Goal: Information Seeking & Learning: Learn about a topic

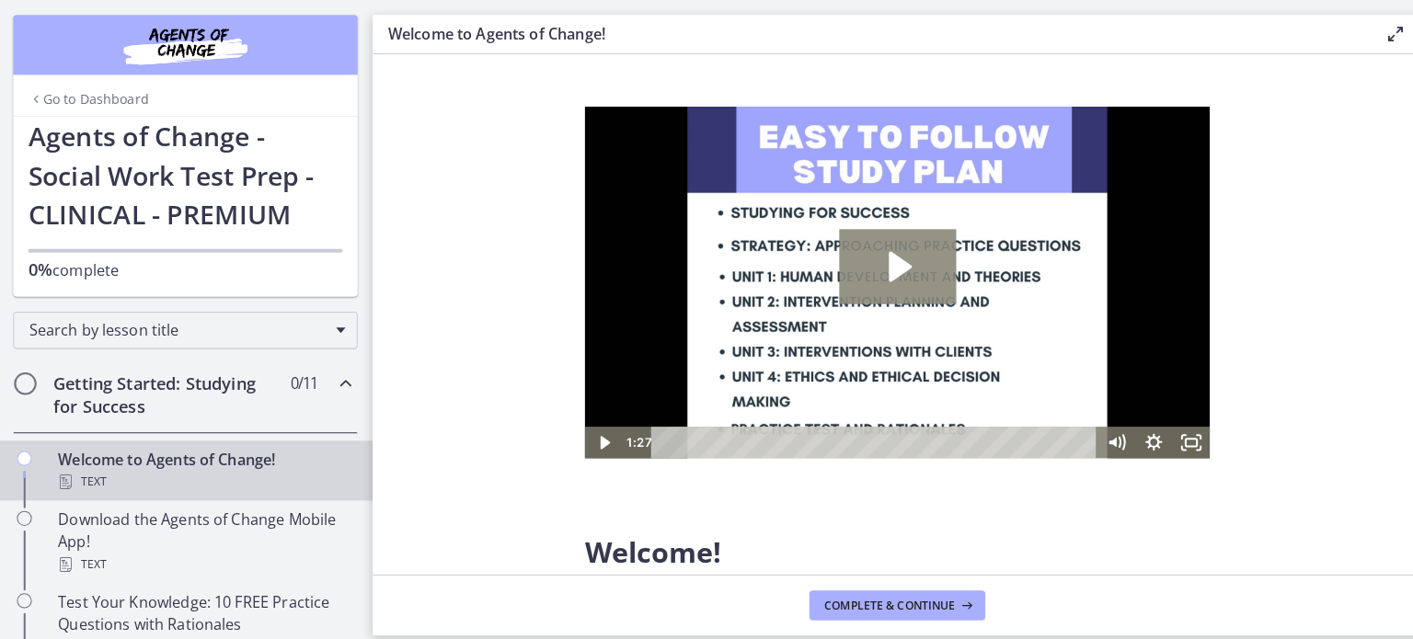
click at [923, 281] on icon "Play Video: c1o6hcmjueu5qasqsu00.mp4" at bounding box center [891, 264] width 115 height 74
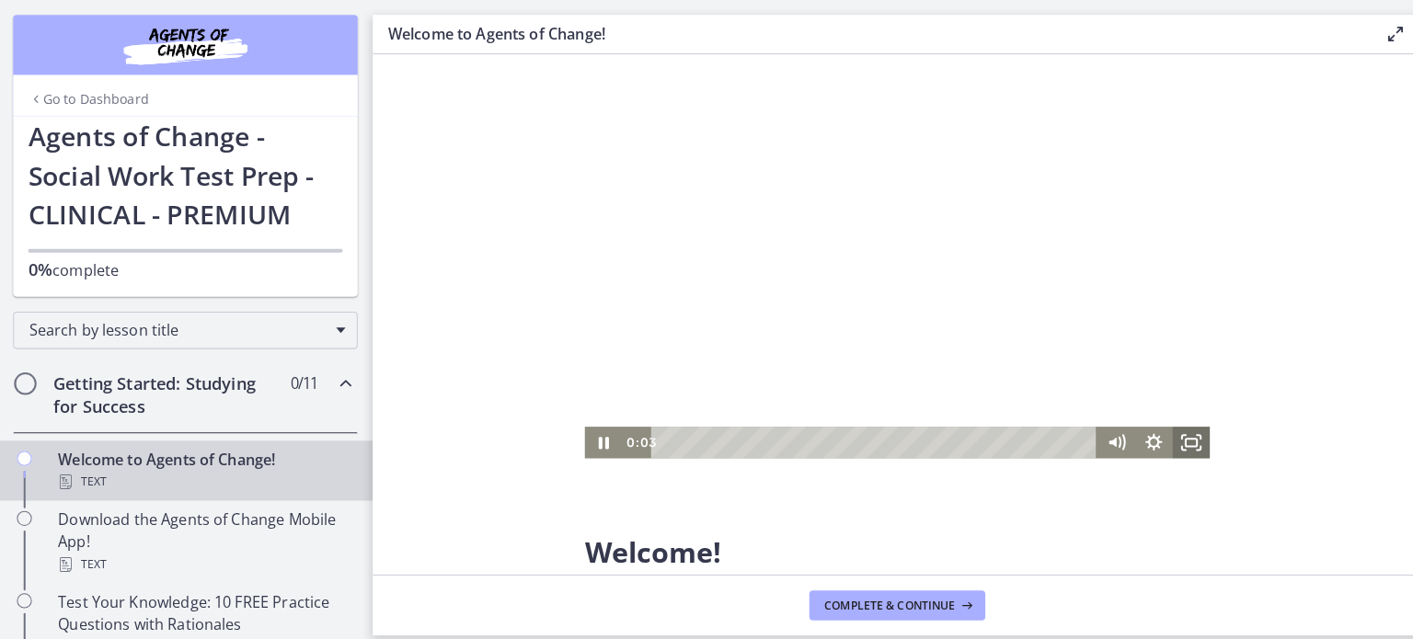
click at [1178, 447] on icon "Fullscreen" at bounding box center [1180, 436] width 37 height 31
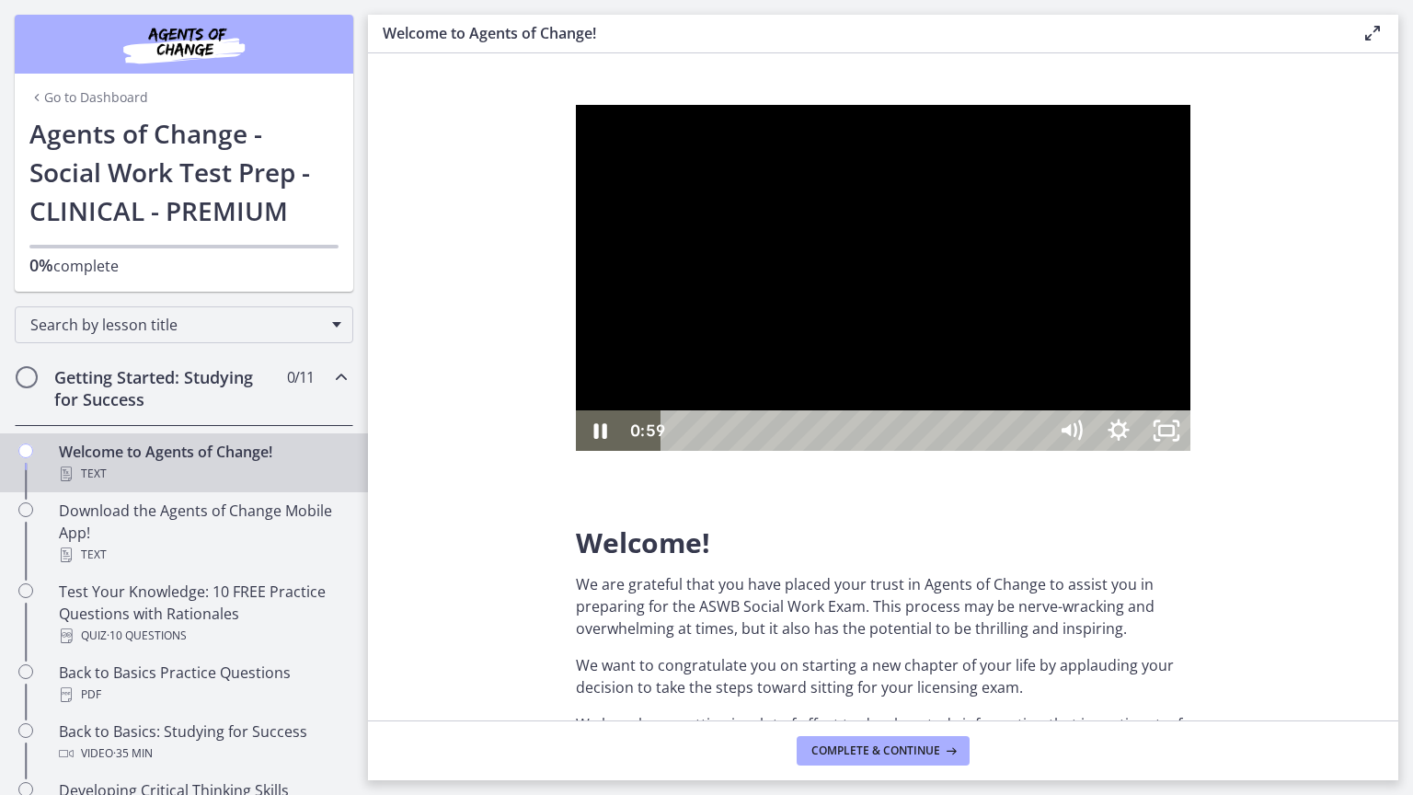
click at [1190, 451] on div at bounding box center [883, 278] width 614 height 346
click at [576, 105] on button "Play Video: c1o6hcmjueu5qasqsu00.mp4" at bounding box center [576, 105] width 1 height 1
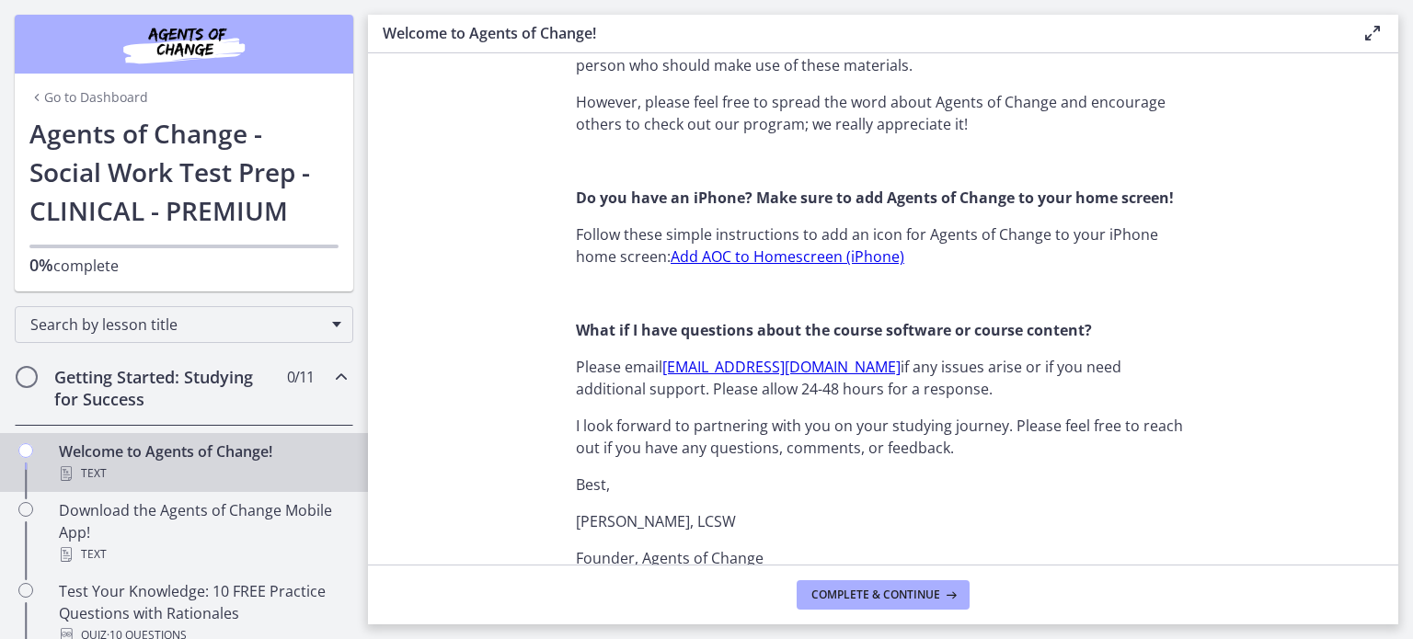
scroll to position [1842, 0]
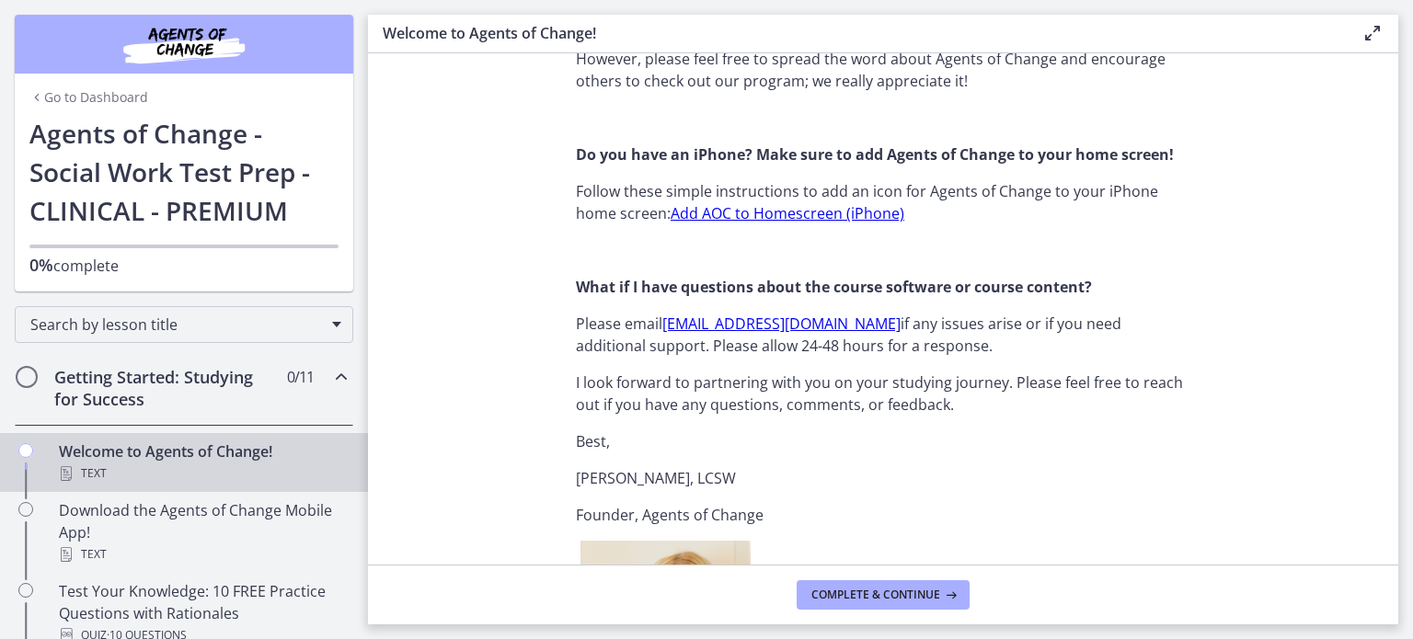
click at [456, 241] on section "Welcome! We are grateful that you have placed your trust in Agents of Change to…" at bounding box center [883, 308] width 1030 height 511
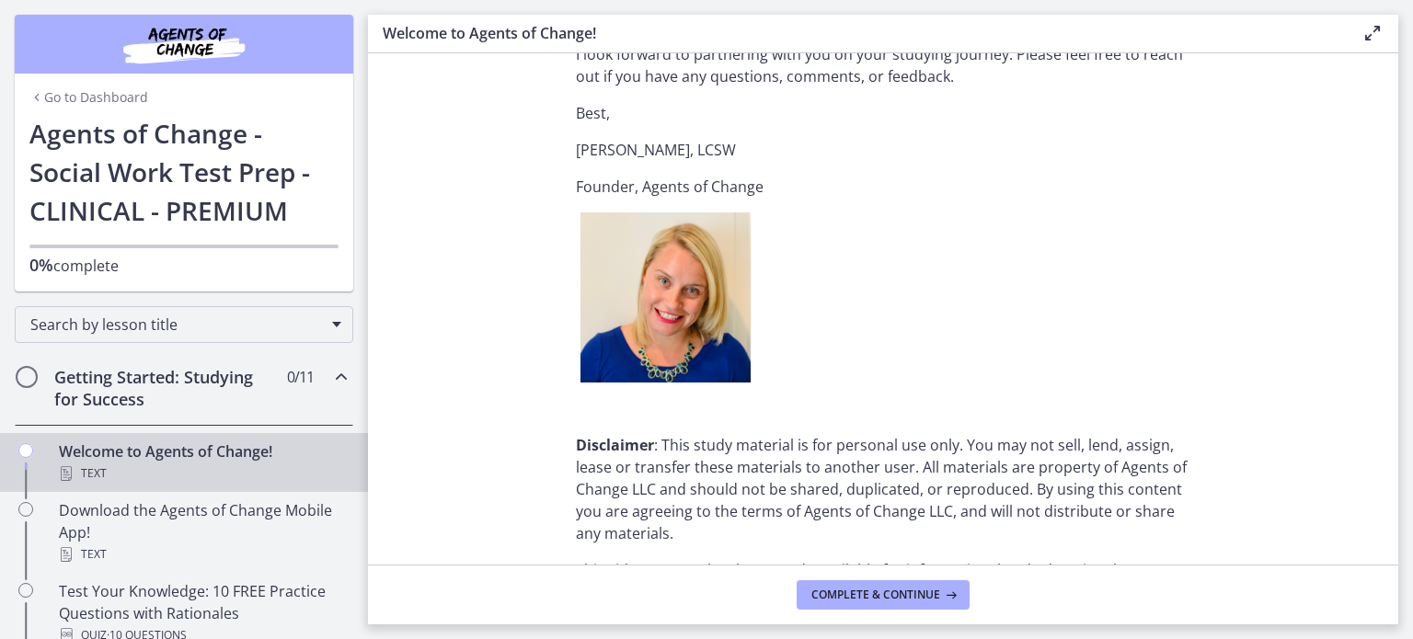
scroll to position [2354, 0]
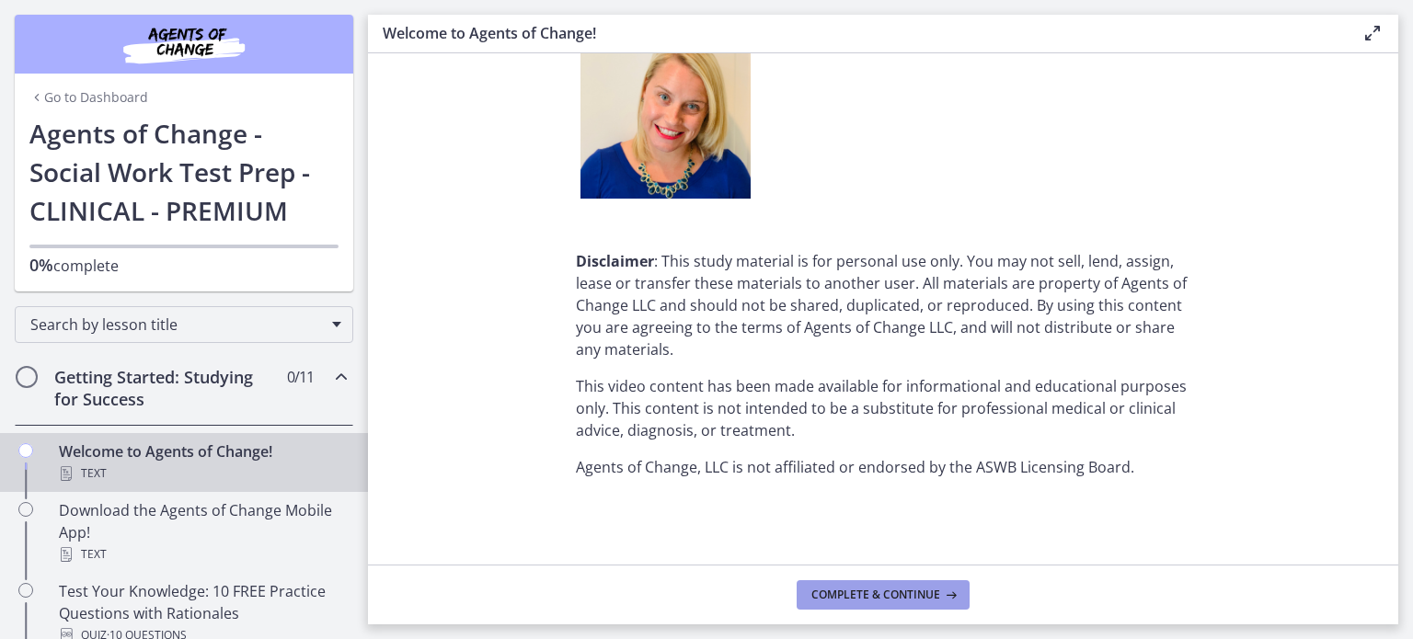
click at [888, 596] on span "Complete & continue" at bounding box center [875, 595] width 129 height 15
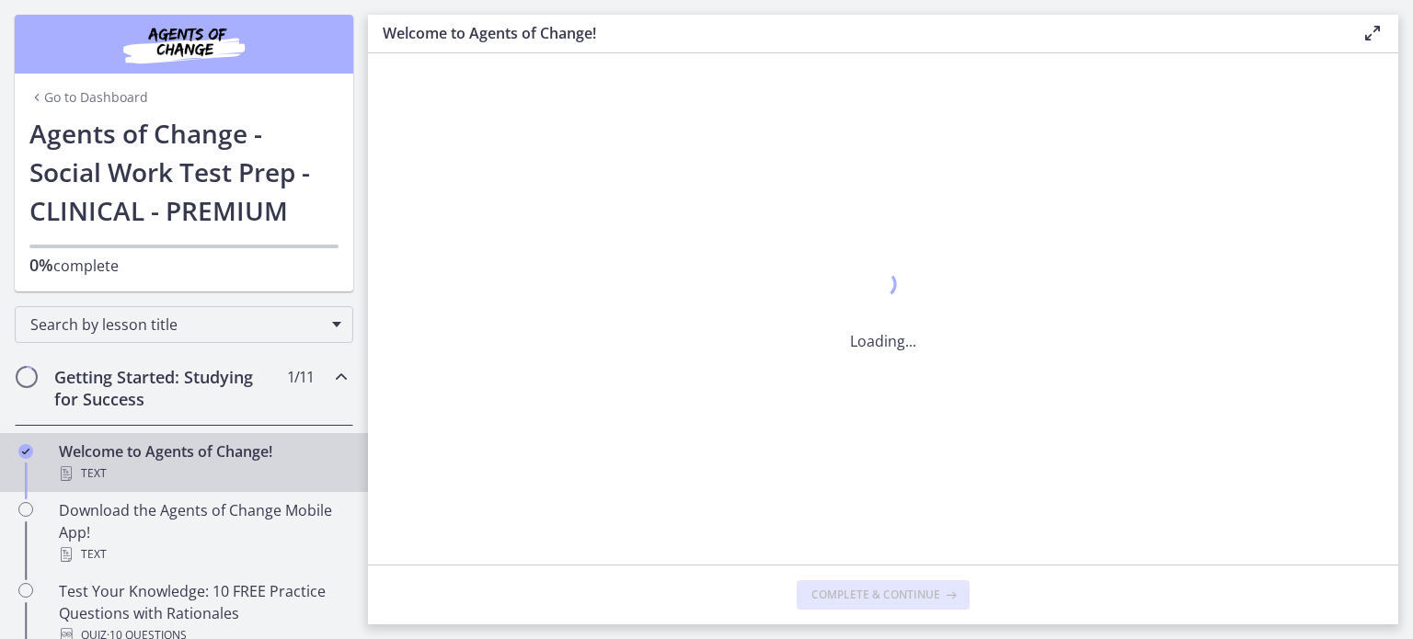
scroll to position [0, 0]
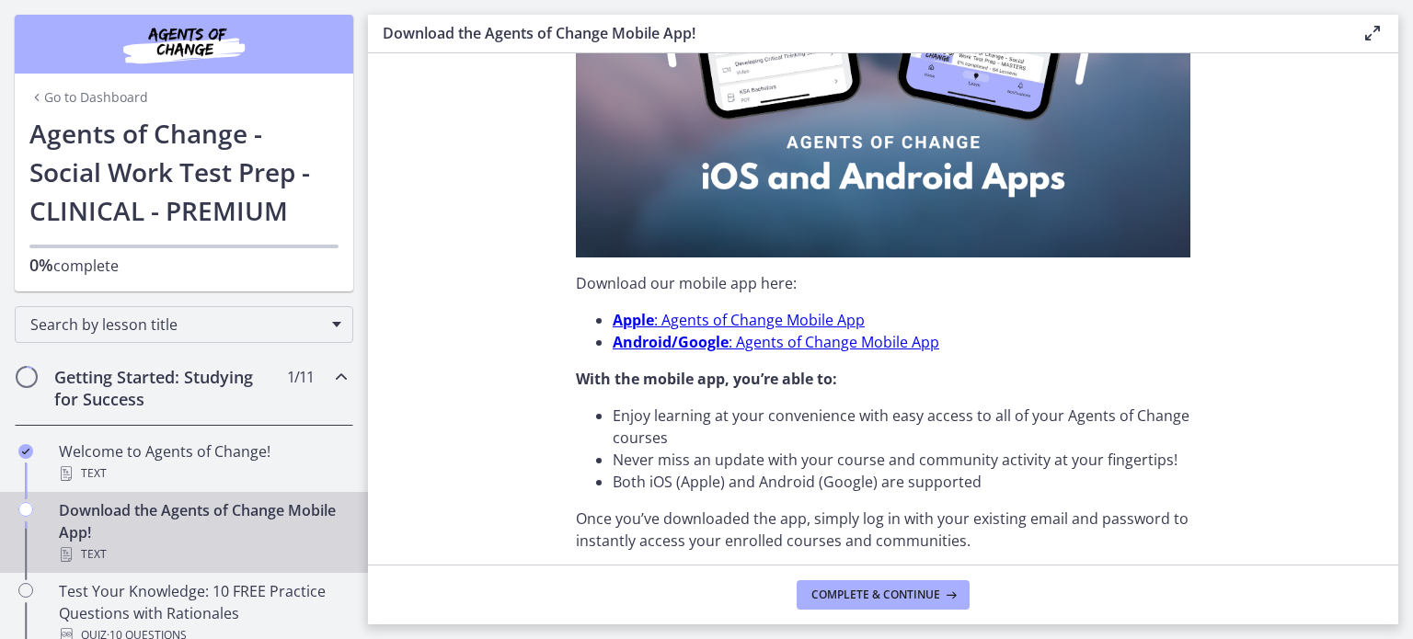
scroll to position [613, 0]
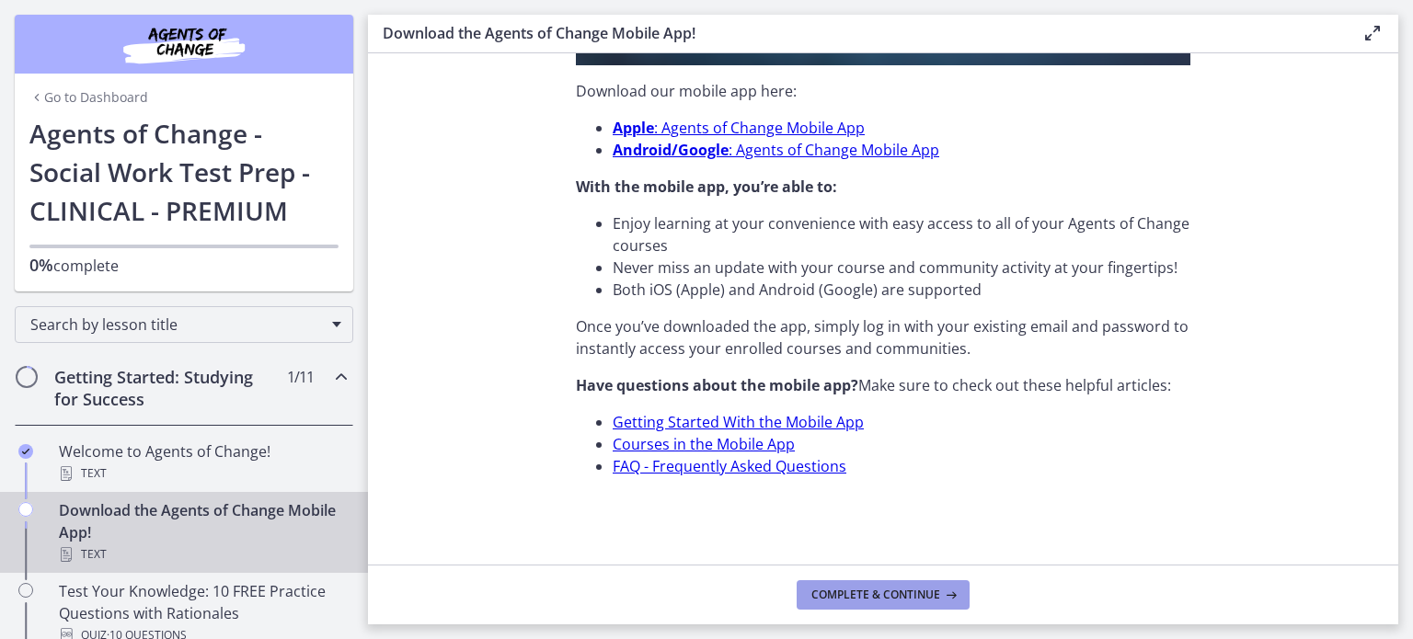
click at [917, 592] on span "Complete & continue" at bounding box center [875, 595] width 129 height 15
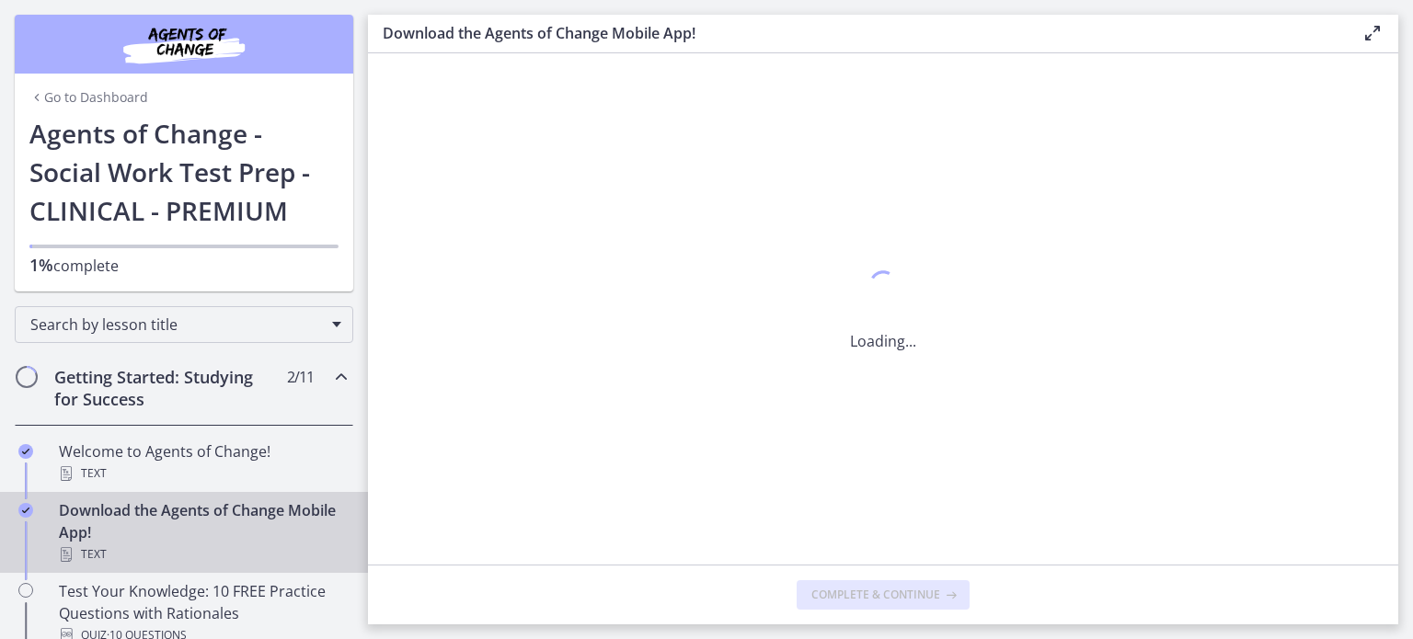
scroll to position [0, 0]
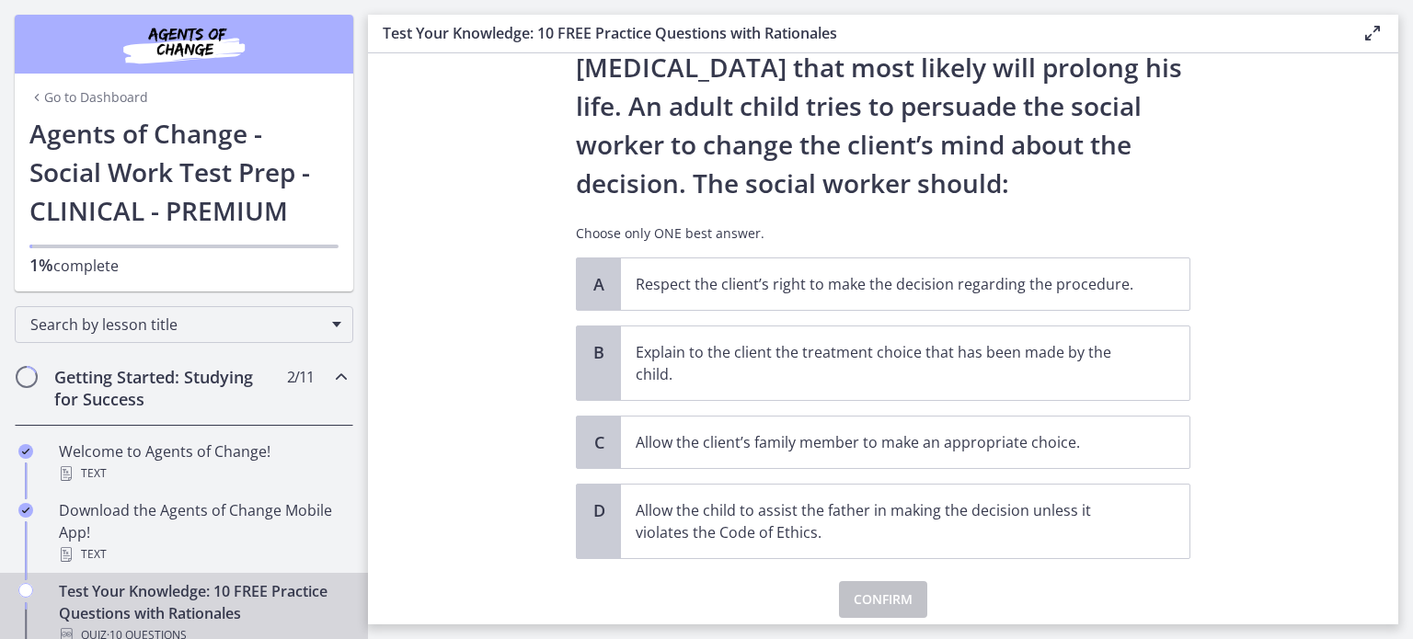
scroll to position [180, 0]
click at [750, 291] on p "Respect the client’s right to make the decision regarding the procedure." at bounding box center [886, 284] width 502 height 22
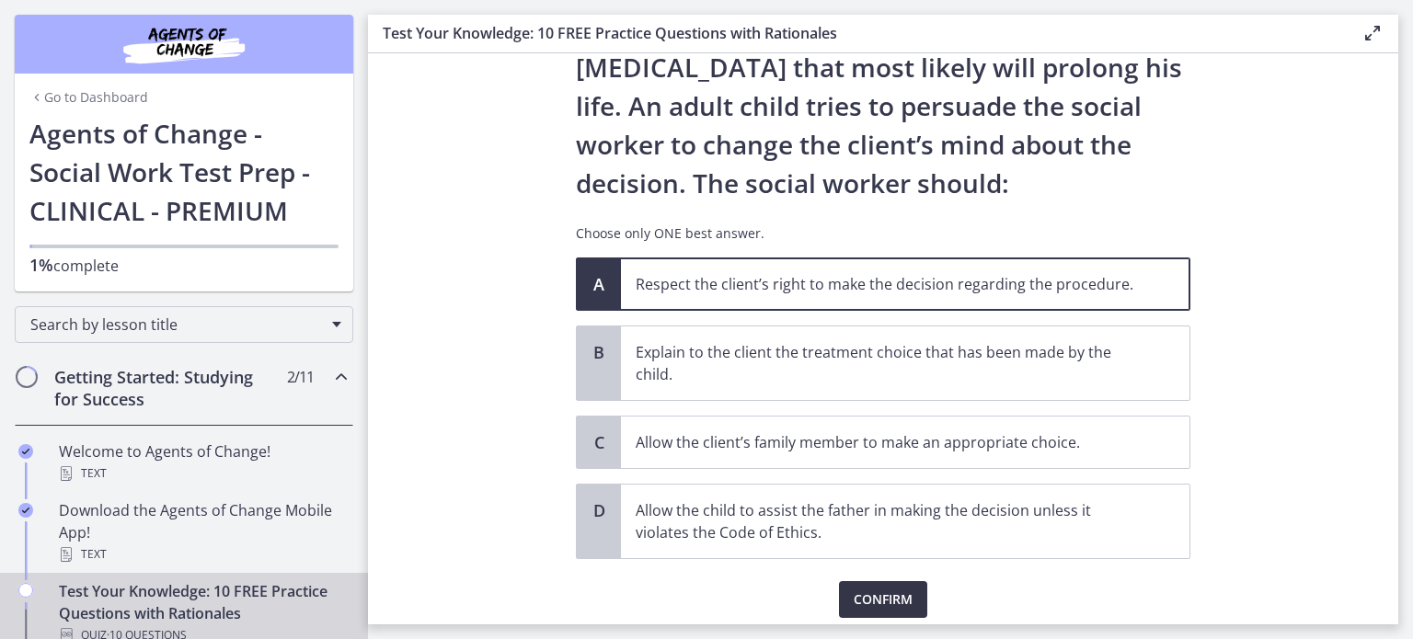
click at [900, 599] on span "Confirm" at bounding box center [882, 600] width 59 height 22
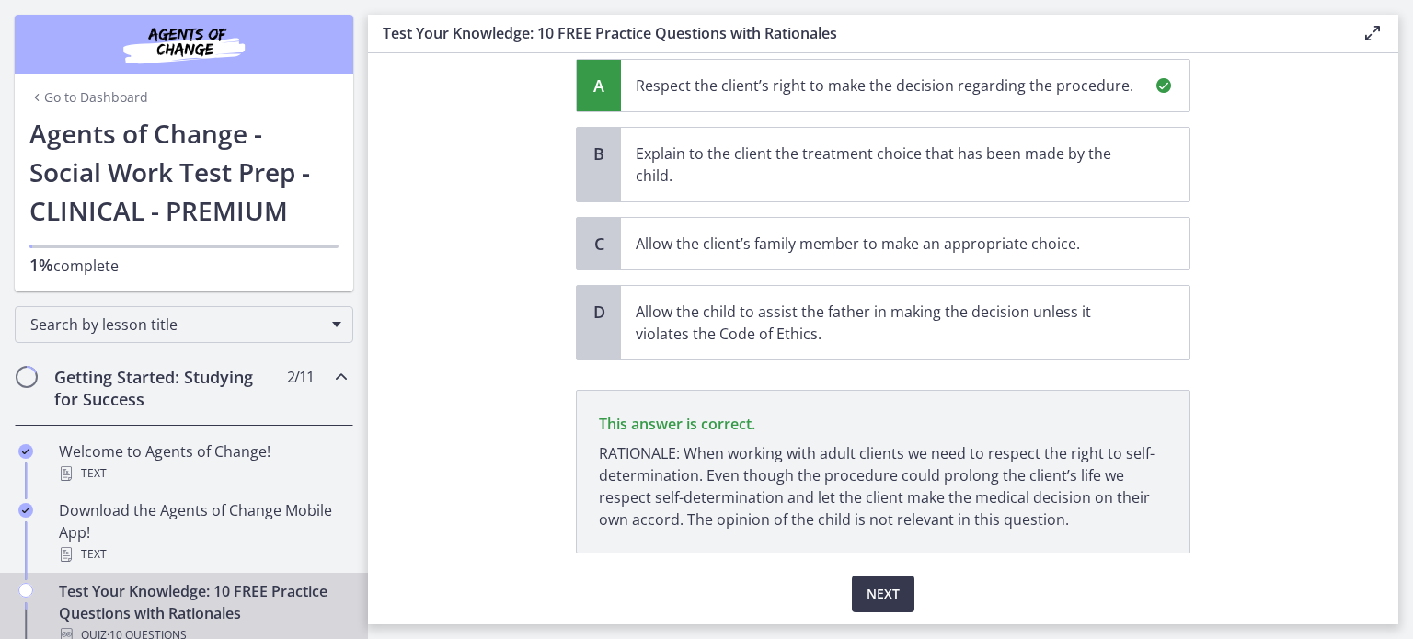
scroll to position [438, 0]
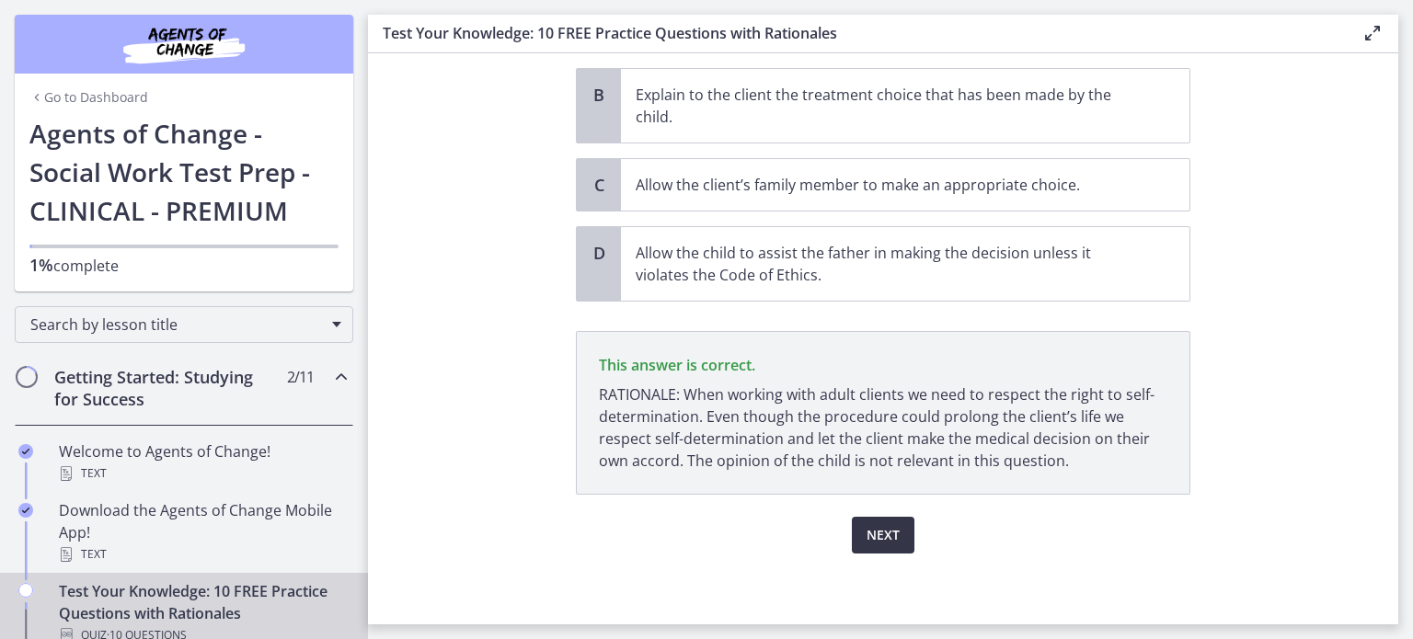
click at [879, 535] on span "Next" at bounding box center [882, 535] width 33 height 22
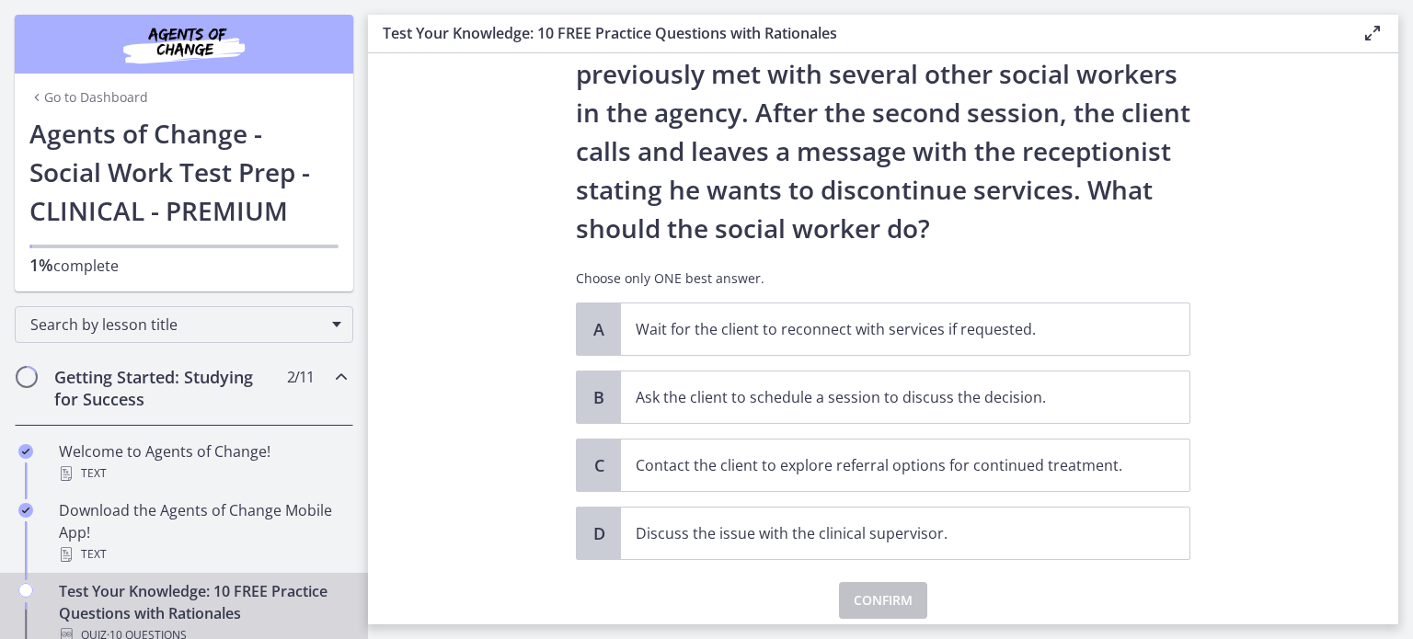
scroll to position [201, 0]
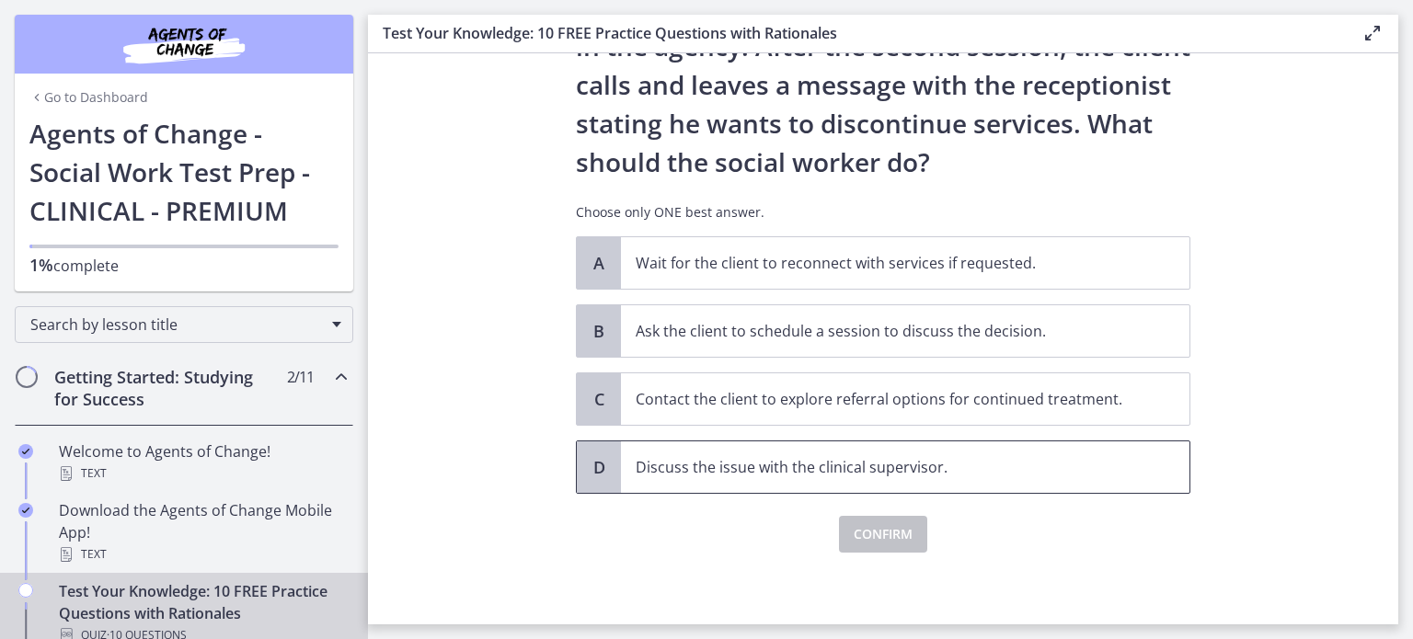
click at [896, 459] on p "Discuss the issue with the clinical supervisor." at bounding box center [886, 467] width 502 height 22
click at [898, 541] on span "Confirm" at bounding box center [882, 534] width 59 height 22
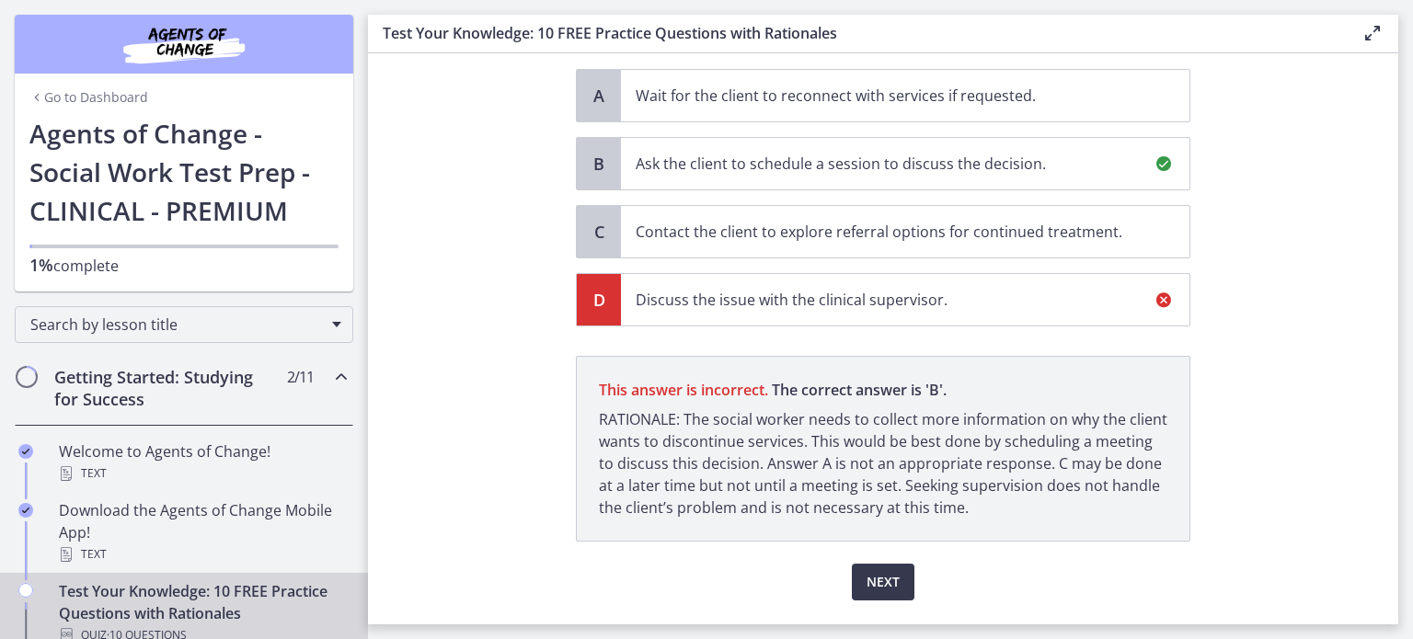
scroll to position [371, 0]
click at [853, 583] on button "Next" at bounding box center [883, 580] width 63 height 37
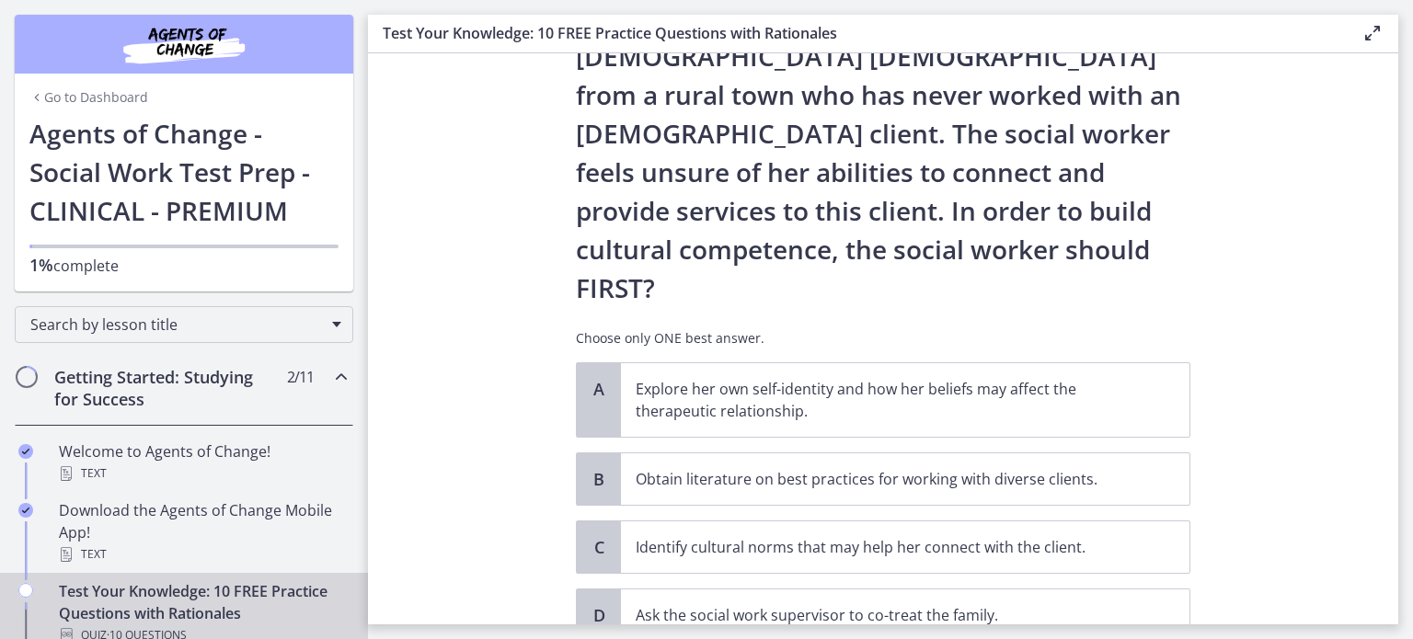
scroll to position [232, 0]
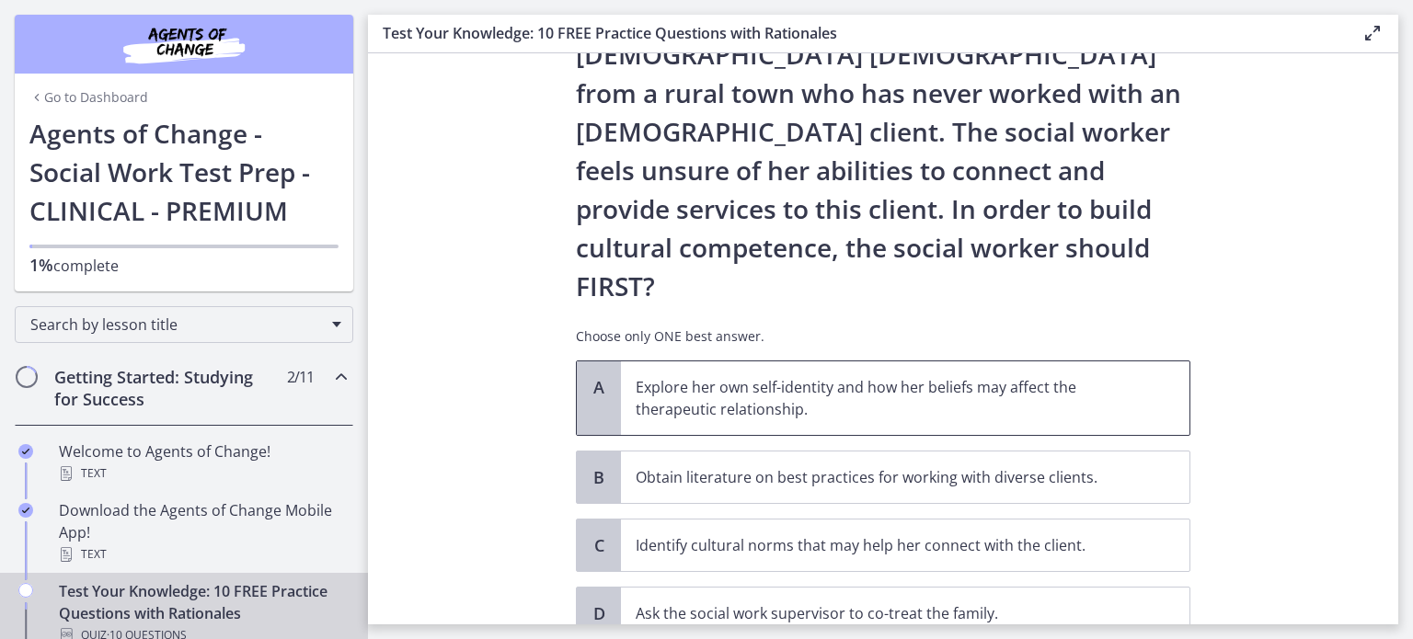
click at [789, 376] on p "Explore her own self-identity and how her beliefs may affect the therapeutic re…" at bounding box center [886, 398] width 502 height 44
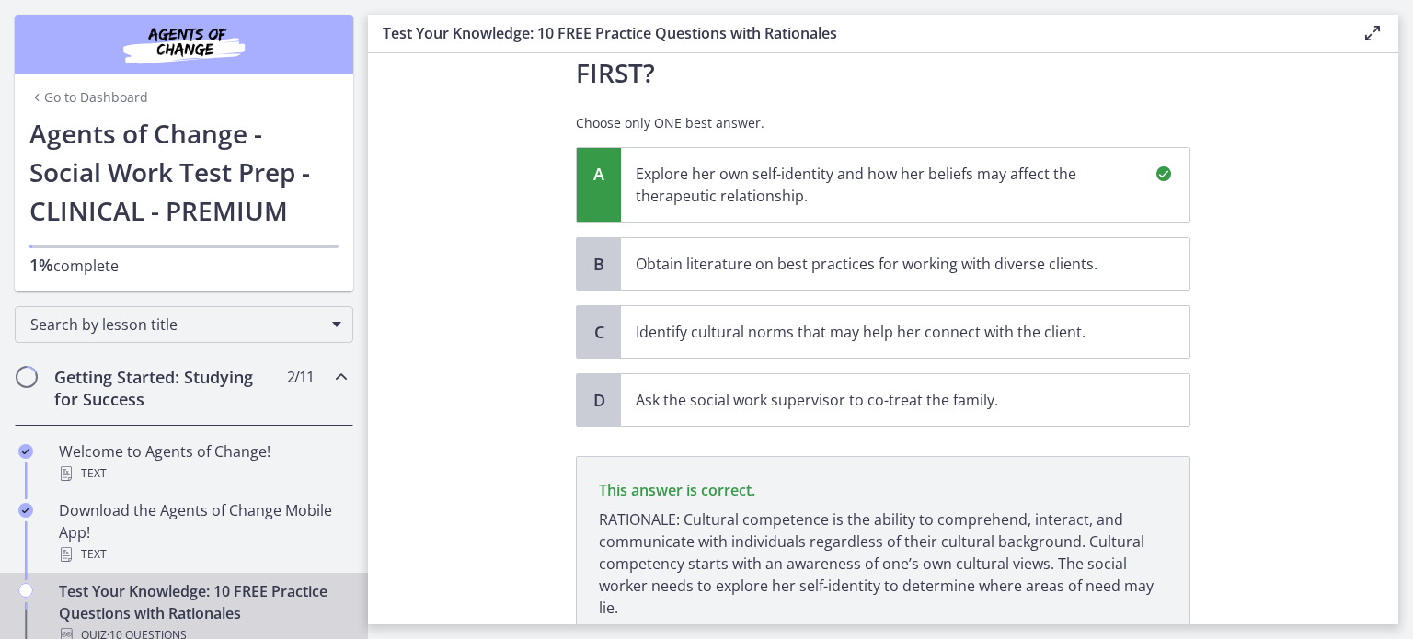
scroll to position [515, 0]
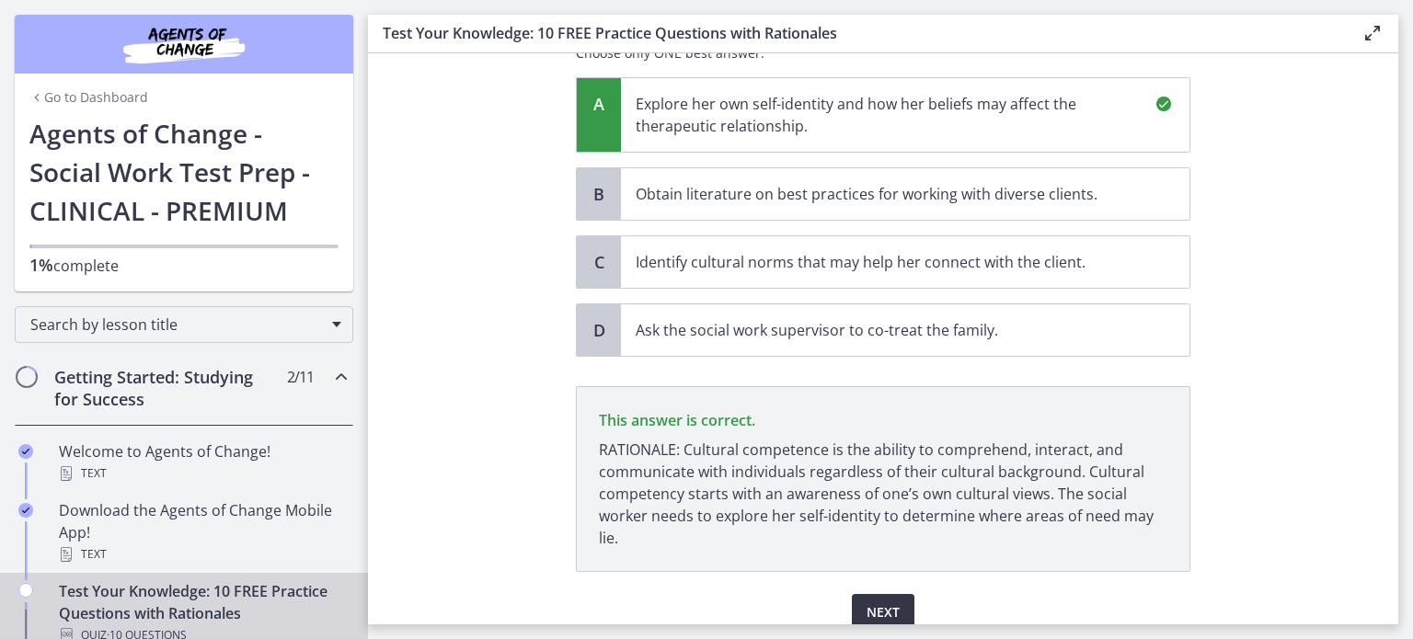
click at [880, 601] on span "Next" at bounding box center [882, 612] width 33 height 22
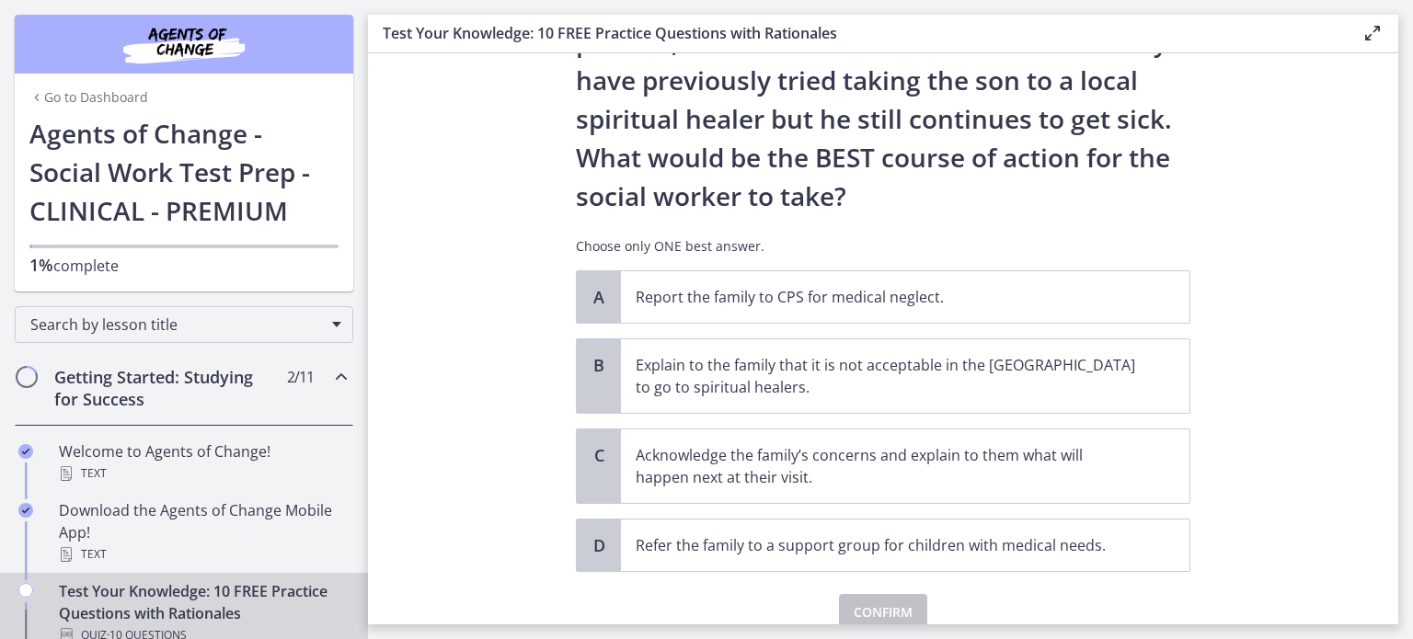
scroll to position [323, 0]
click at [703, 464] on p "Acknowledge the family’s concerns and explain to them what will happen next at …" at bounding box center [886, 465] width 502 height 44
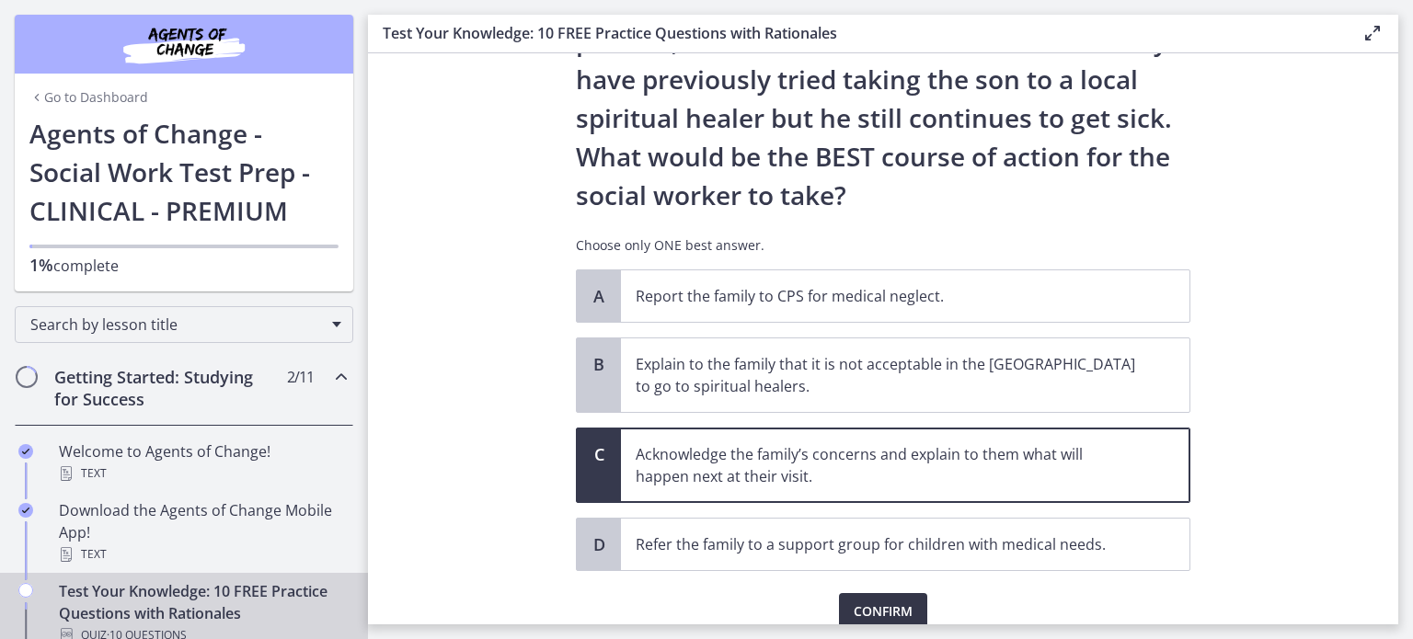
click at [841, 605] on button "Confirm" at bounding box center [883, 611] width 88 height 37
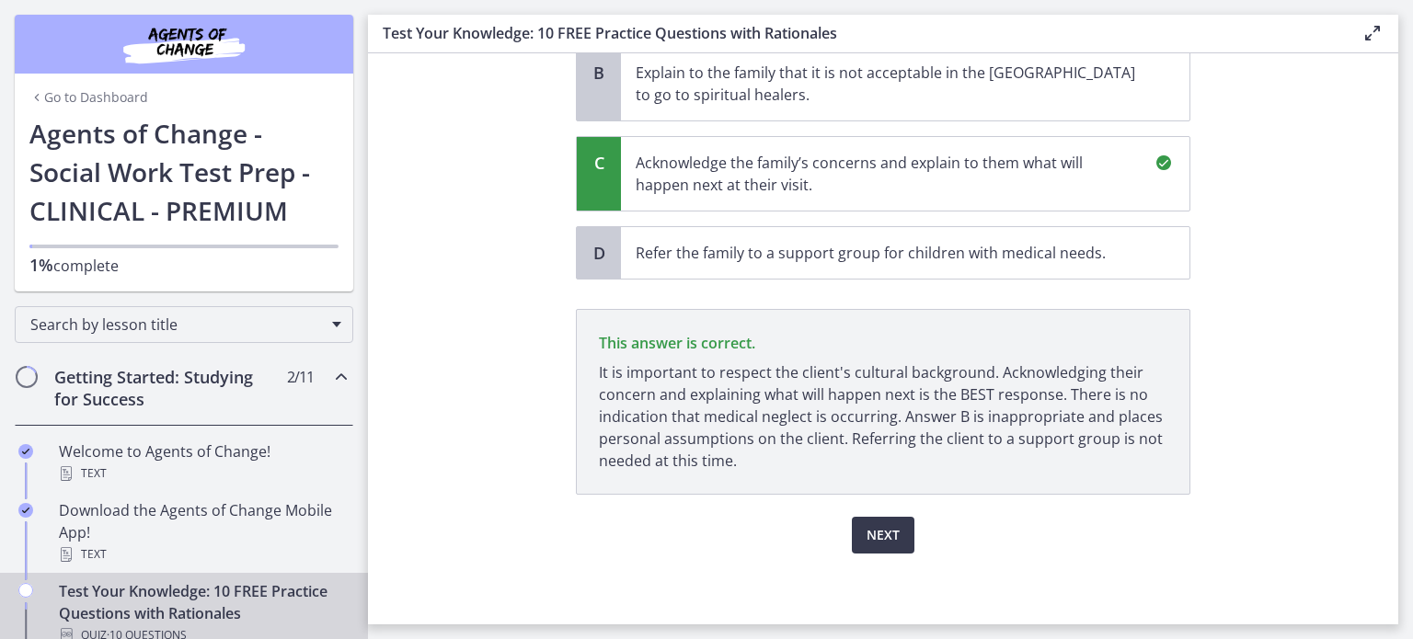
scroll to position [614, 0]
click at [874, 538] on span "Next" at bounding box center [882, 535] width 33 height 22
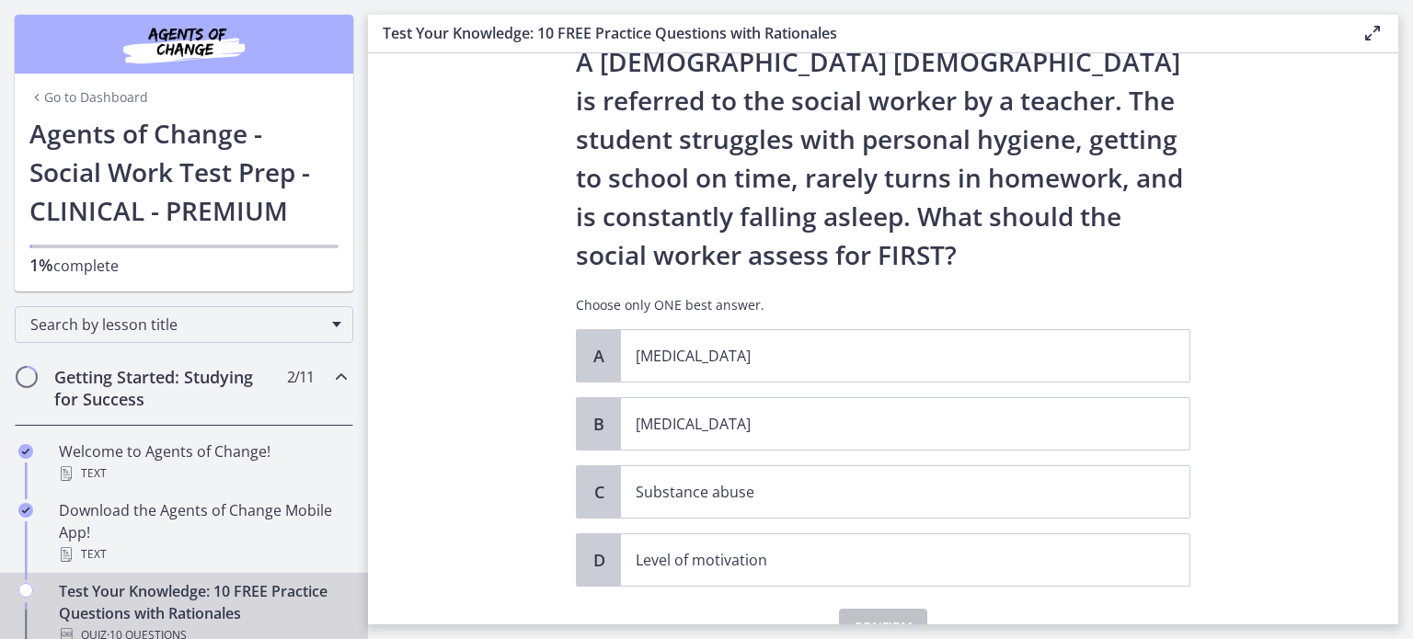
scroll to position [74, 0]
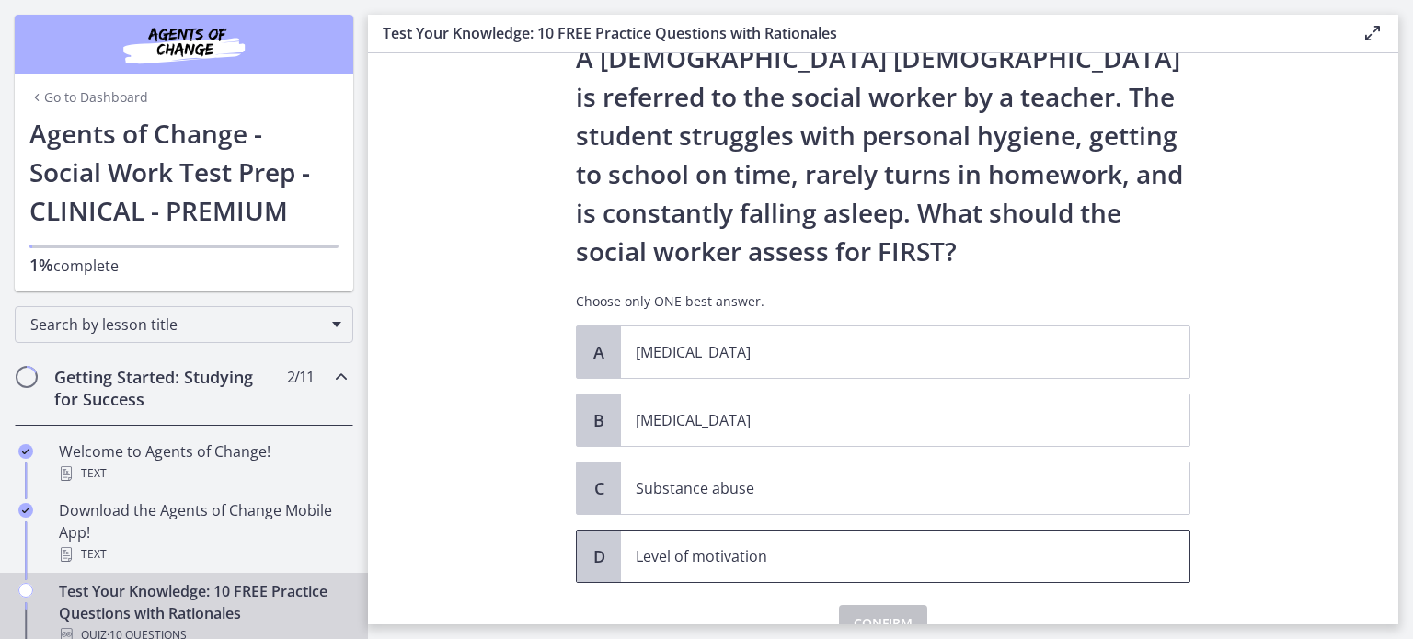
click at [659, 558] on p "Level of motivation" at bounding box center [886, 556] width 502 height 22
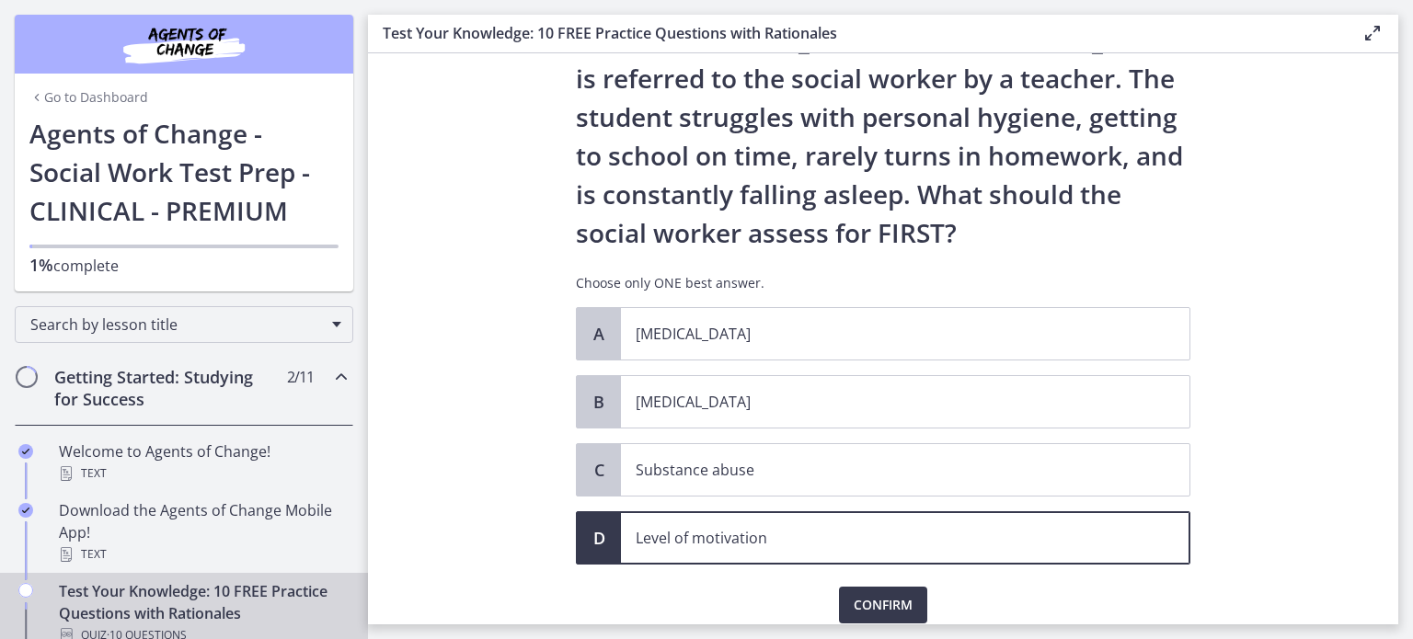
scroll to position [92, 0]
click at [853, 601] on span "Confirm" at bounding box center [882, 605] width 59 height 22
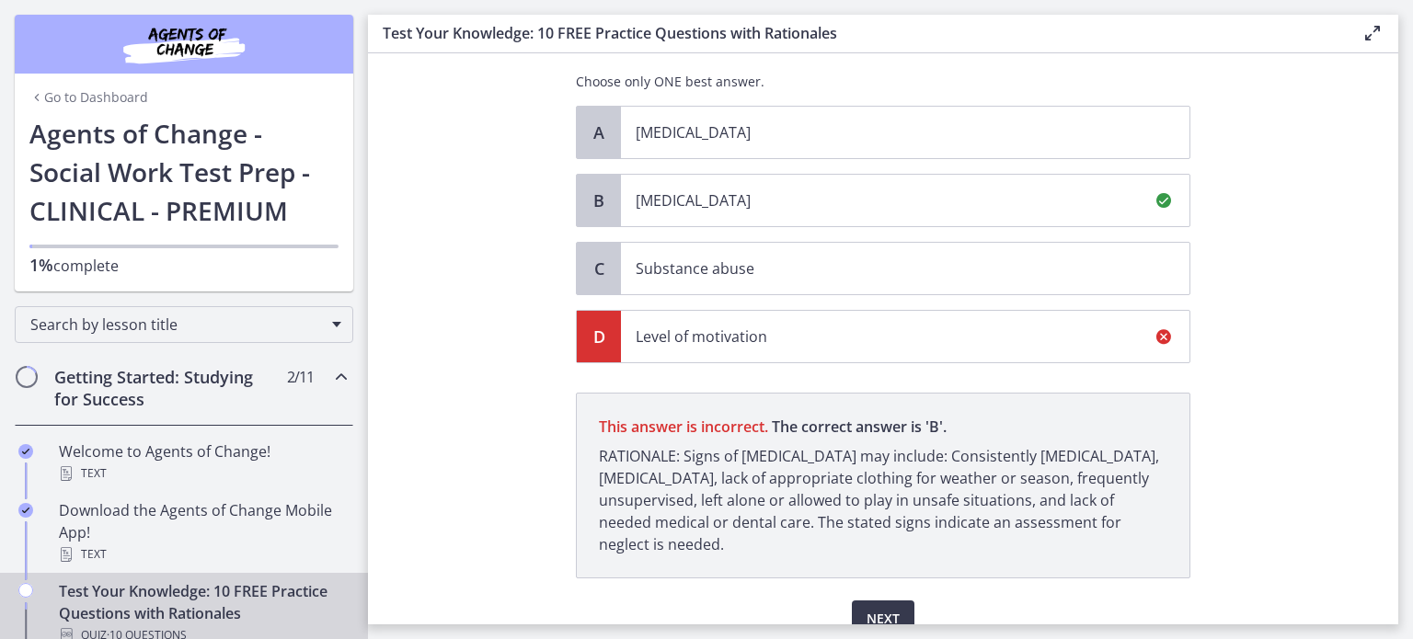
scroll to position [377, 0]
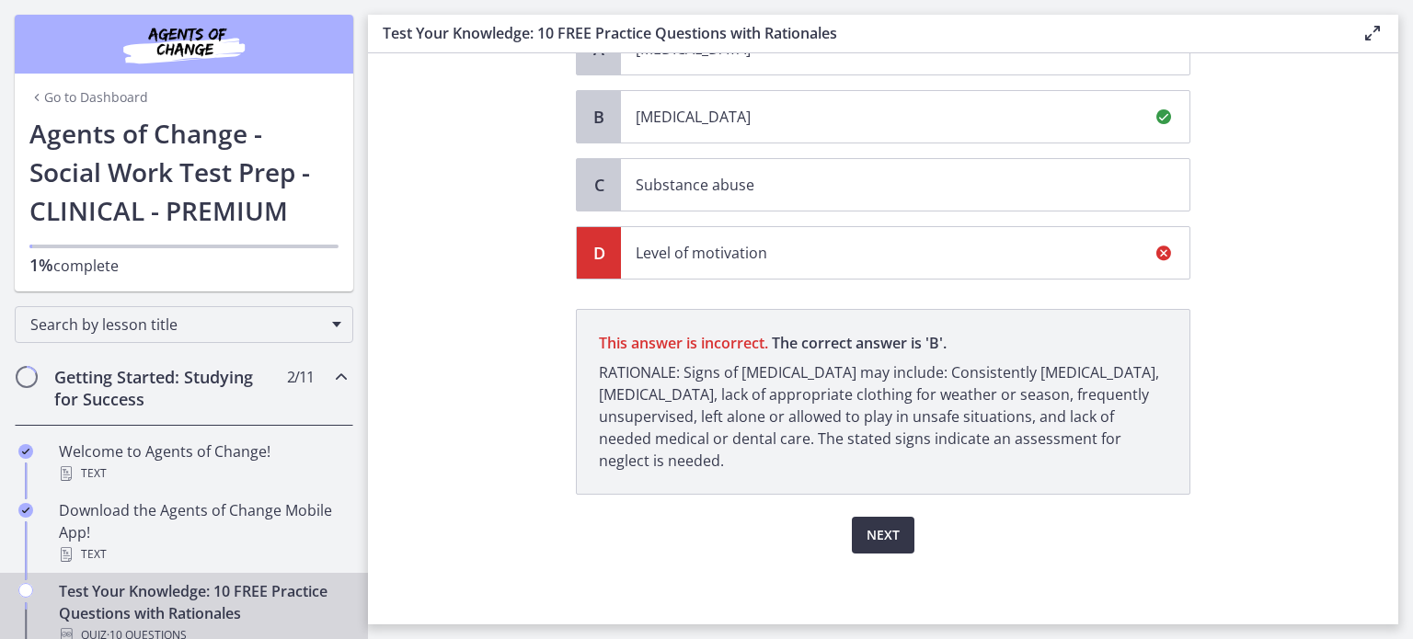
click at [866, 536] on span "Next" at bounding box center [882, 535] width 33 height 22
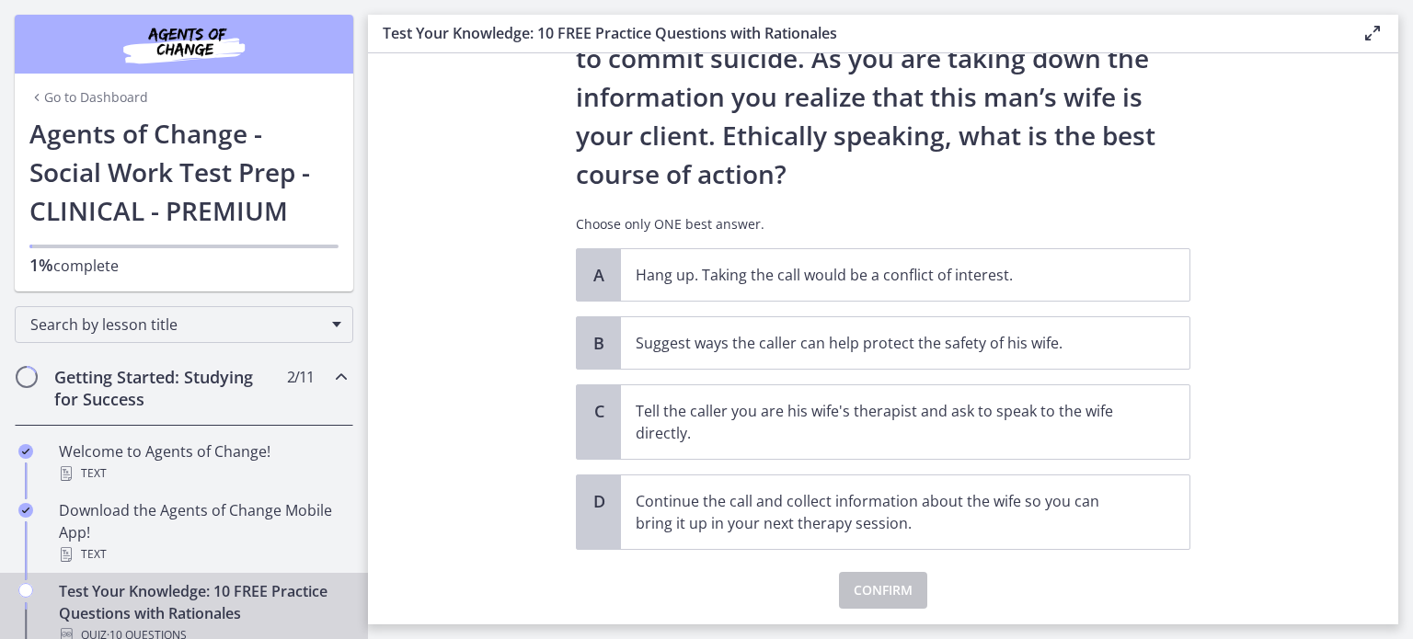
scroll to position [235, 0]
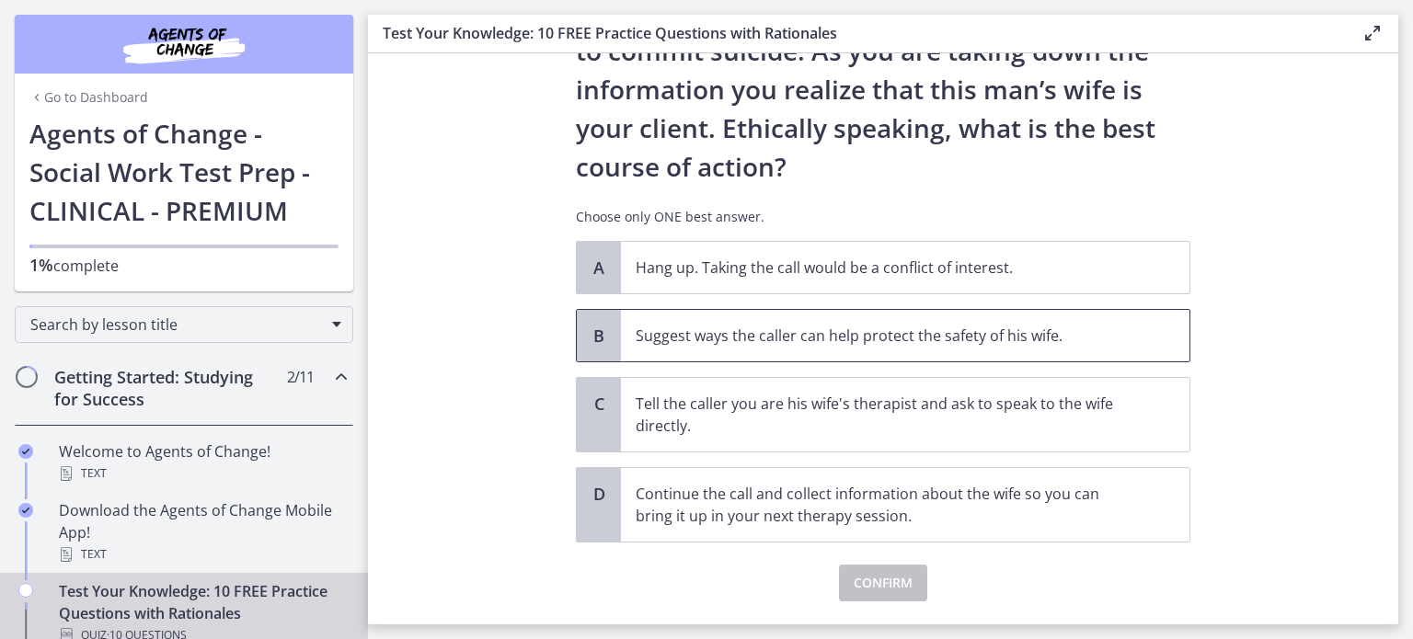
click at [755, 326] on p "Suggest ways the caller can help protect the safety of his wife." at bounding box center [886, 336] width 502 height 22
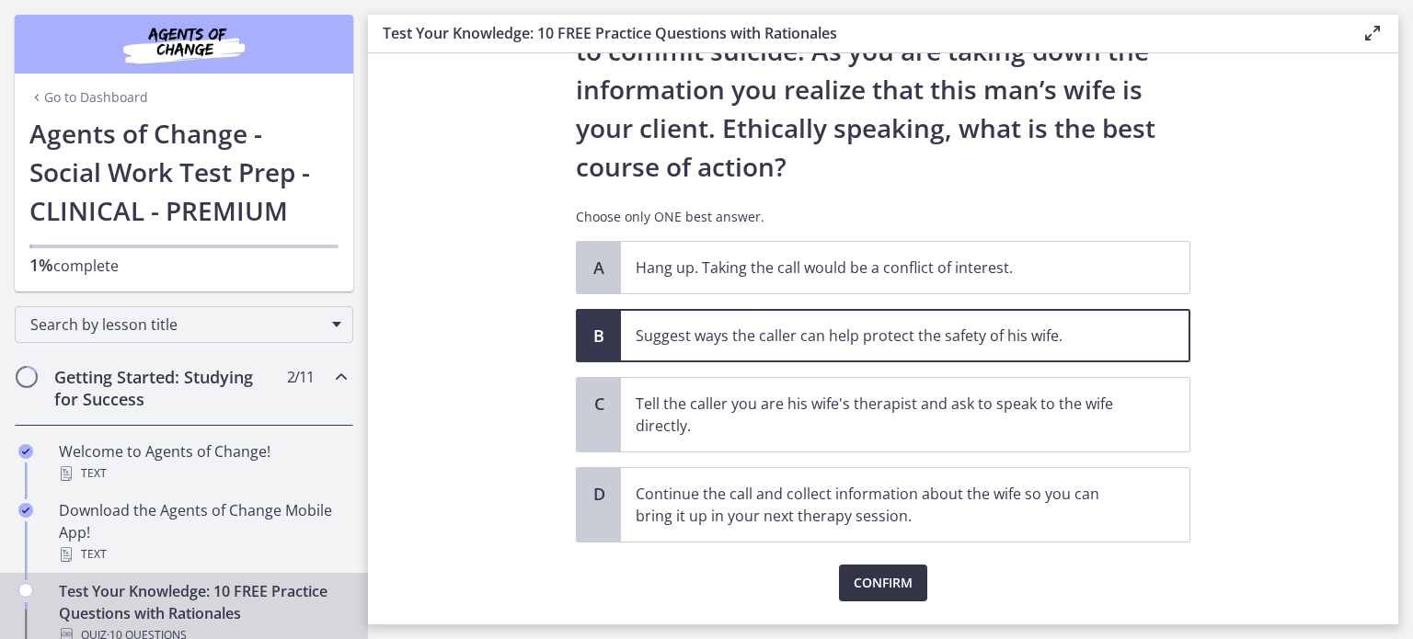
click at [861, 578] on span "Confirm" at bounding box center [882, 583] width 59 height 22
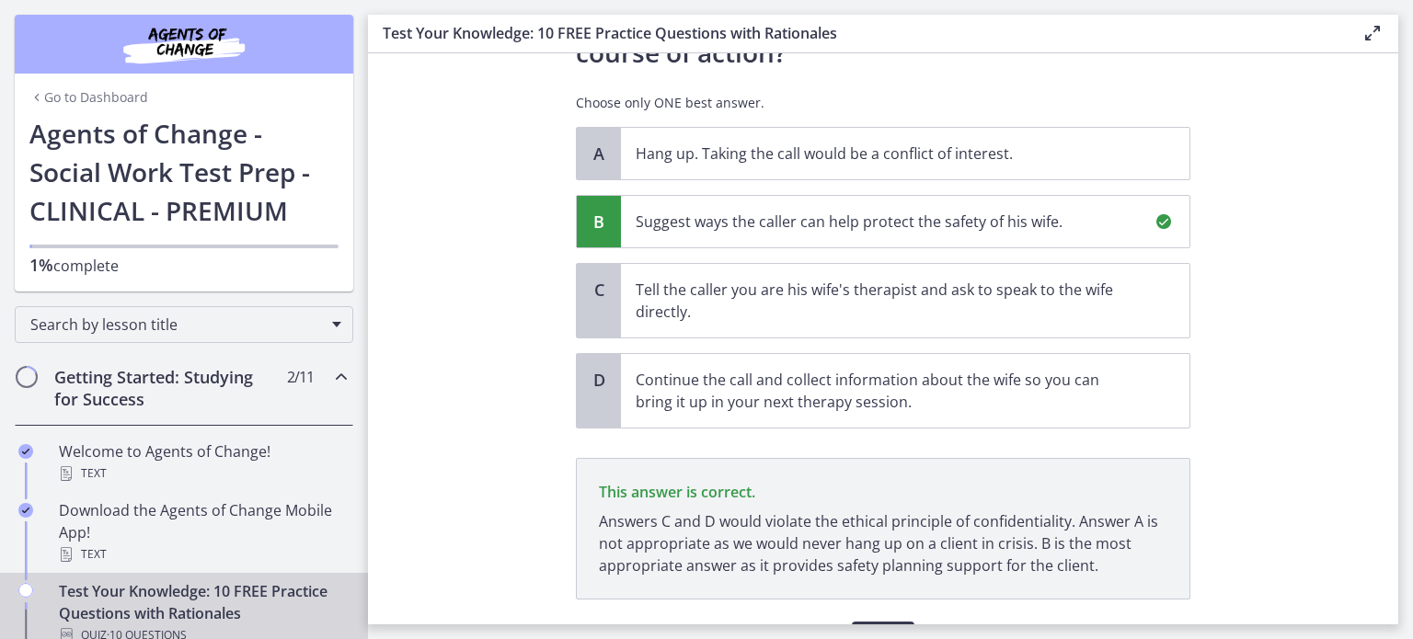
scroll to position [454, 0]
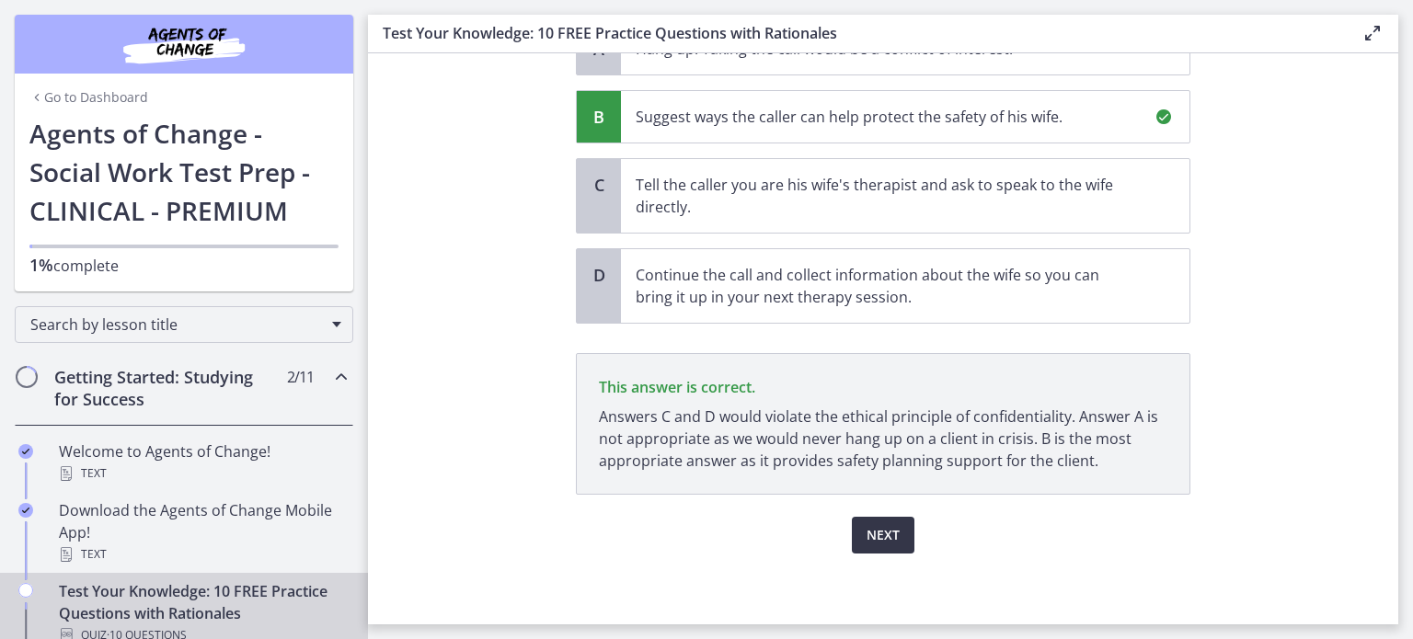
click at [868, 546] on button "Next" at bounding box center [883, 535] width 63 height 37
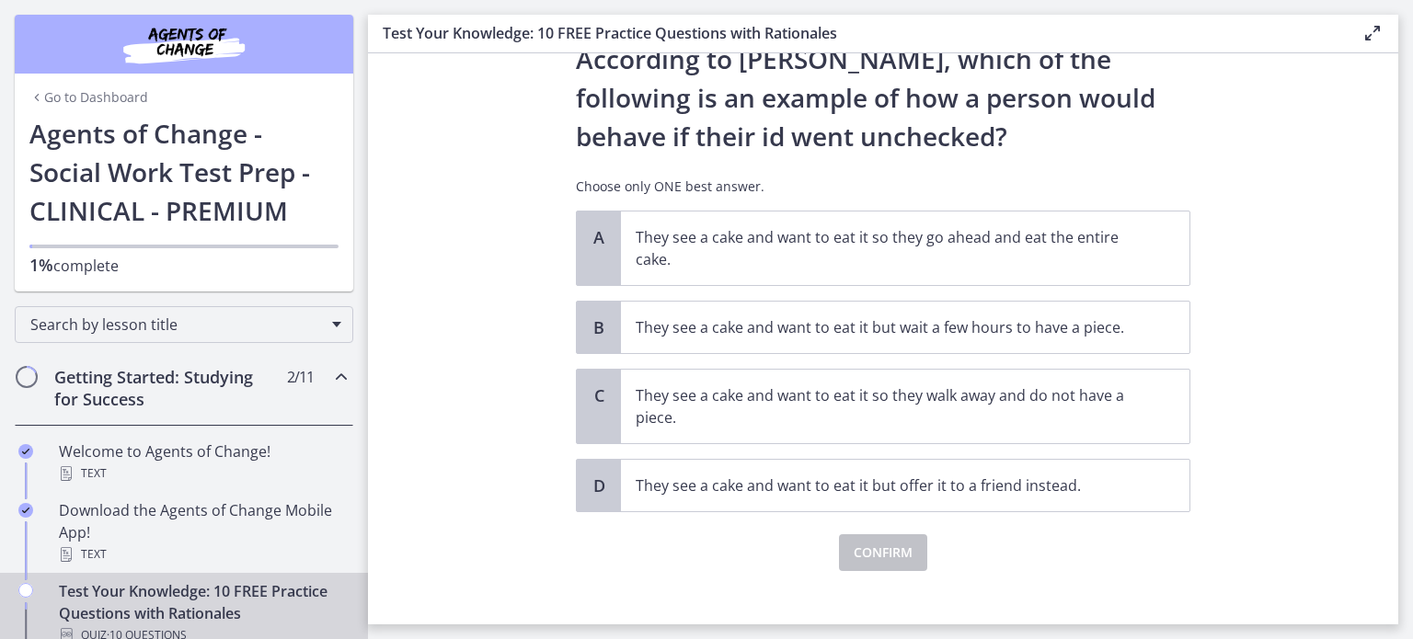
scroll to position [74, 0]
click at [476, 347] on section "Question 7 of 10 According to [PERSON_NAME], which of the following is an examp…" at bounding box center [883, 338] width 1030 height 571
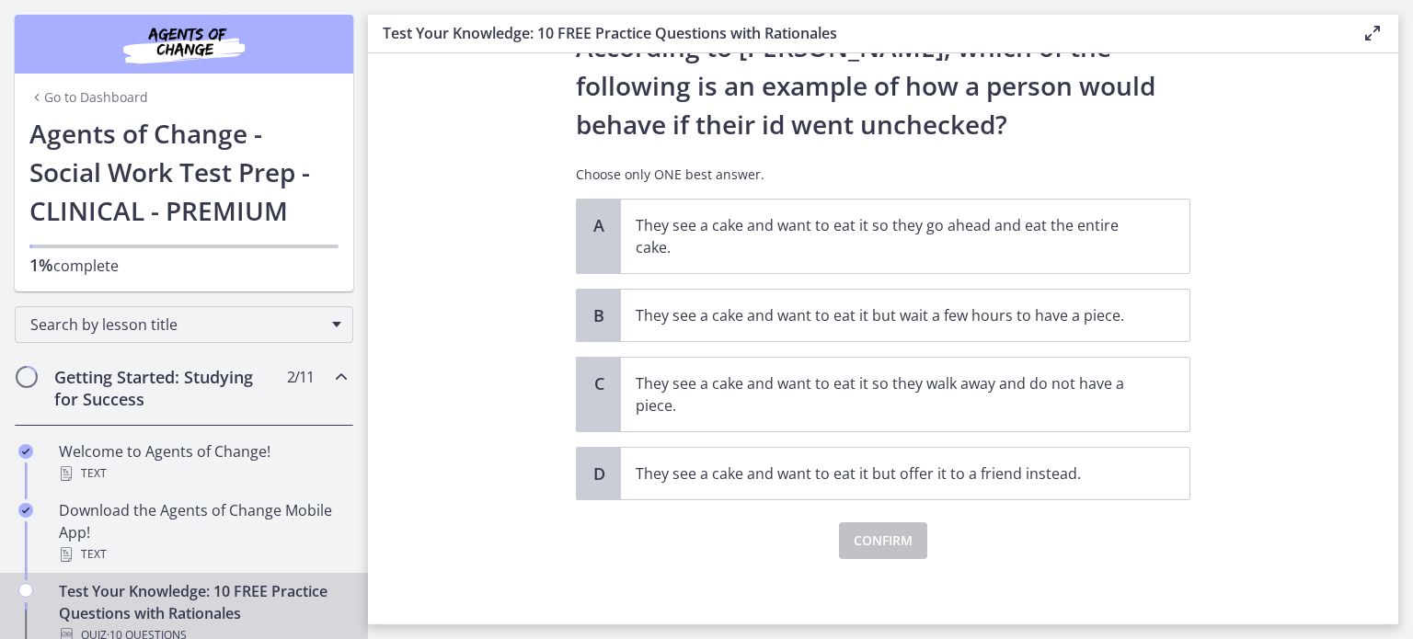
scroll to position [91, 0]
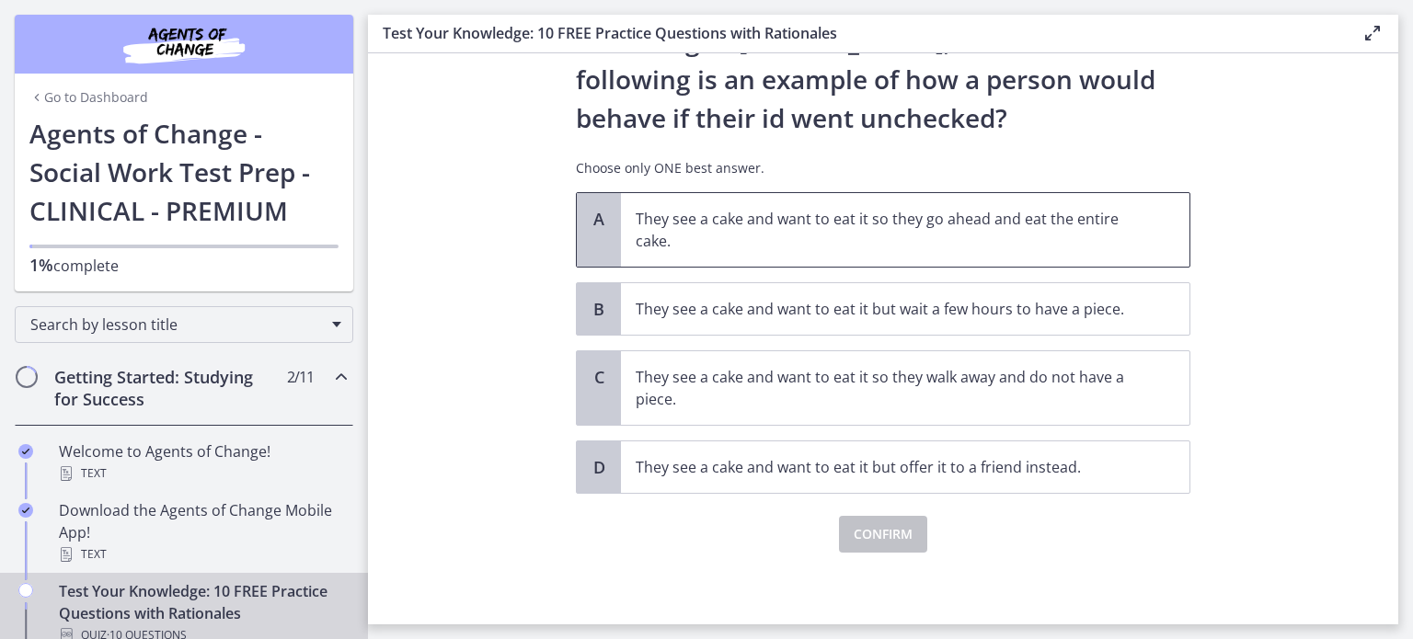
click at [745, 235] on p "They see a cake and want to eat it so they go ahead and eat the entire cake." at bounding box center [886, 230] width 502 height 44
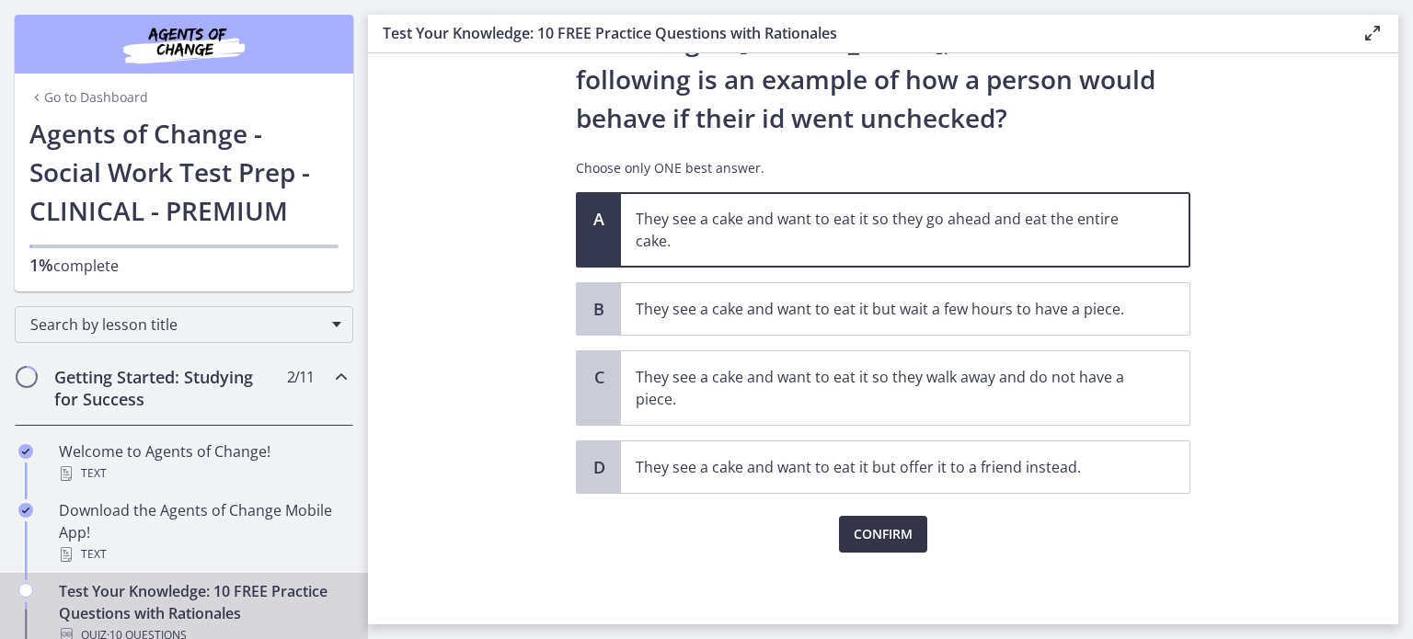
click at [856, 529] on span "Confirm" at bounding box center [882, 534] width 59 height 22
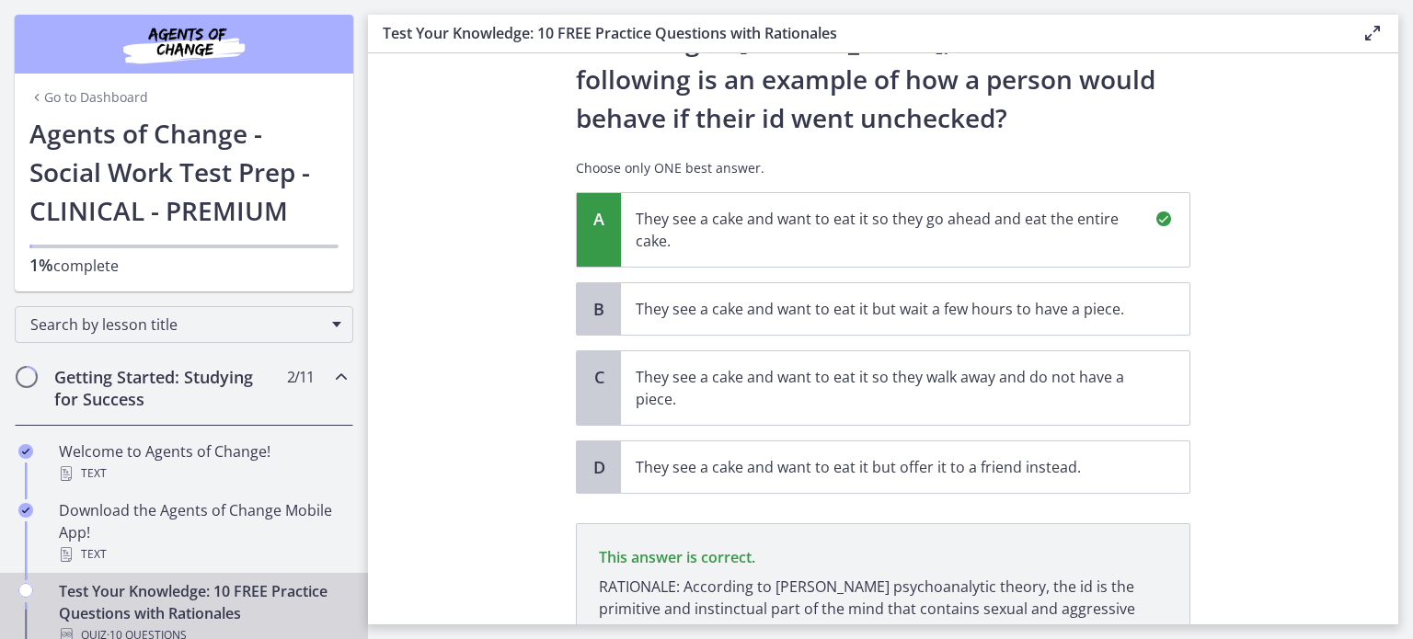
scroll to position [283, 0]
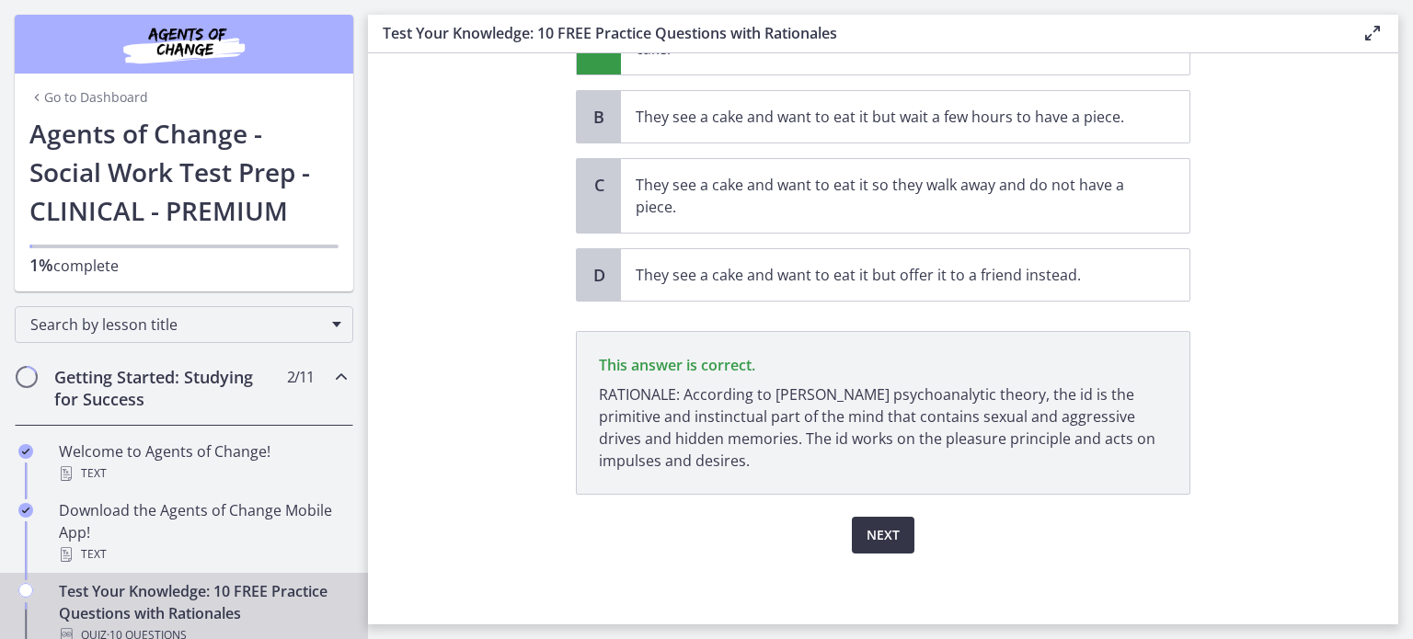
click at [879, 545] on button "Next" at bounding box center [883, 535] width 63 height 37
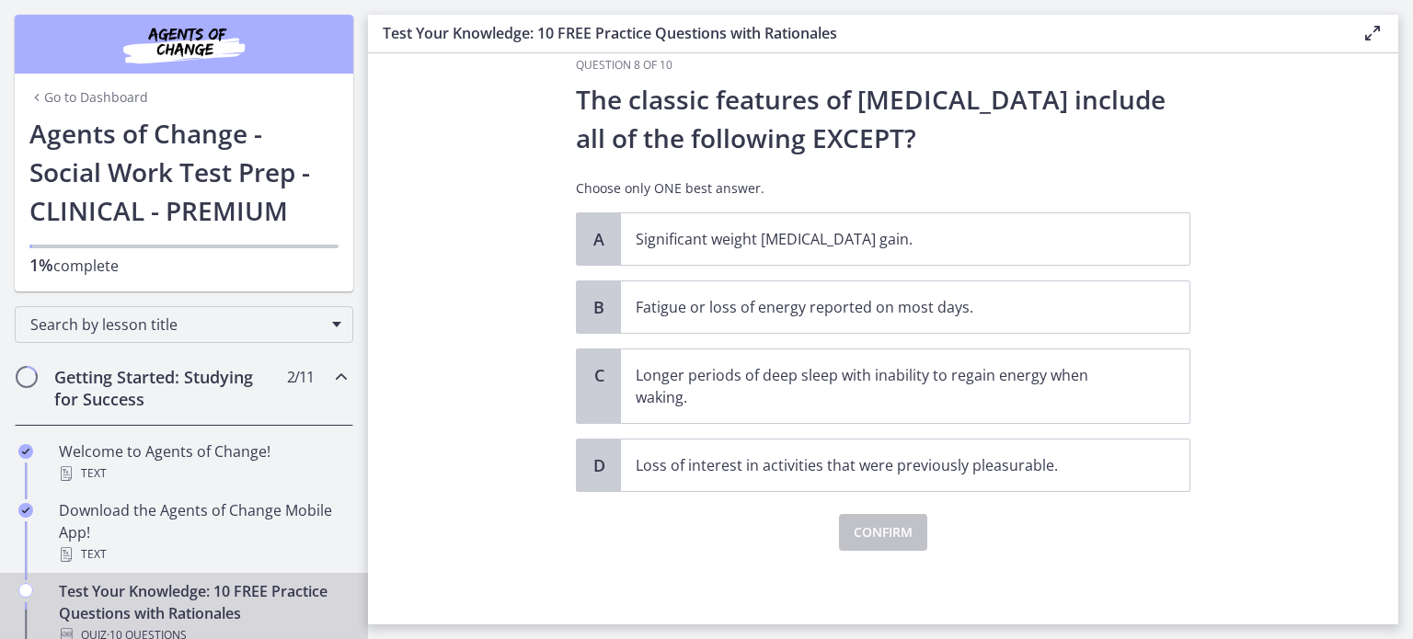
scroll to position [0, 0]
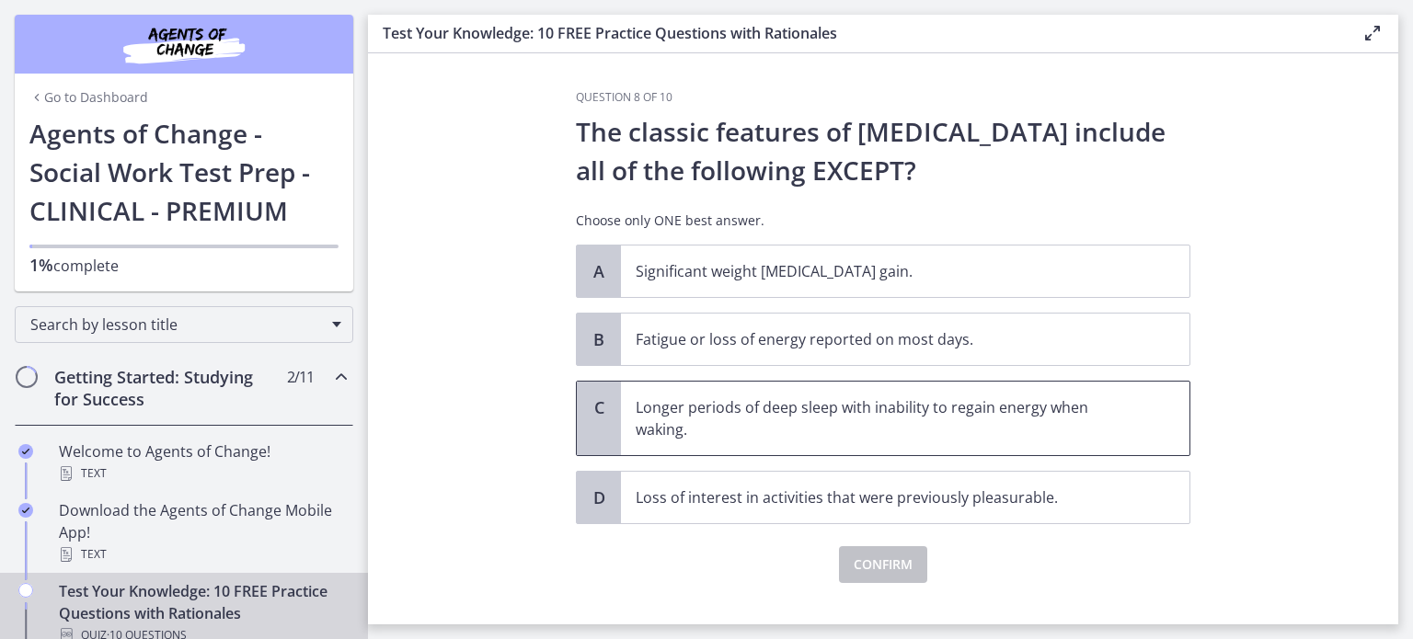
click at [776, 426] on p "Longer periods of deep sleep with inability to regain energy when waking." at bounding box center [886, 418] width 502 height 44
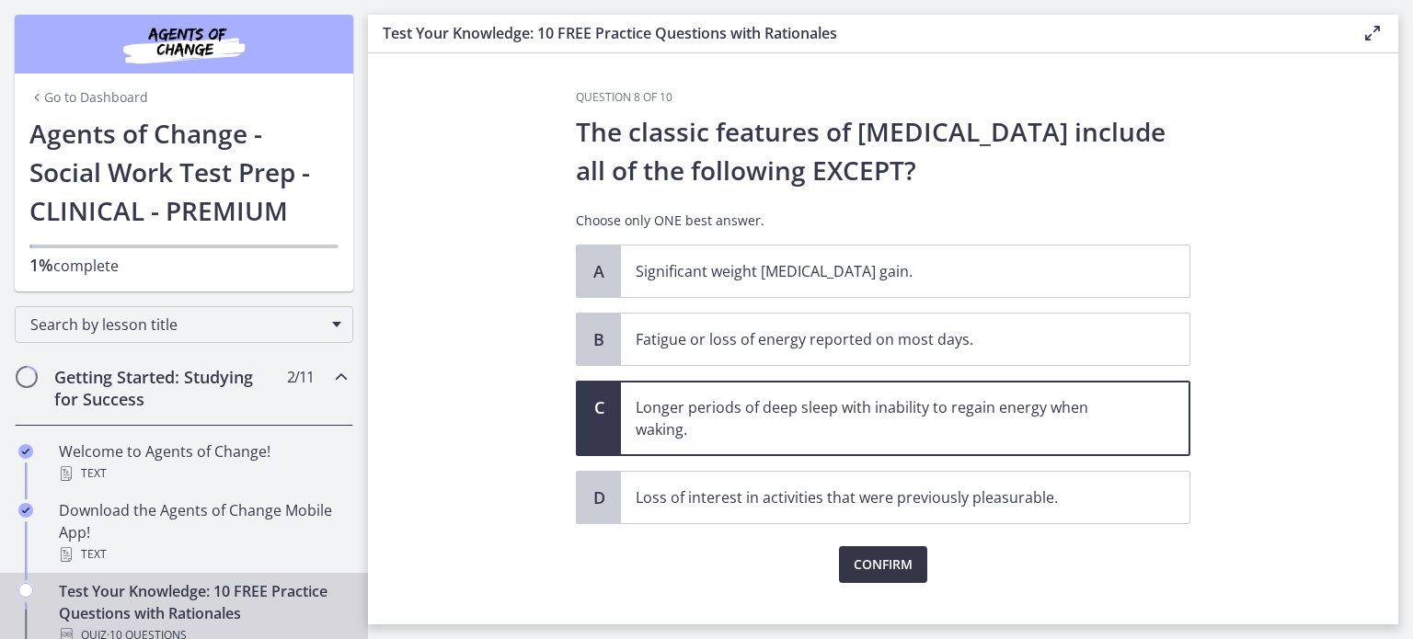
click at [900, 572] on span "Confirm" at bounding box center [882, 565] width 59 height 22
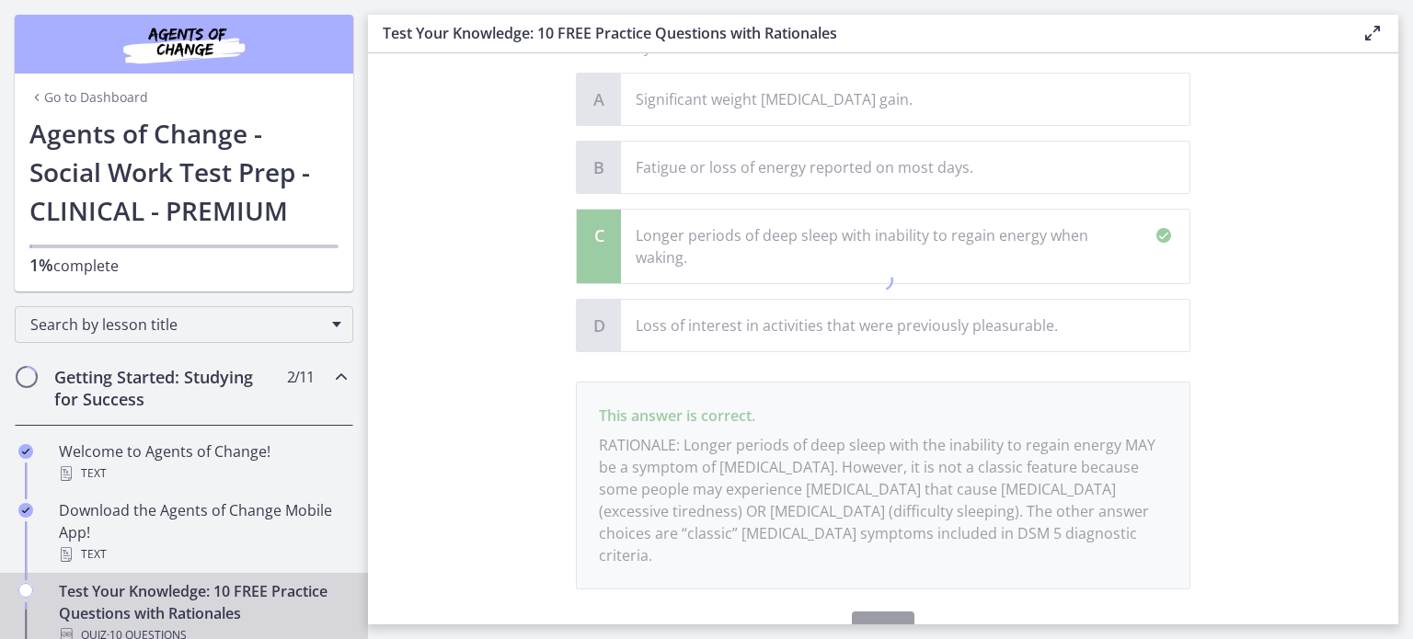
scroll to position [245, 0]
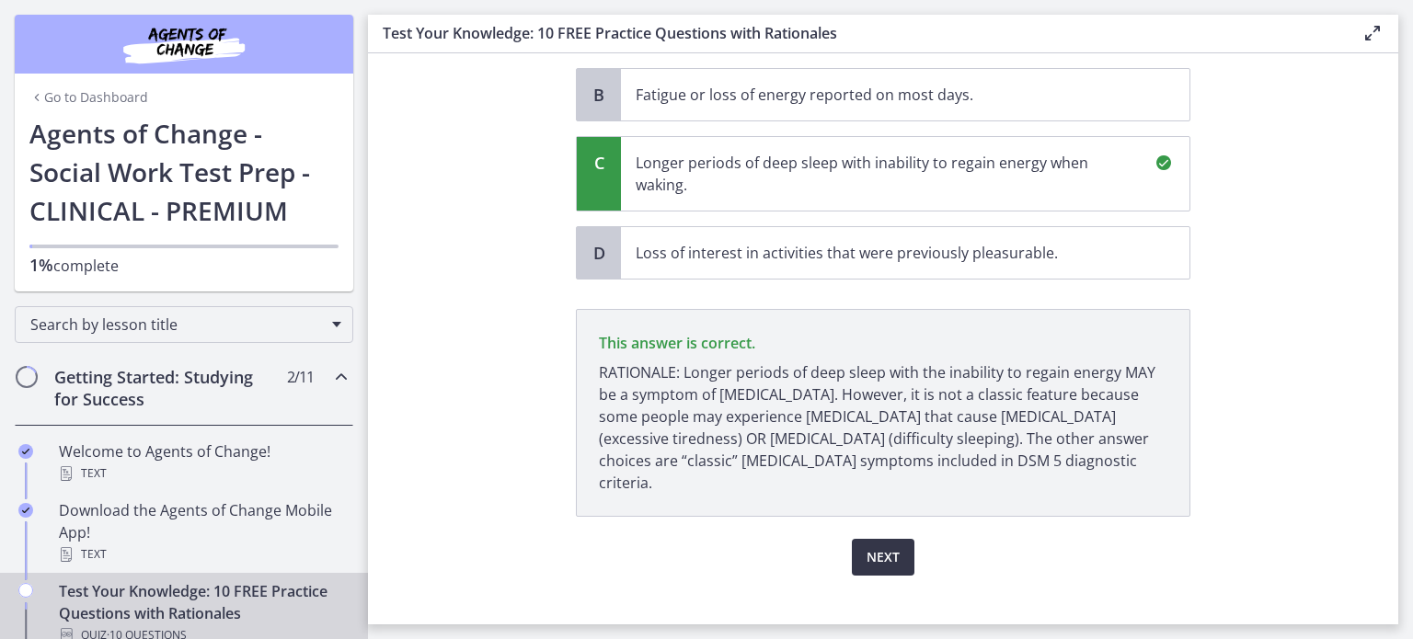
click at [881, 546] on span "Next" at bounding box center [882, 557] width 33 height 22
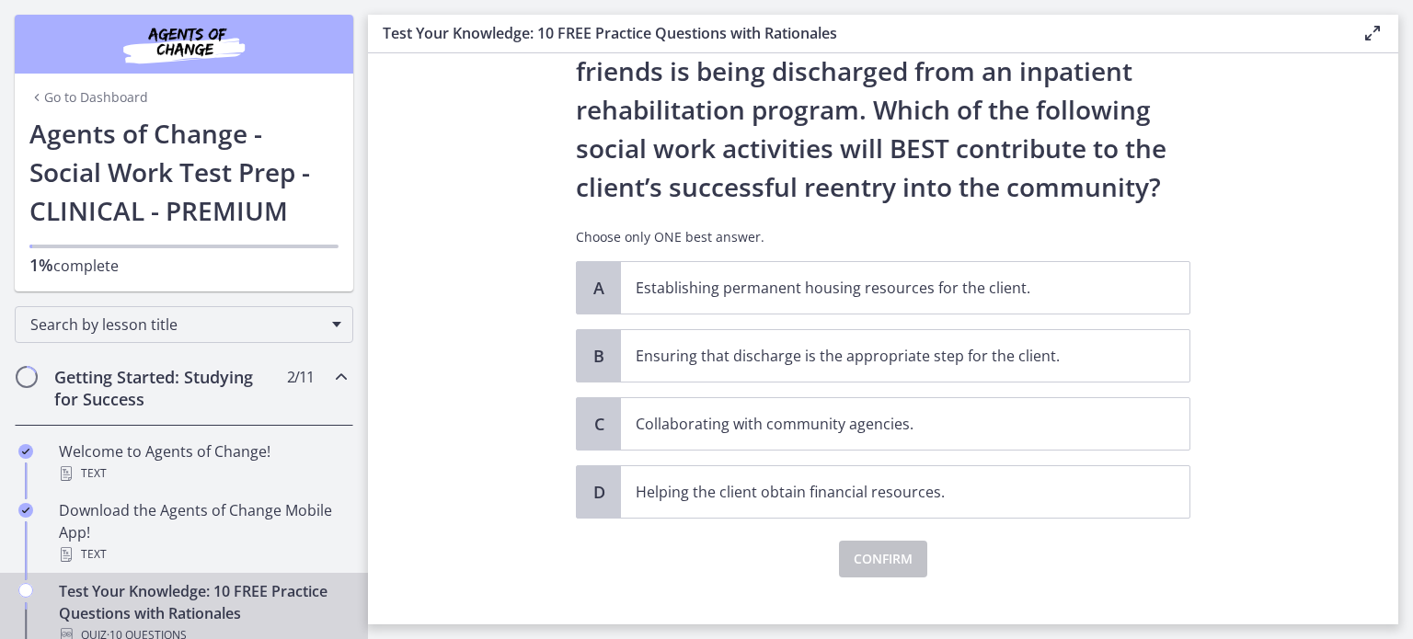
scroll to position [105, 0]
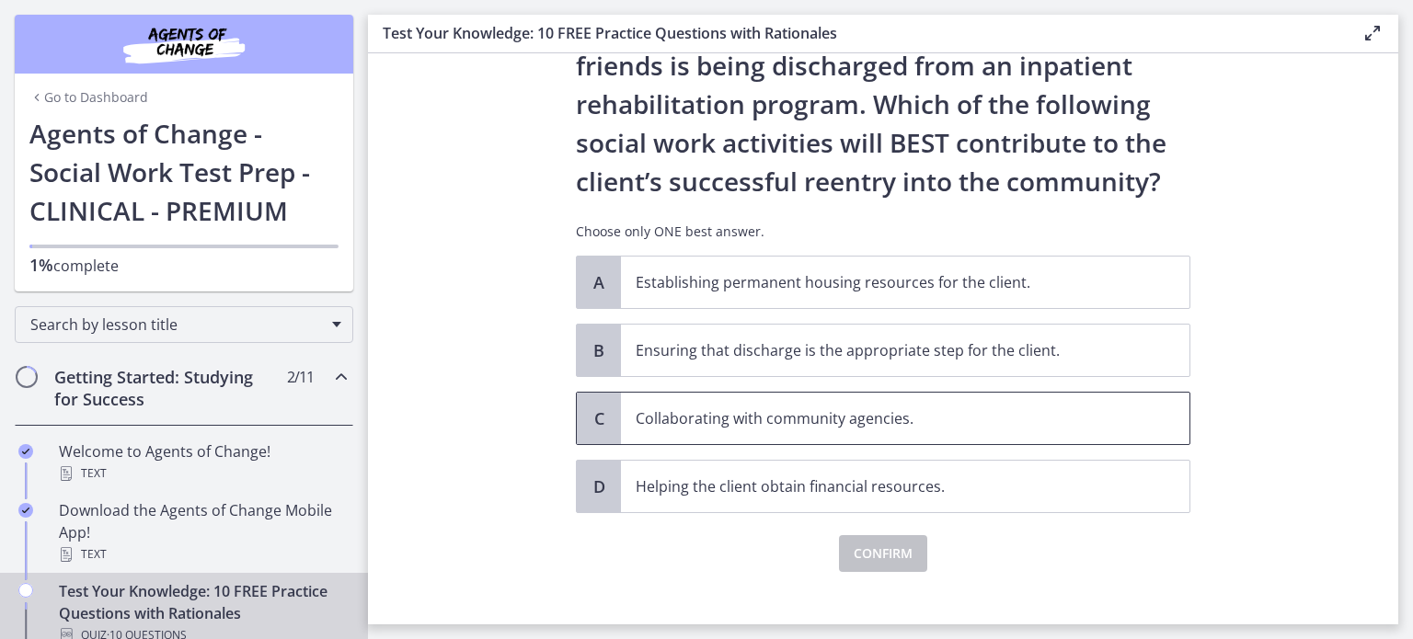
click at [656, 412] on p "Collaborating with community agencies." at bounding box center [886, 418] width 502 height 22
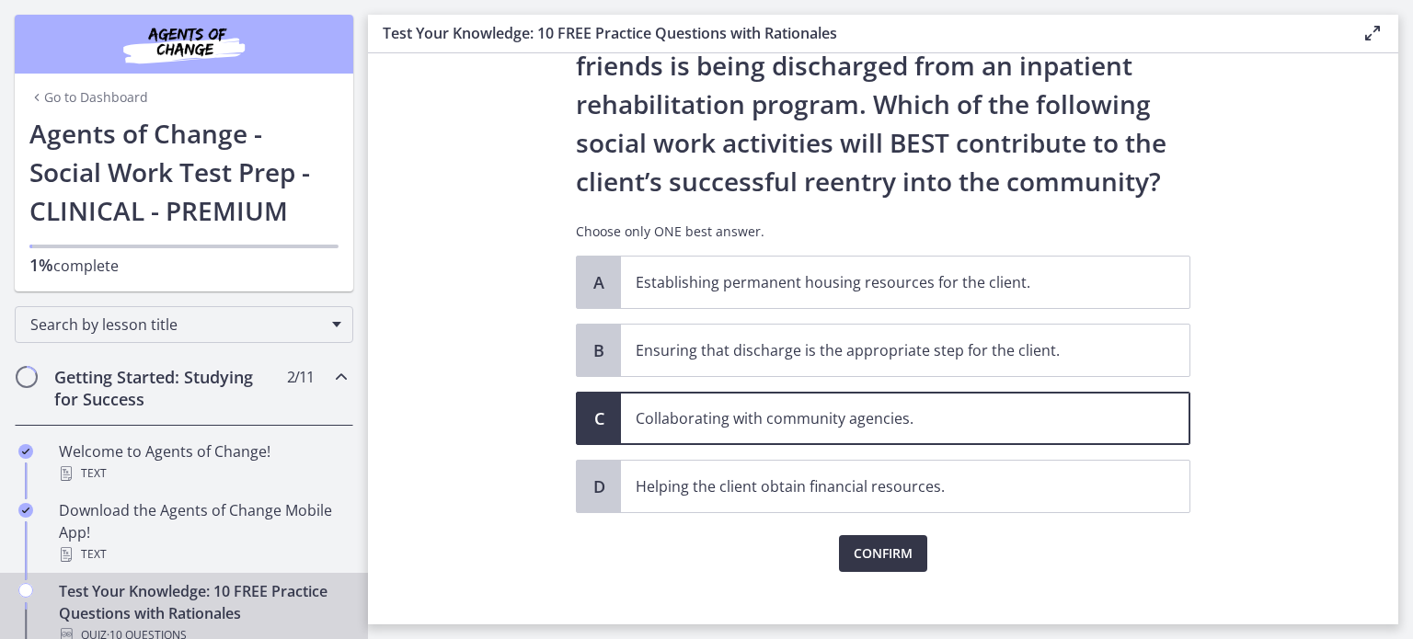
click at [853, 550] on span "Confirm" at bounding box center [882, 554] width 59 height 22
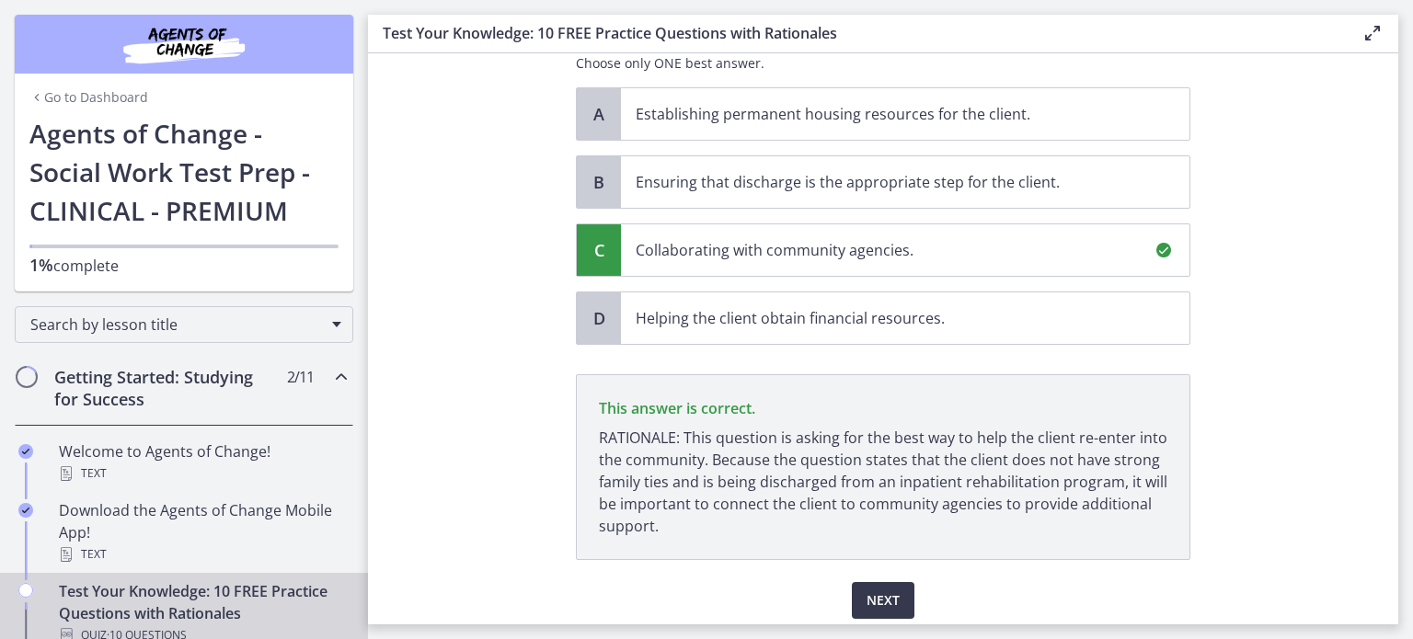
scroll to position [338, 0]
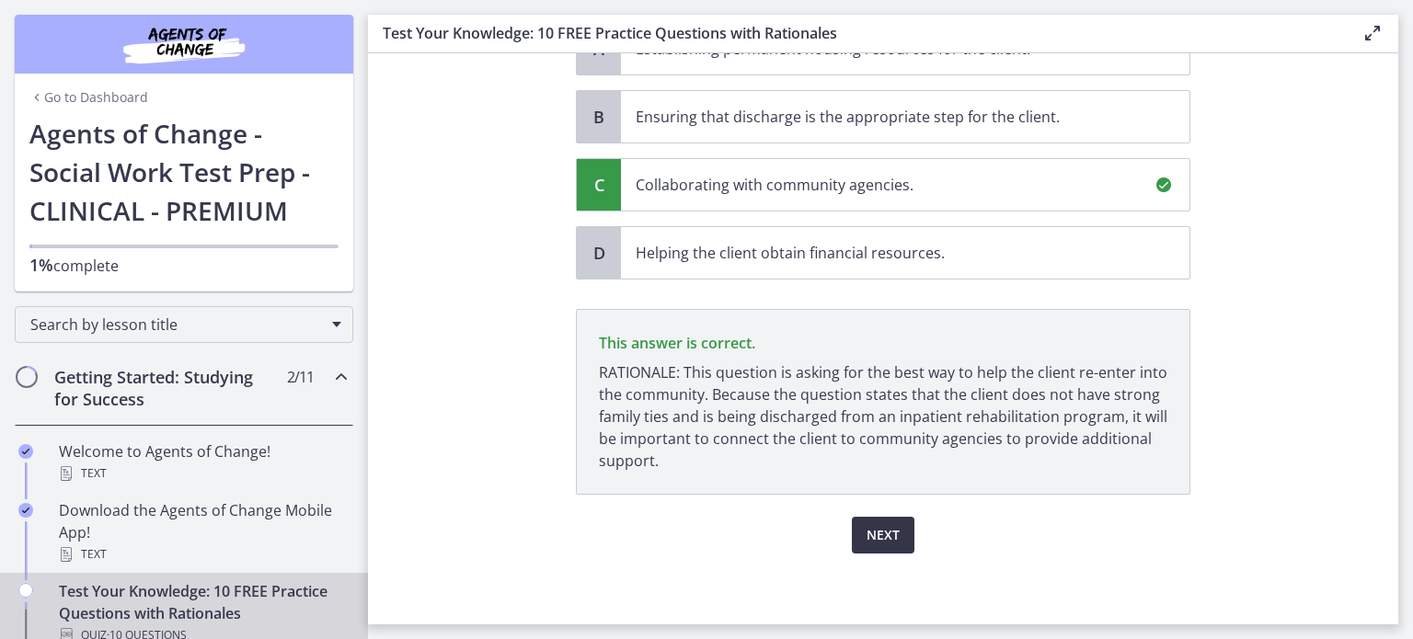
click at [878, 541] on span "Next" at bounding box center [882, 535] width 33 height 22
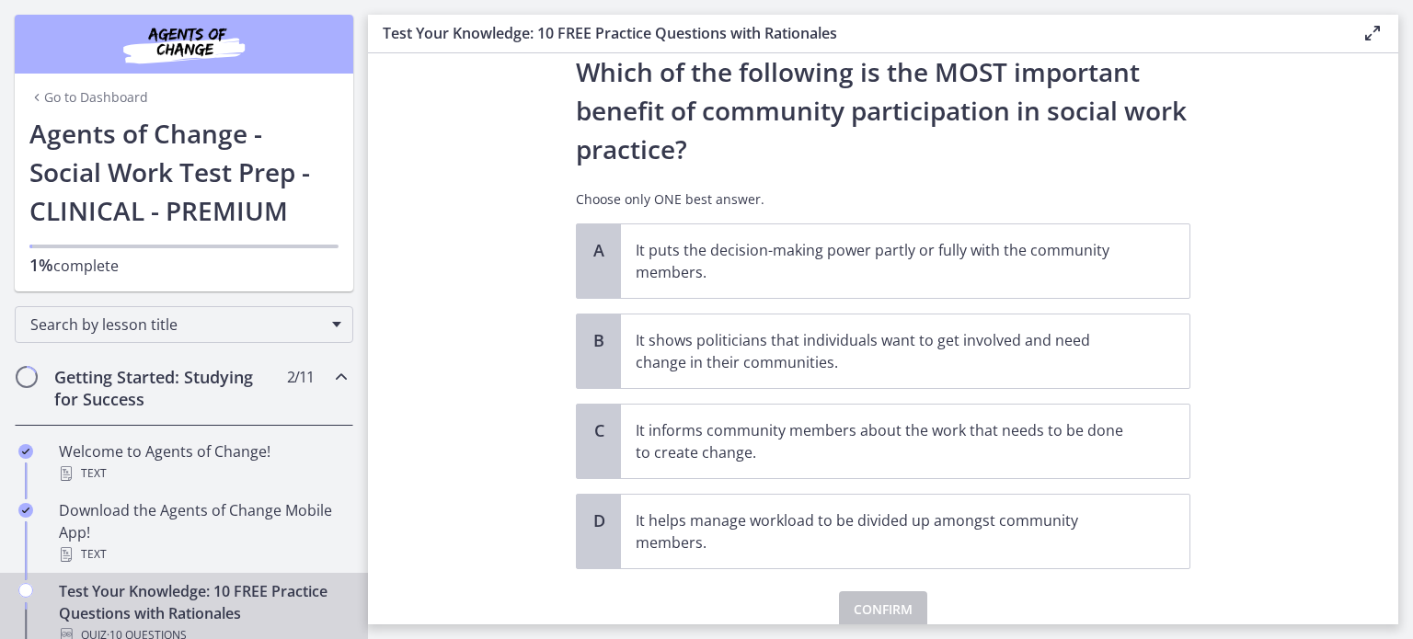
scroll to position [61, 0]
click at [764, 456] on p "It informs community members about the work that needs to be done to create cha…" at bounding box center [886, 440] width 502 height 44
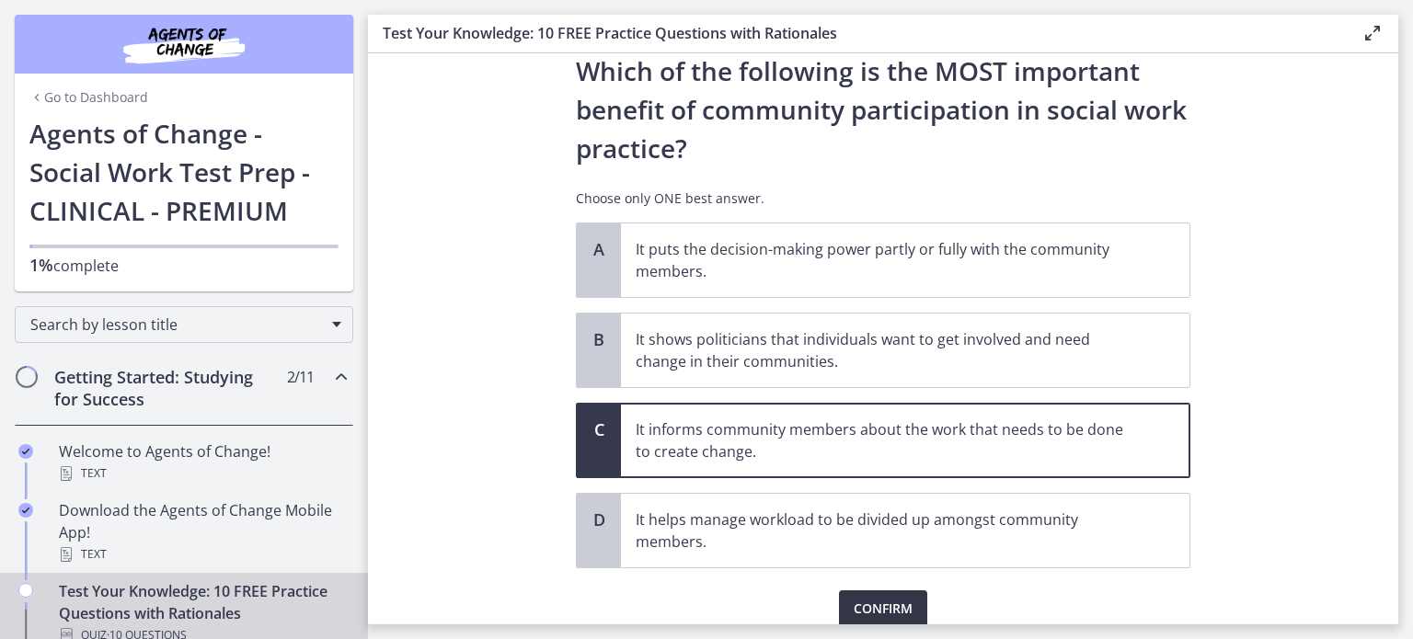
click at [864, 608] on span "Confirm" at bounding box center [882, 609] width 59 height 22
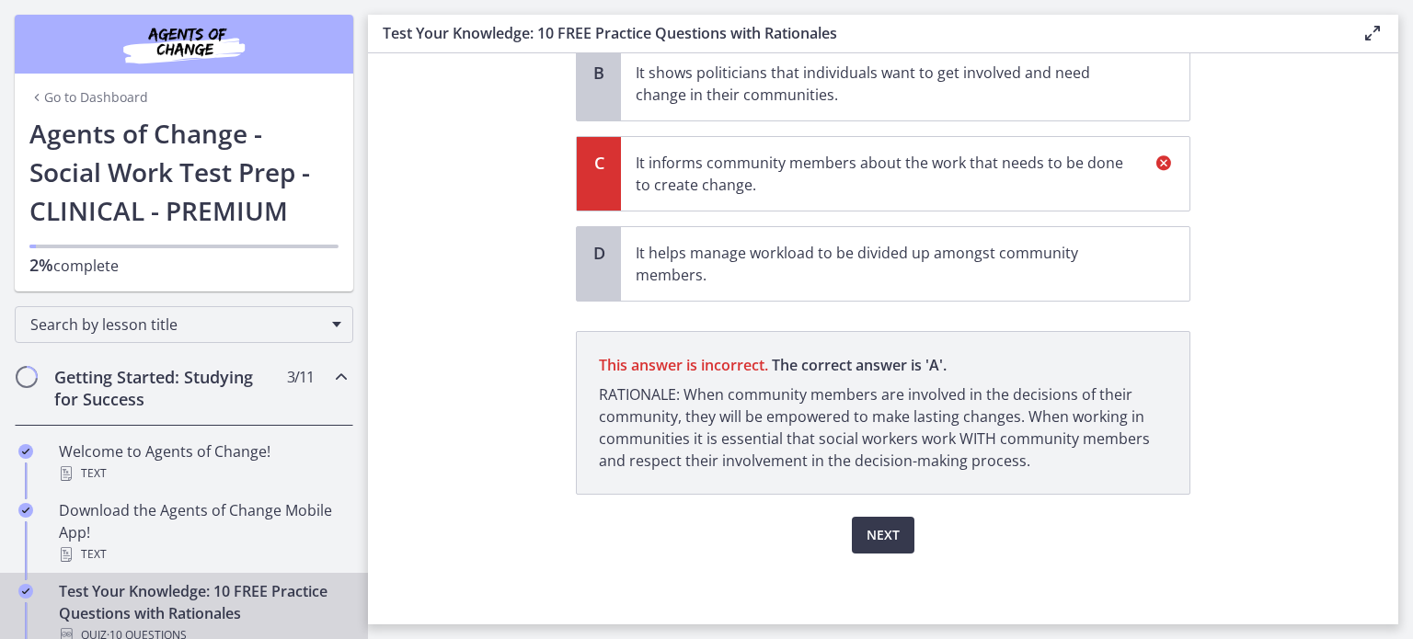
scroll to position [327, 0]
click at [874, 538] on span "Next" at bounding box center [882, 535] width 33 height 22
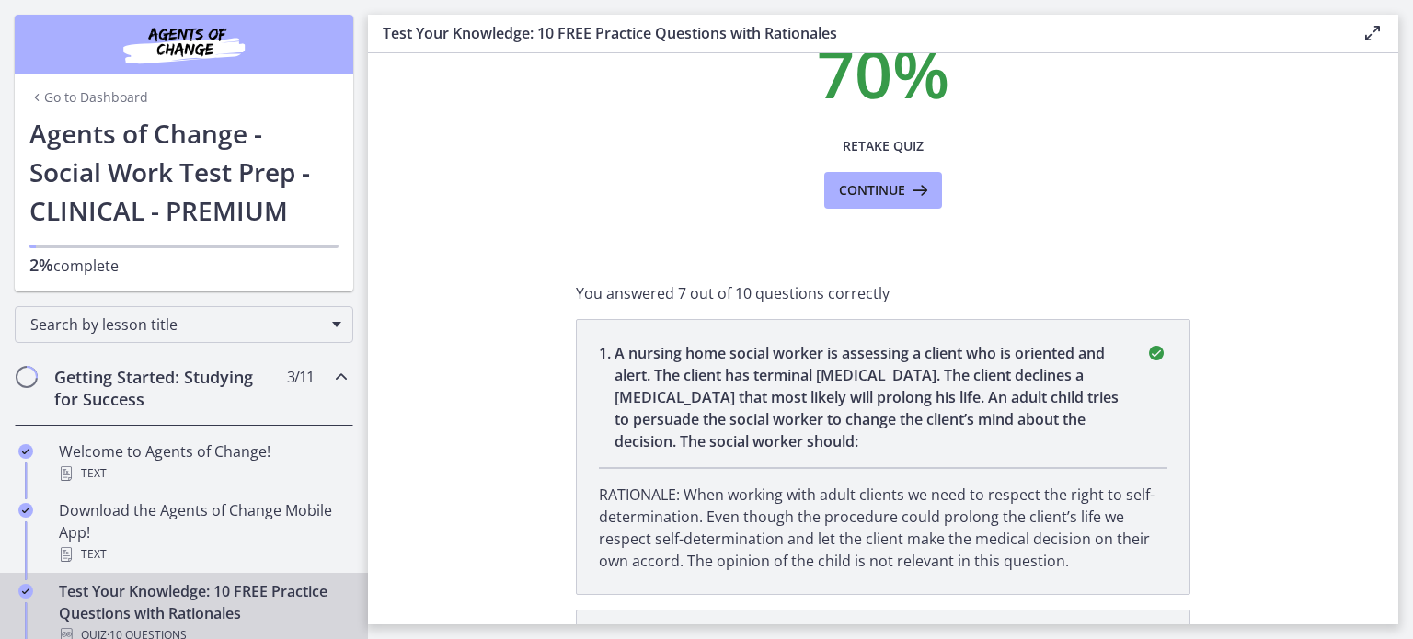
scroll to position [0, 0]
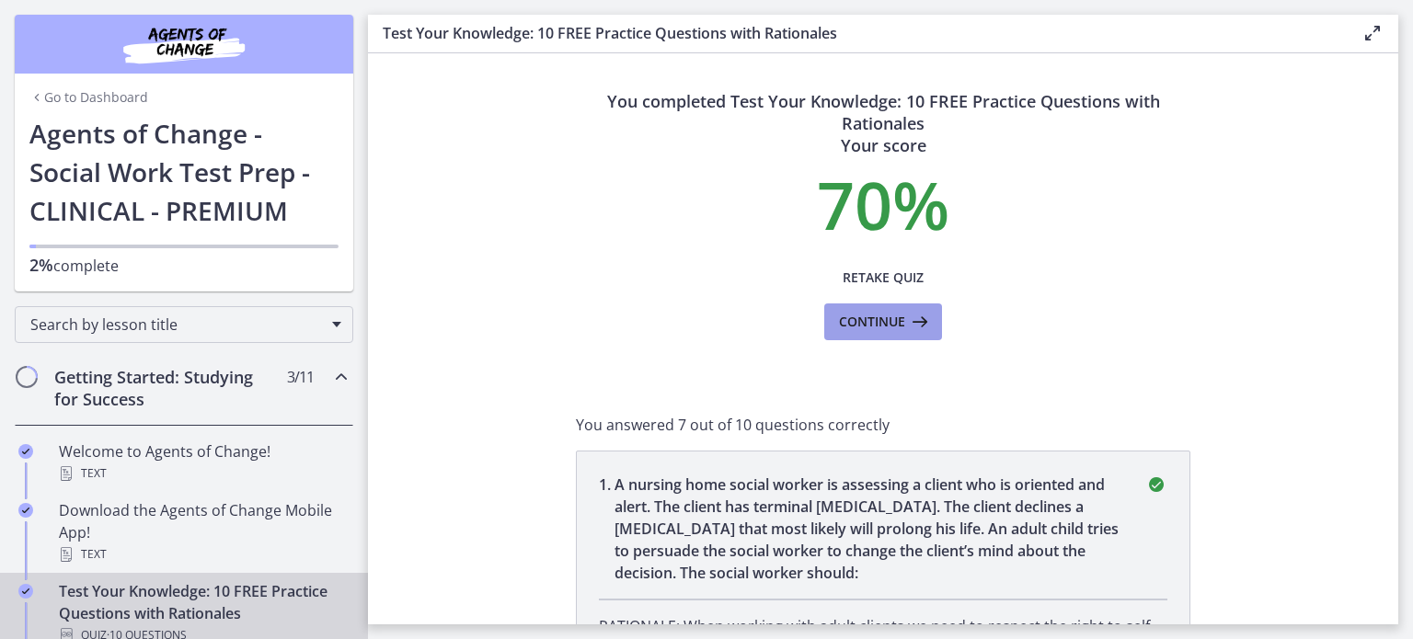
click at [846, 326] on span "Continue" at bounding box center [872, 322] width 66 height 22
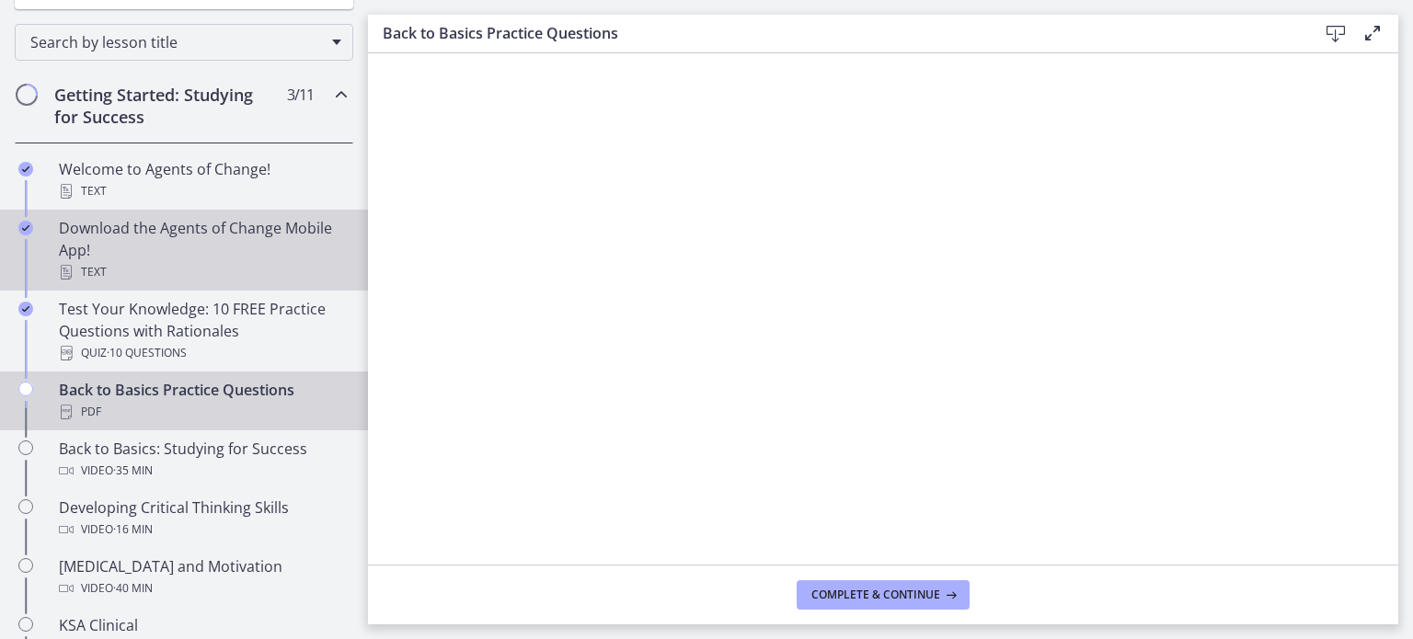
scroll to position [281, 0]
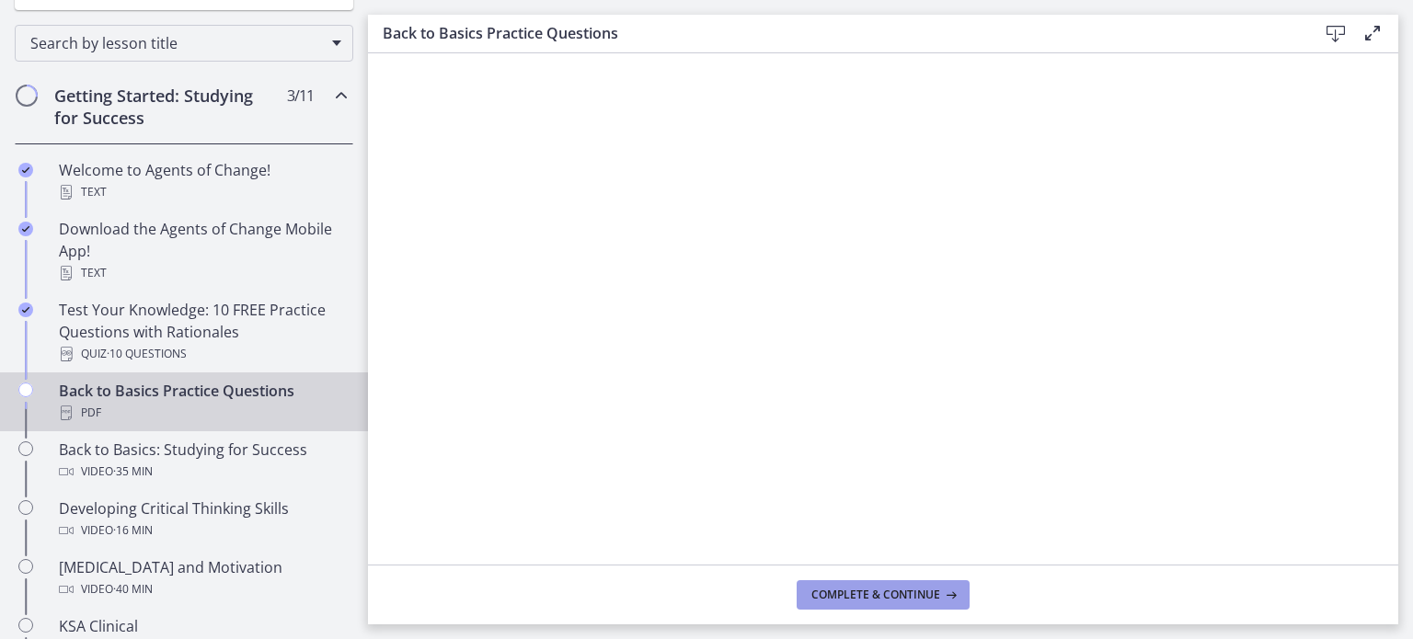
click at [916, 605] on button "Complete & continue" at bounding box center [882, 594] width 173 height 29
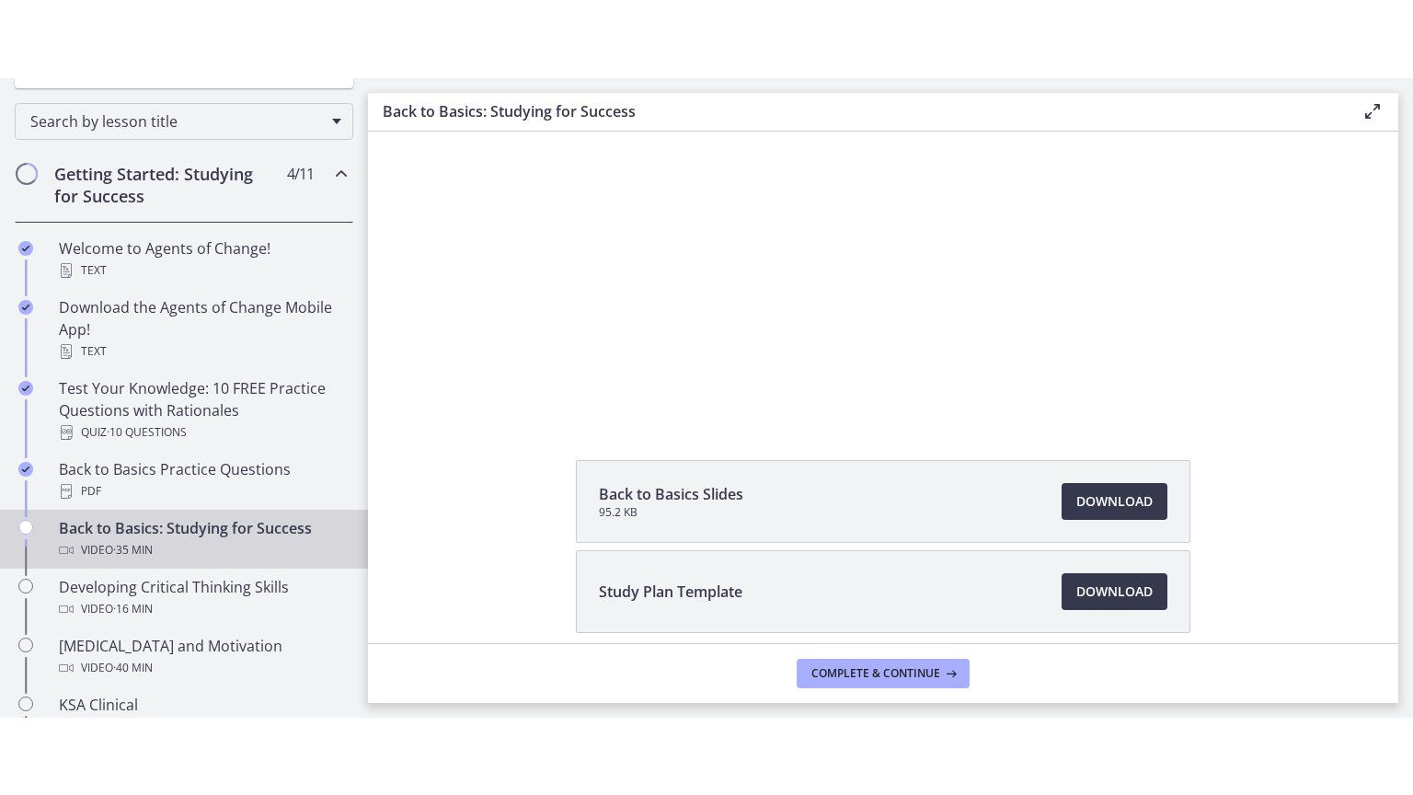
scroll to position [99, 0]
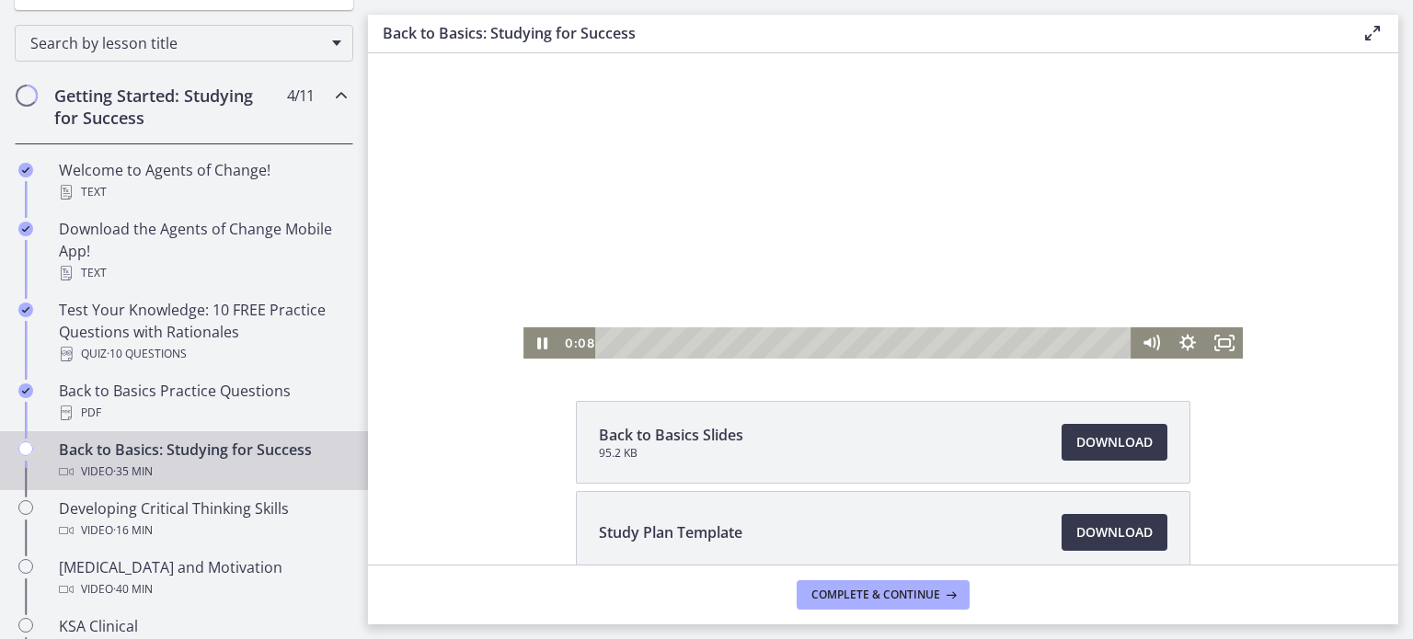
click at [901, 216] on div at bounding box center [882, 156] width 719 height 405
click at [758, 172] on div at bounding box center [882, 156] width 719 height 405
click at [1214, 333] on icon "Fullscreen" at bounding box center [1224, 342] width 37 height 31
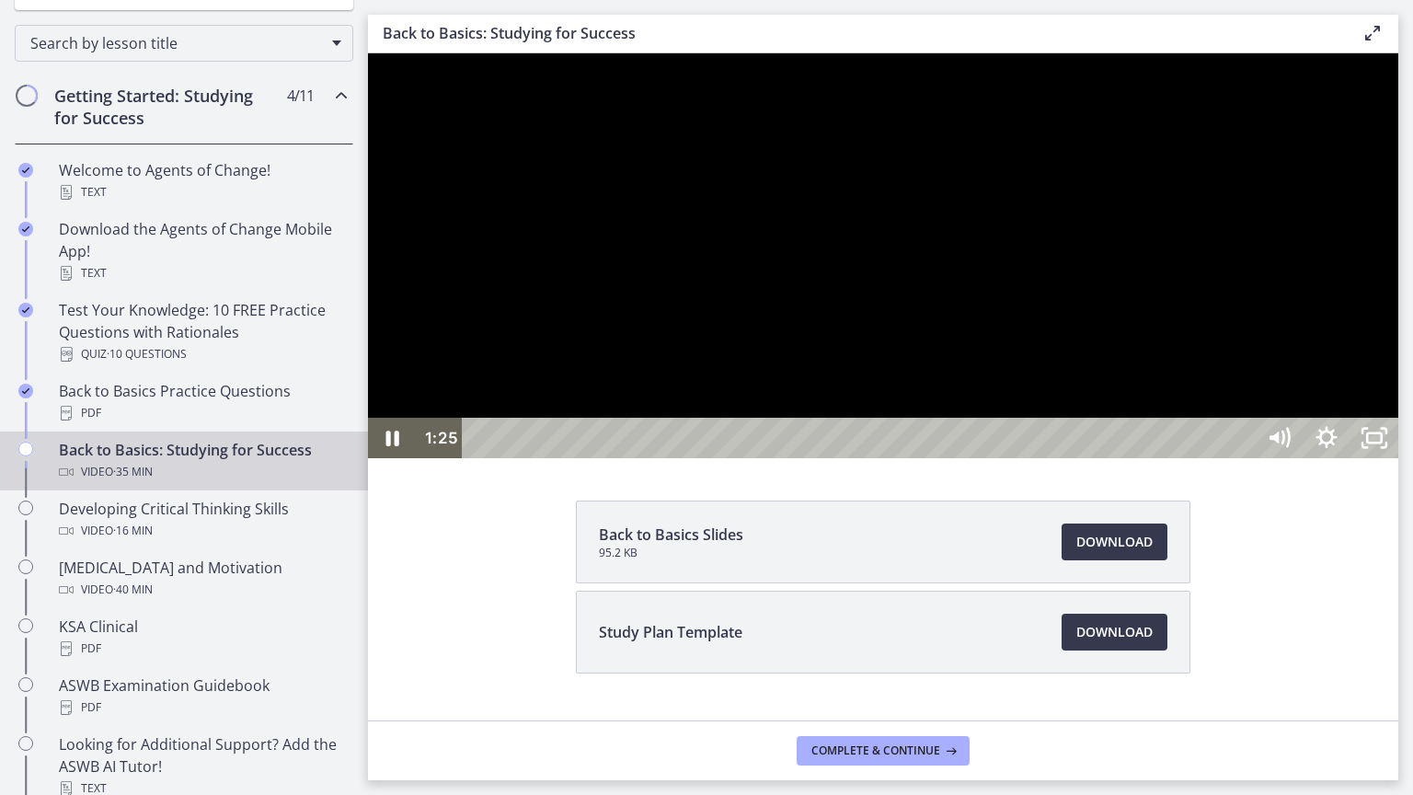
click at [1246, 458] on div at bounding box center [883, 255] width 1030 height 405
click at [779, 458] on div at bounding box center [883, 255] width 1030 height 405
click at [935, 458] on div at bounding box center [883, 255] width 1030 height 405
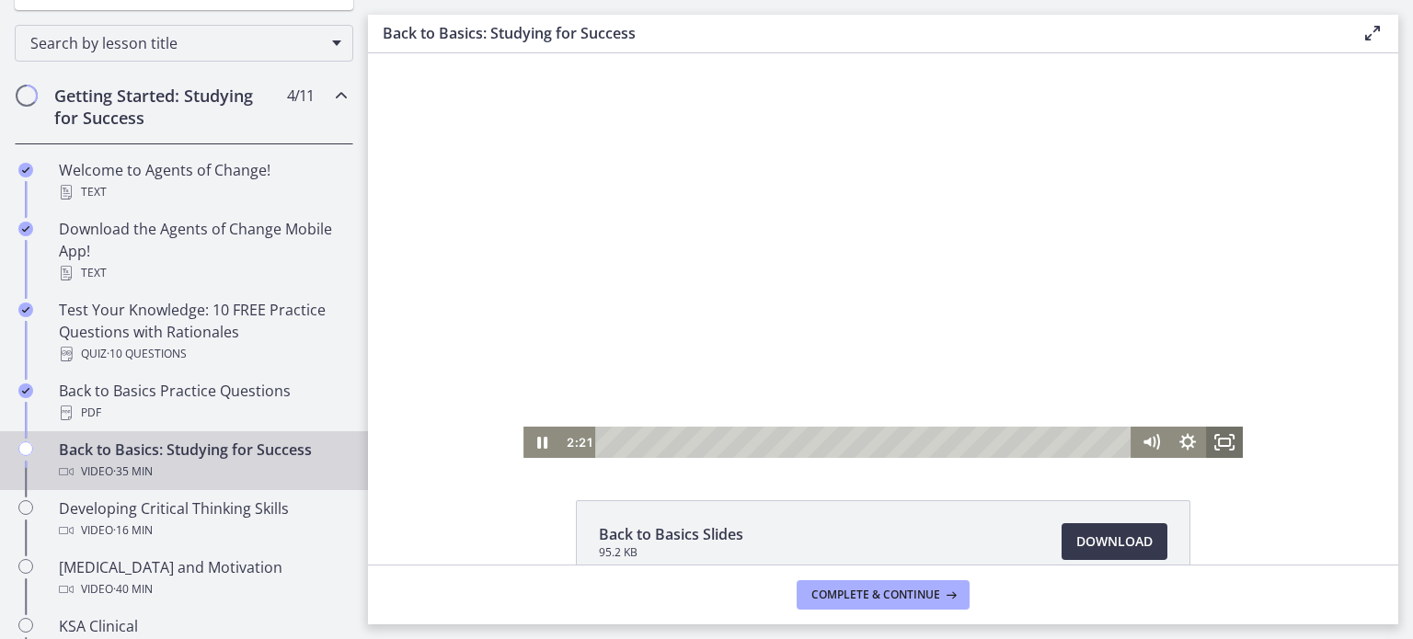
click at [1230, 444] on icon "Fullscreen" at bounding box center [1224, 442] width 37 height 31
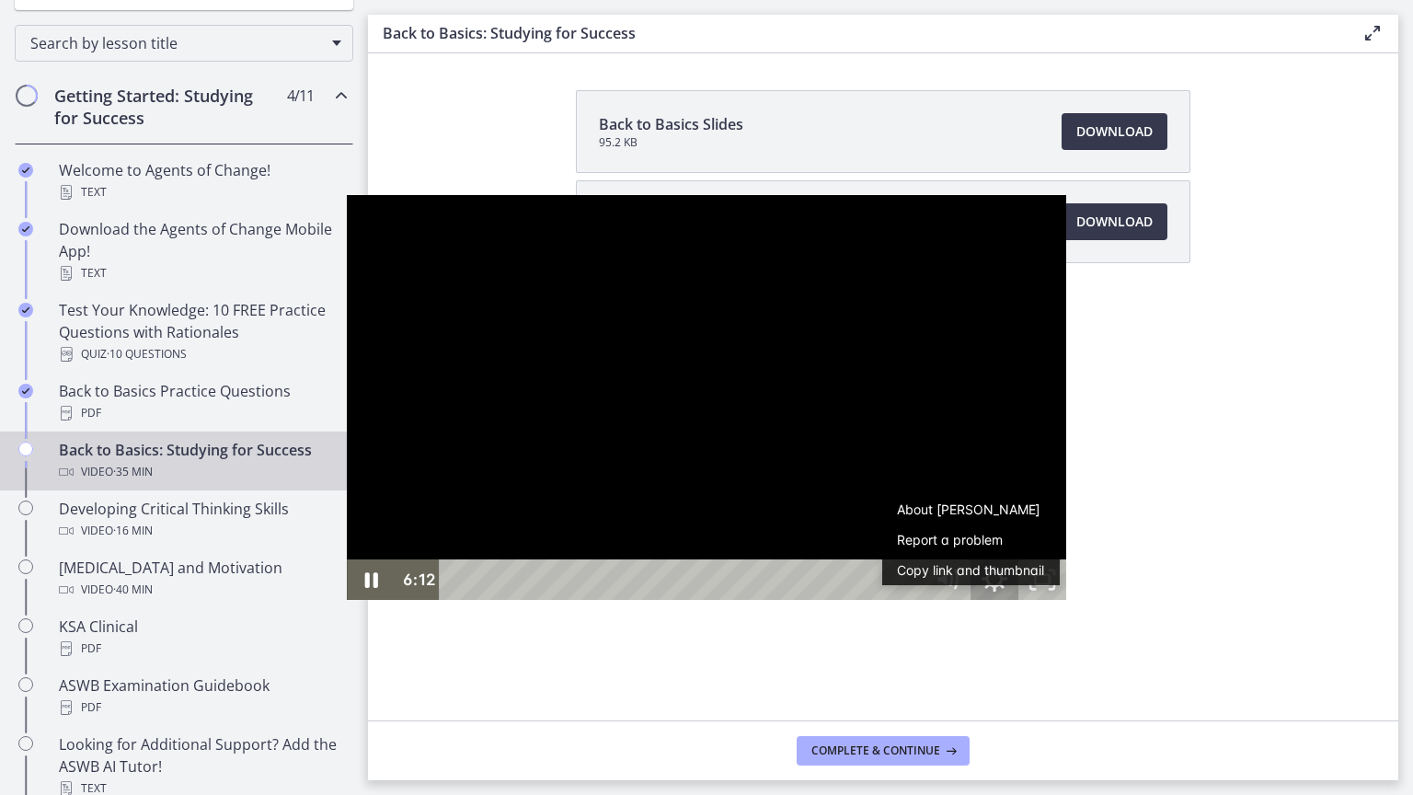
click at [1007, 591] on icon "Show settings menu" at bounding box center [994, 579] width 26 height 26
click at [1054, 519] on span "1x" at bounding box center [1024, 498] width 60 height 40
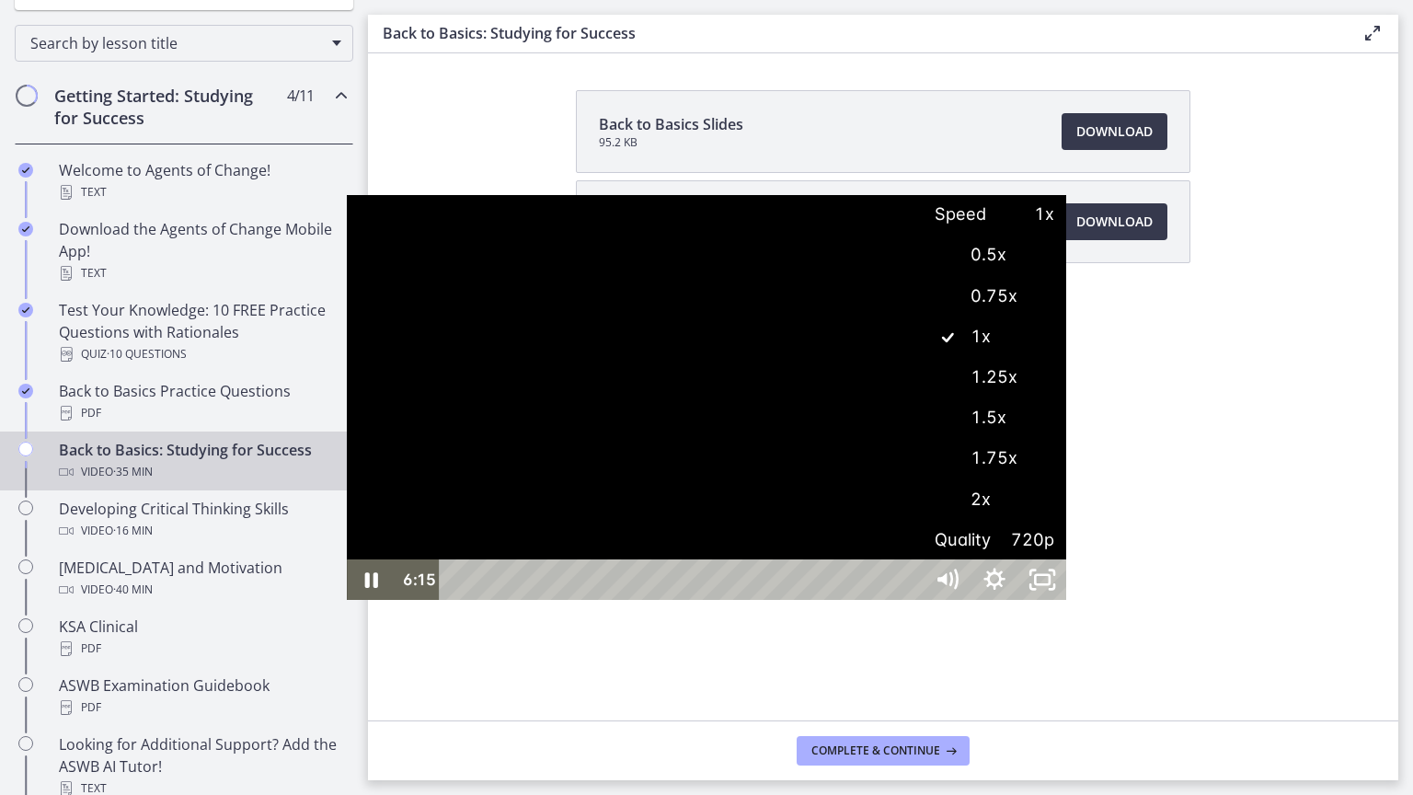
click at [1066, 333] on div at bounding box center [706, 397] width 719 height 405
click at [1023, 604] on icon "Show settings menu" at bounding box center [994, 579] width 57 height 49
click at [1066, 398] on label "1.25x" at bounding box center [993, 377] width 143 height 42
click at [1023, 604] on icon "Show settings menu" at bounding box center [994, 579] width 57 height 49
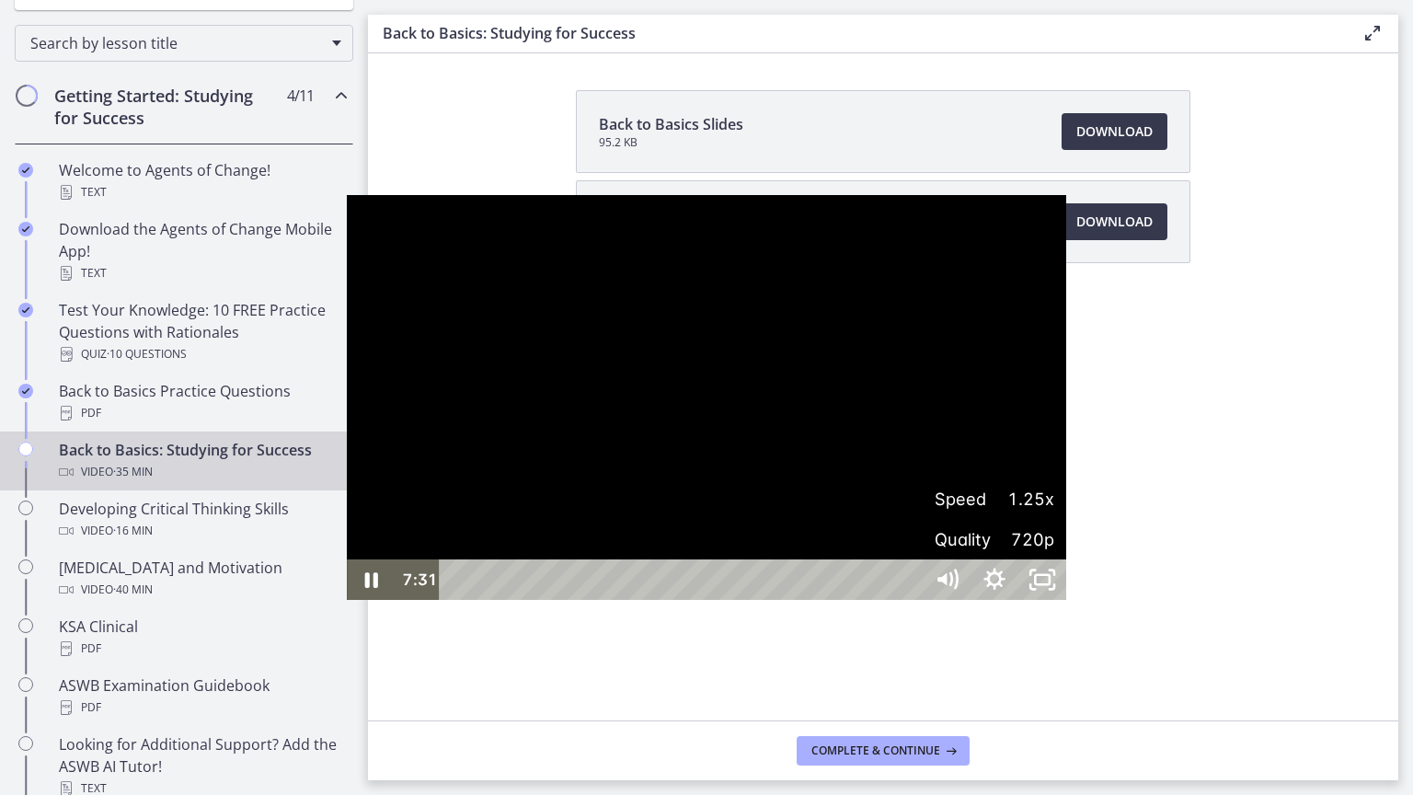
click at [994, 519] on span "Speed" at bounding box center [964, 498] width 60 height 40
click at [1066, 439] on label "1.5x" at bounding box center [993, 417] width 143 height 42
click at [1023, 604] on icon "Hide settings menu" at bounding box center [994, 579] width 57 height 49
click at [1066, 456] on div at bounding box center [706, 397] width 719 height 405
click at [347, 195] on button "Play Video: ctfdf6eqvn4c72r5t4t0.mp4" at bounding box center [347, 195] width 1 height 1
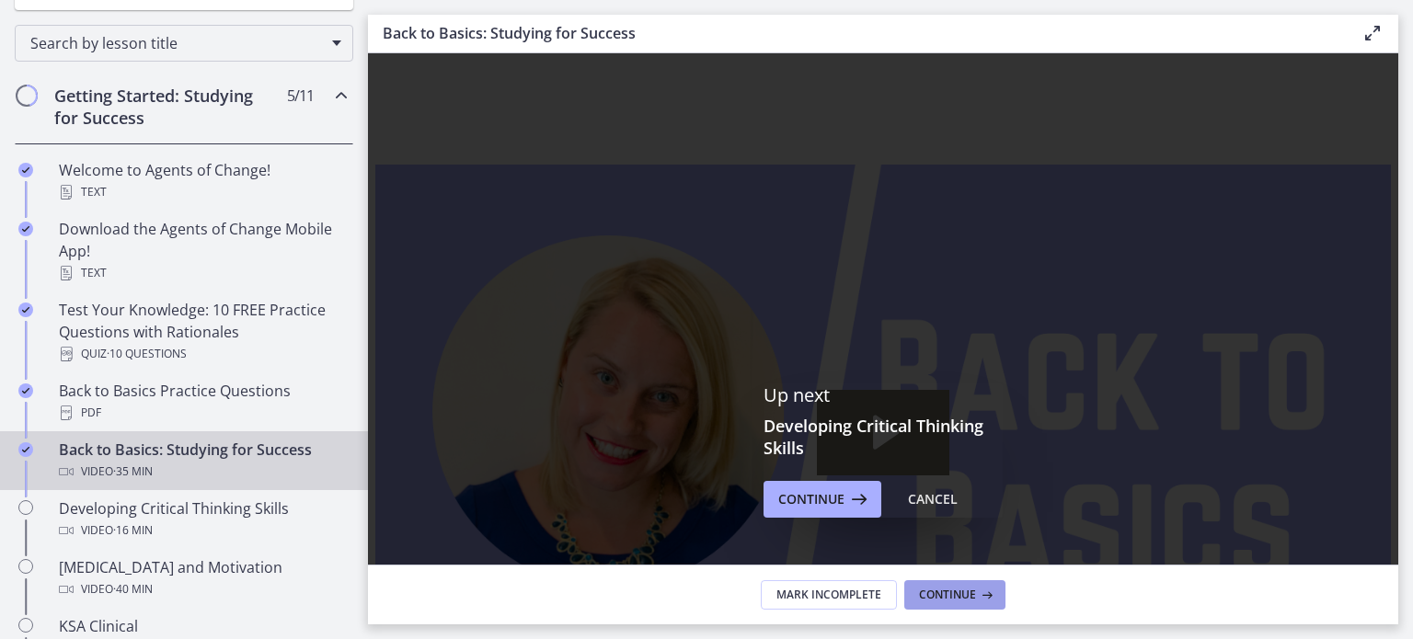
click at [934, 593] on span "Continue" at bounding box center [947, 595] width 57 height 15
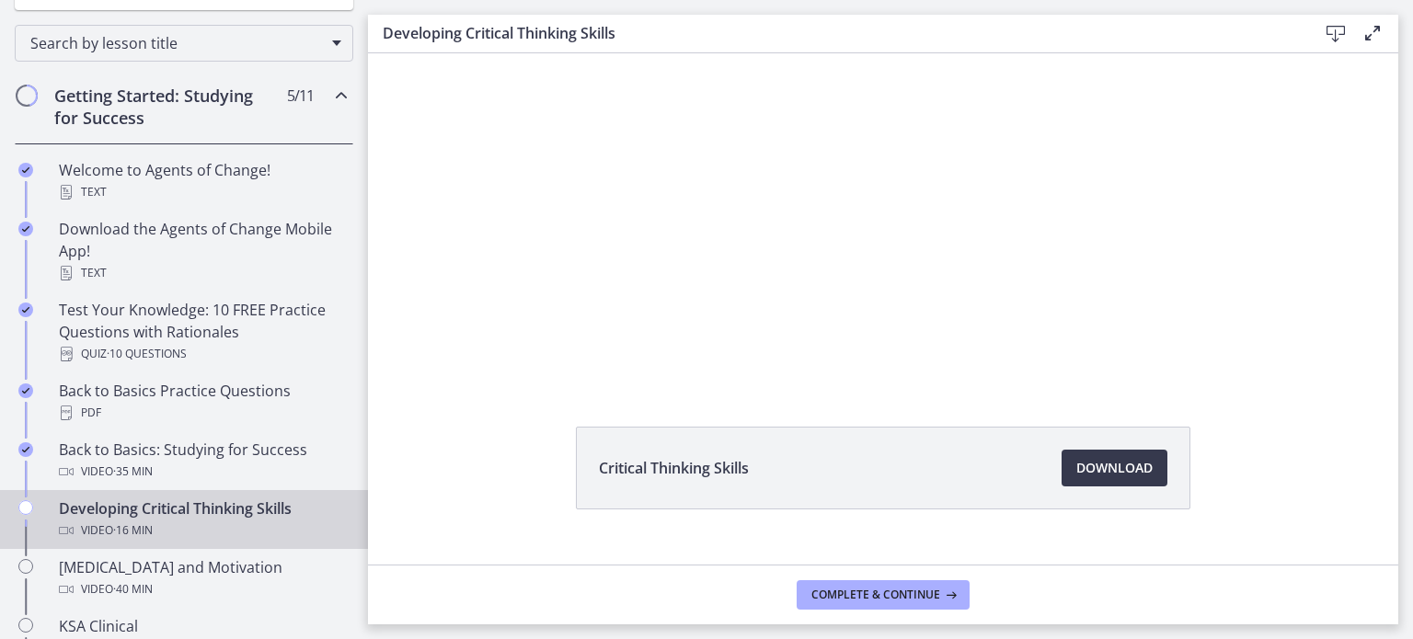
scroll to position [74, 0]
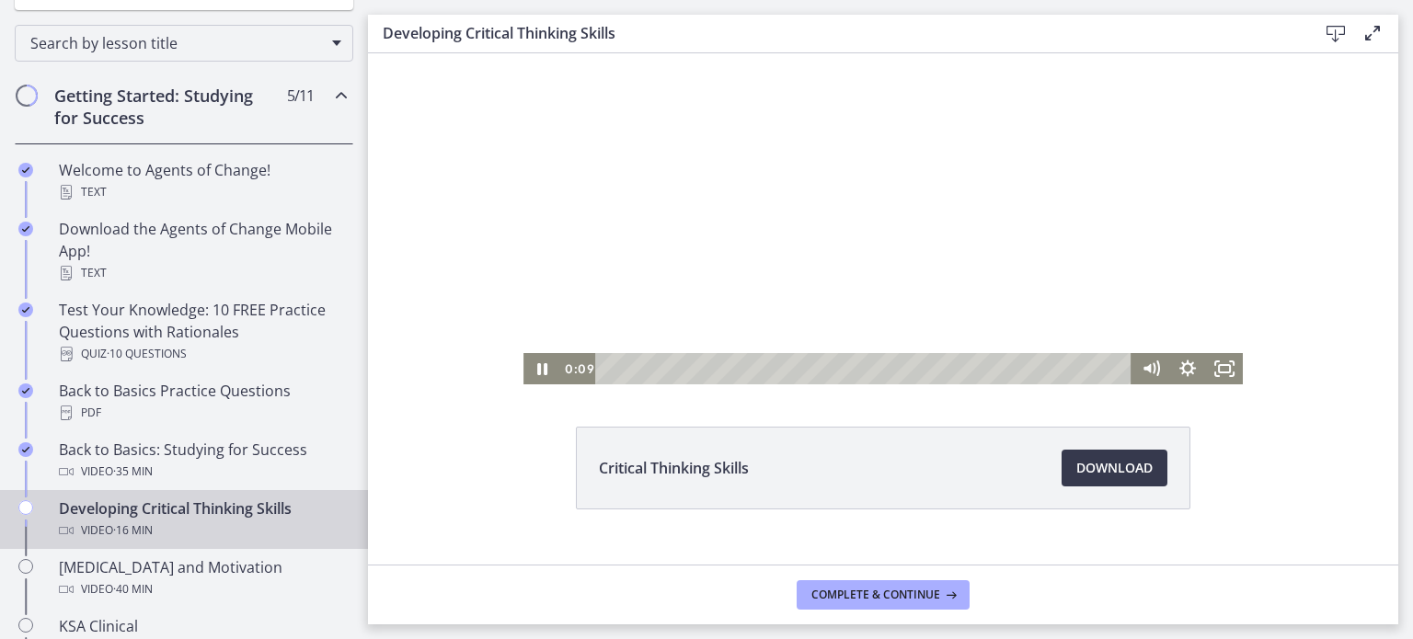
click at [876, 230] on div at bounding box center [882, 182] width 719 height 405
click at [719, 279] on div at bounding box center [882, 182] width 719 height 405
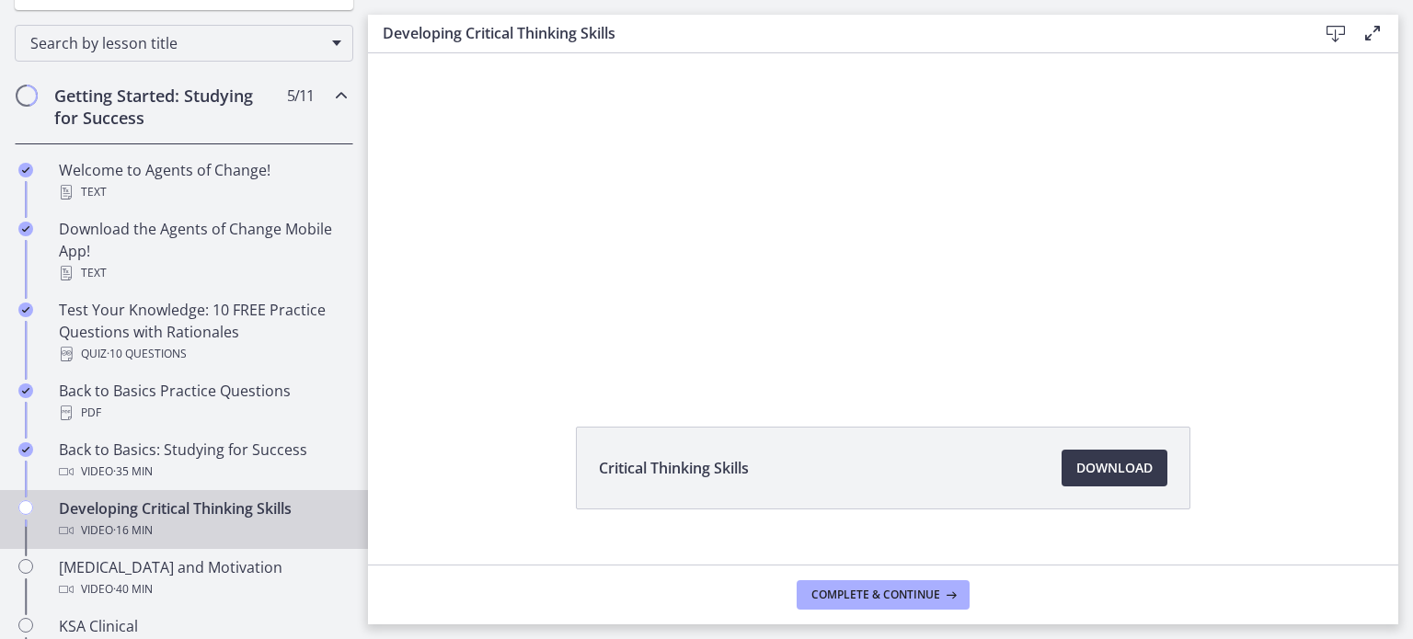
scroll to position [0, 0]
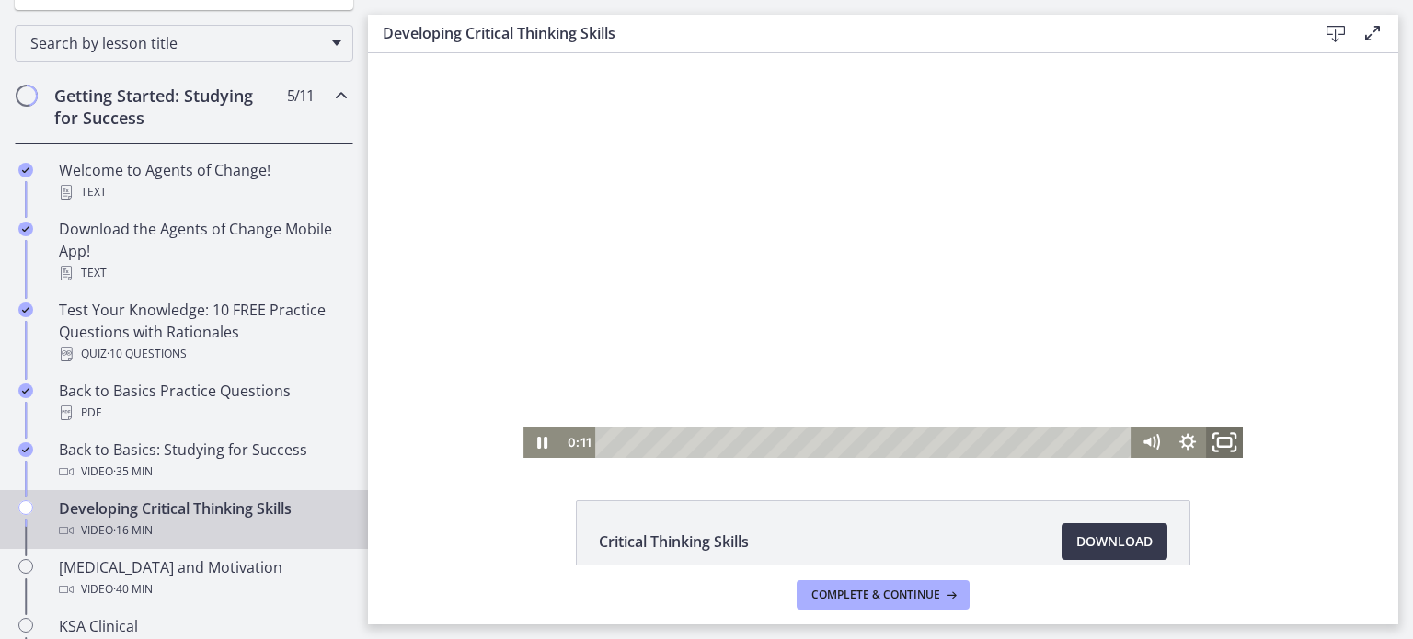
click at [1211, 437] on icon "Fullscreen" at bounding box center [1224, 443] width 44 height 38
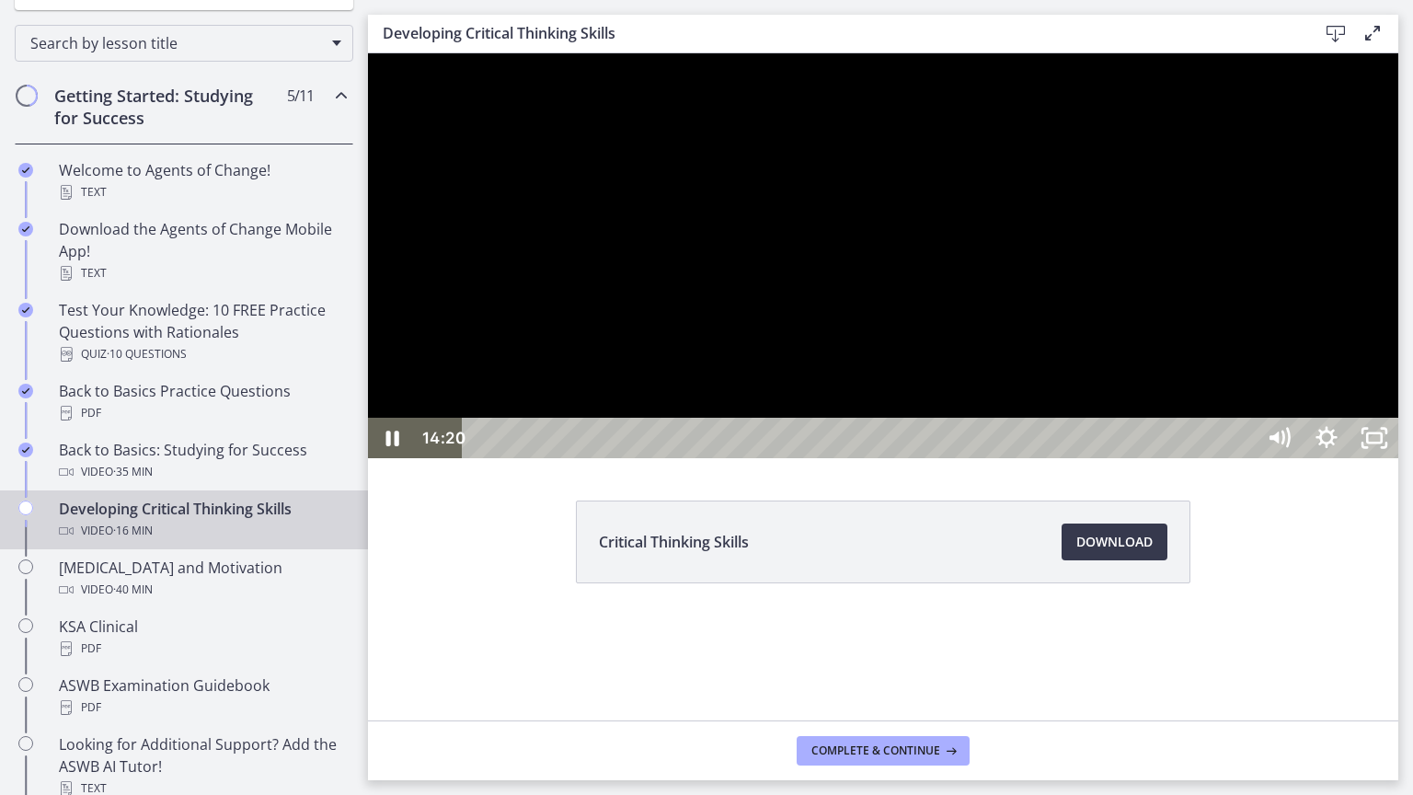
click at [1323, 442] on div at bounding box center [883, 255] width 1030 height 405
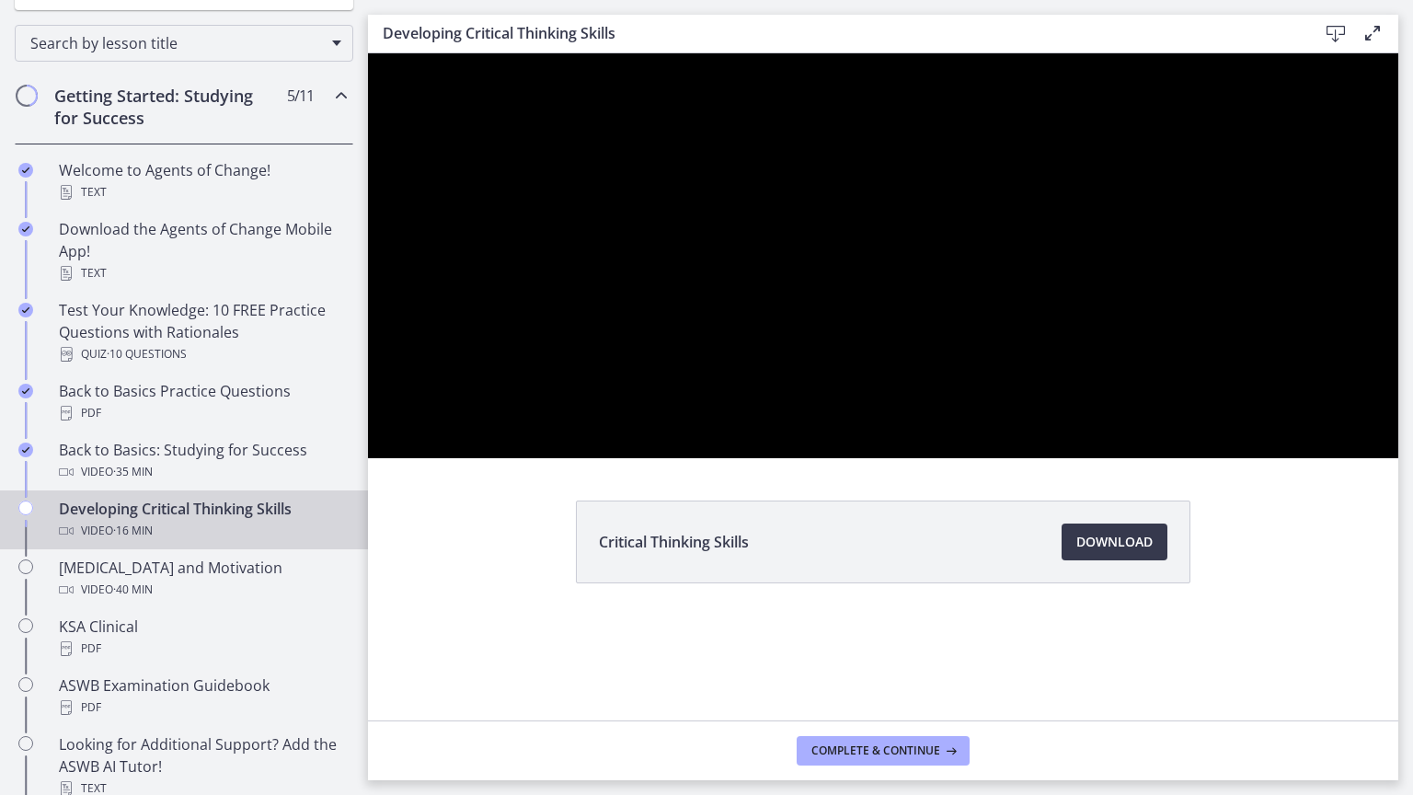
click at [368, 53] on button "Play Video: cbe0uvmtov91j64ibpdg.mp4" at bounding box center [368, 53] width 1 height 1
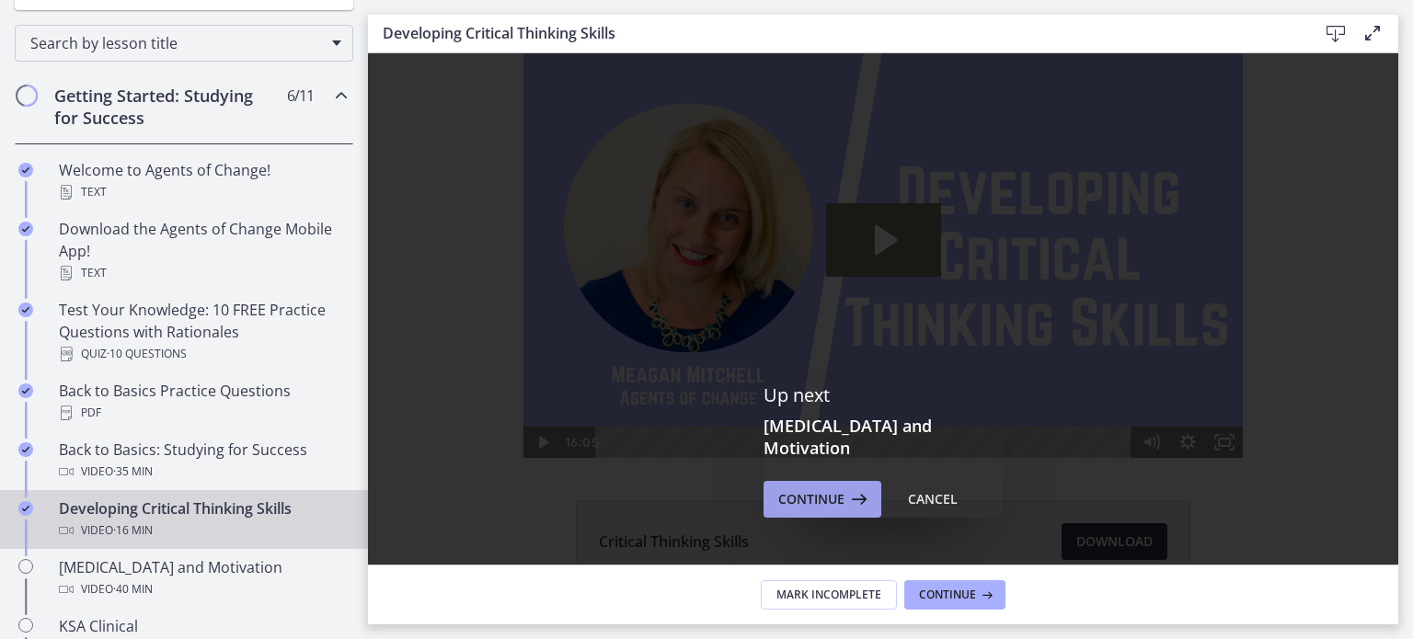
click at [787, 494] on span "Continue" at bounding box center [811, 499] width 66 height 22
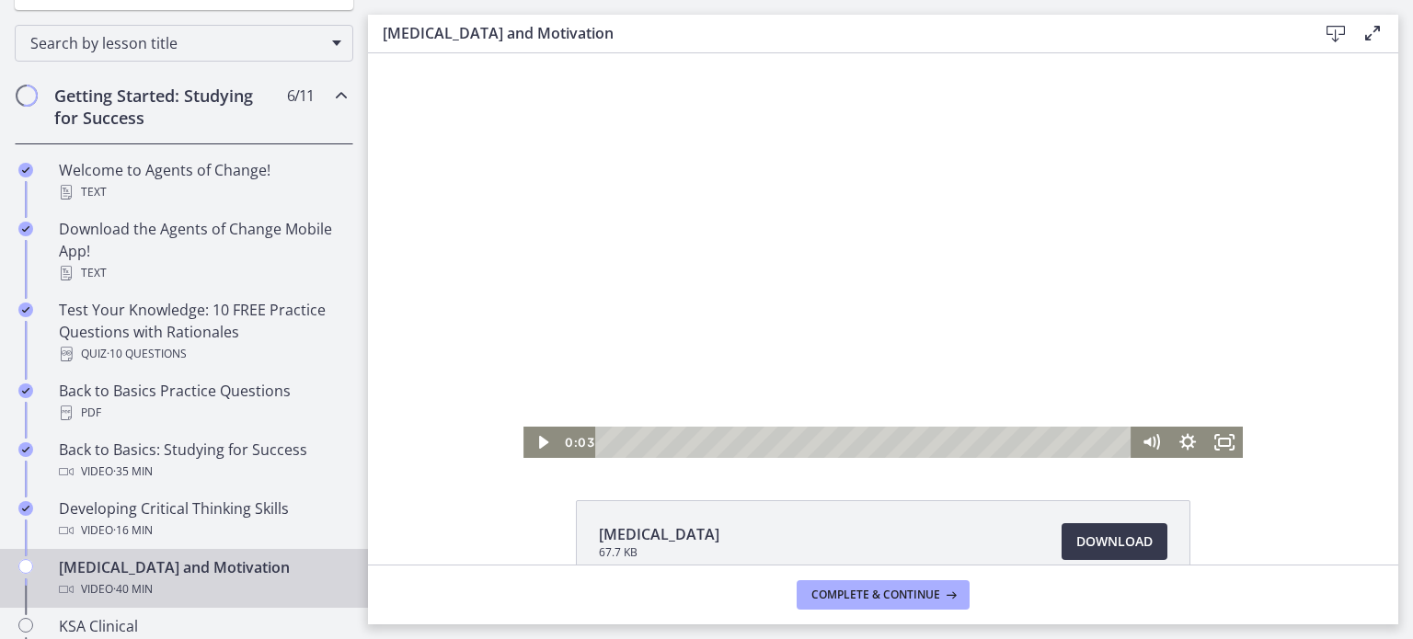
click at [827, 187] on div at bounding box center [882, 255] width 719 height 405
click at [1212, 437] on icon "Fullscreen" at bounding box center [1224, 443] width 44 height 38
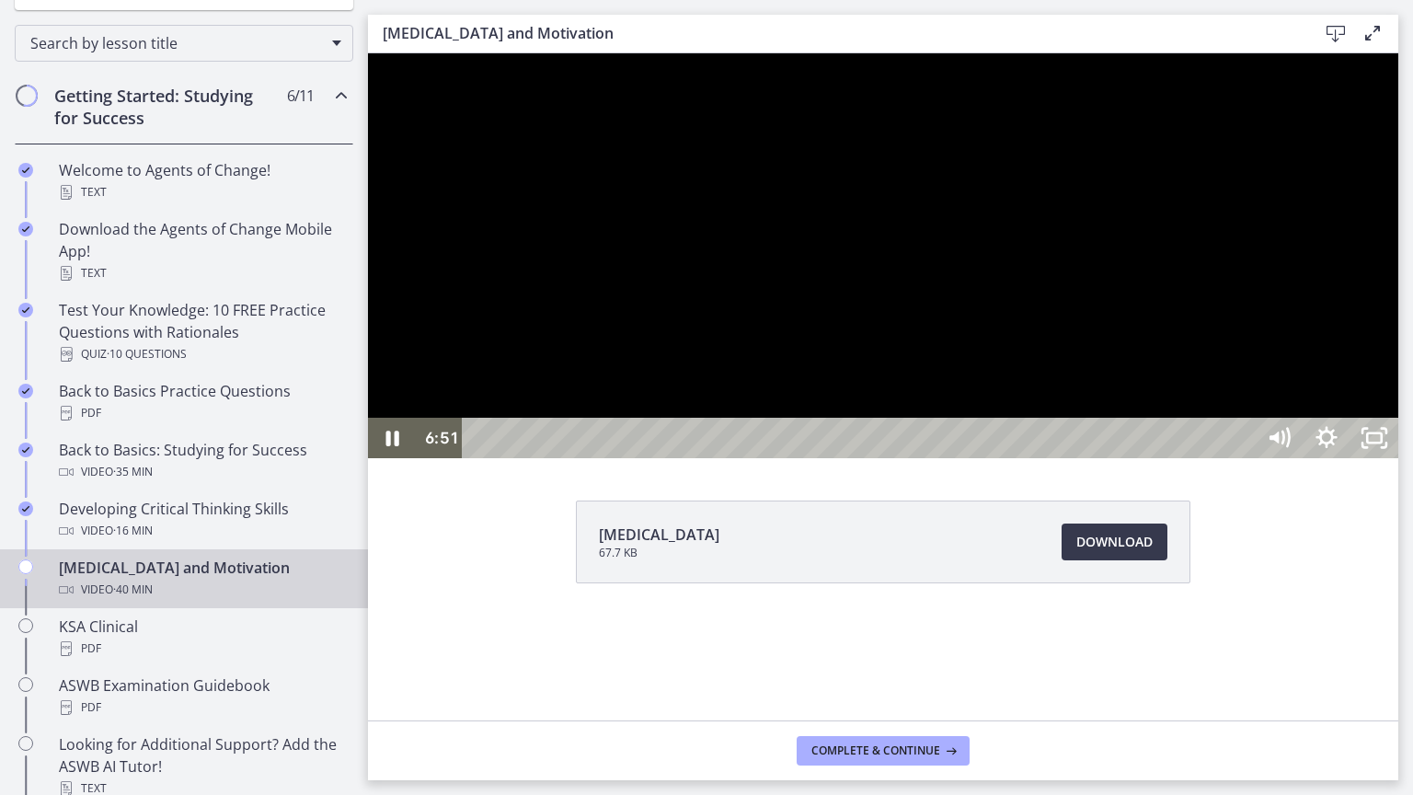
click at [1284, 458] on div at bounding box center [883, 255] width 1030 height 405
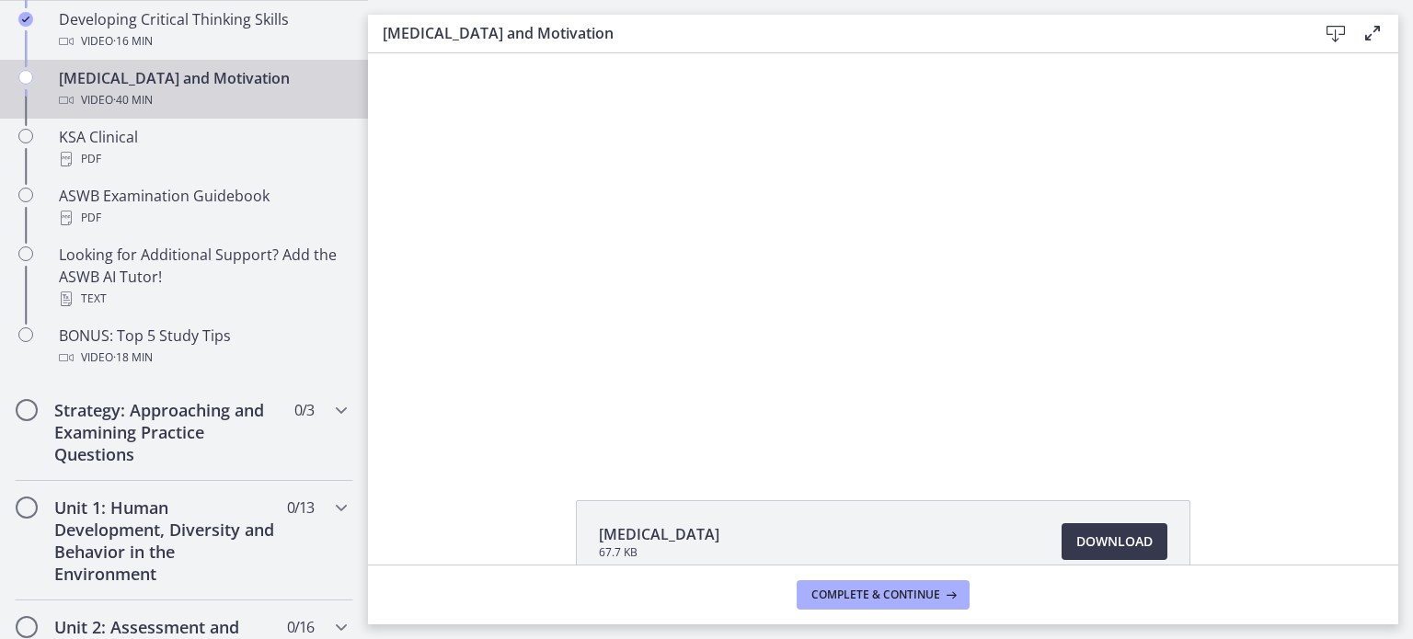
scroll to position [772, 0]
click at [769, 154] on div at bounding box center [882, 255] width 719 height 405
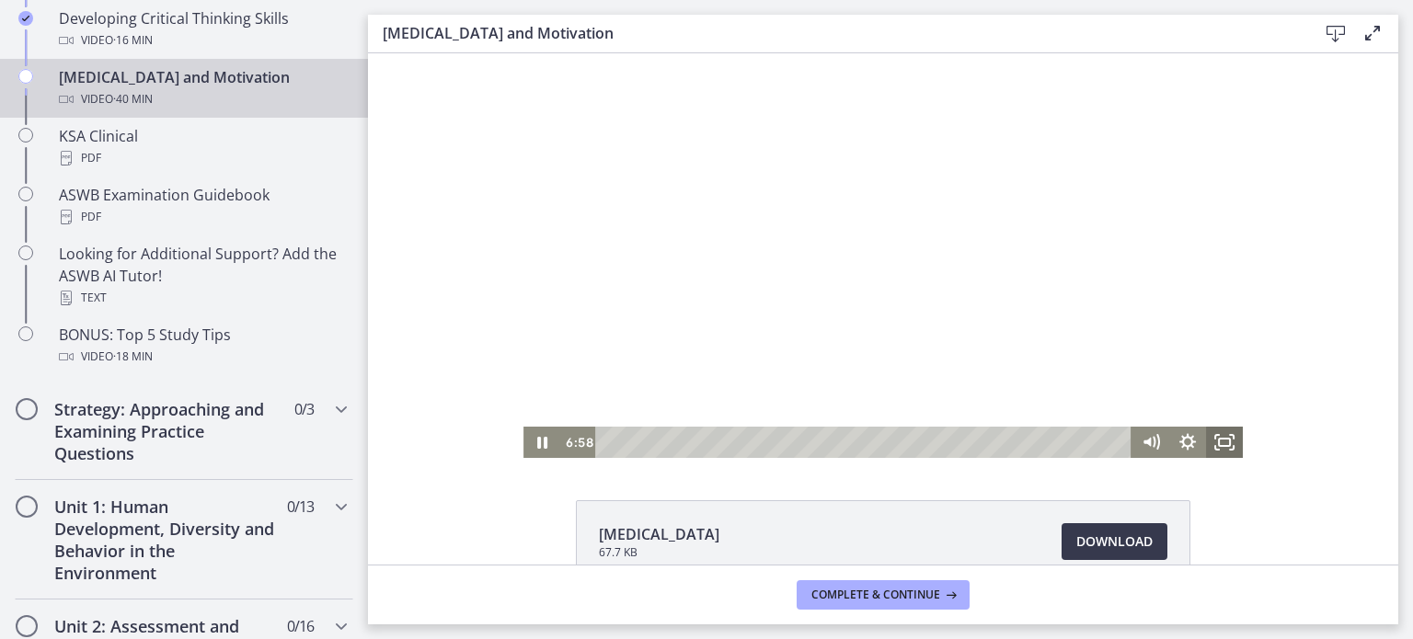
click at [1213, 448] on icon "Fullscreen" at bounding box center [1224, 442] width 37 height 31
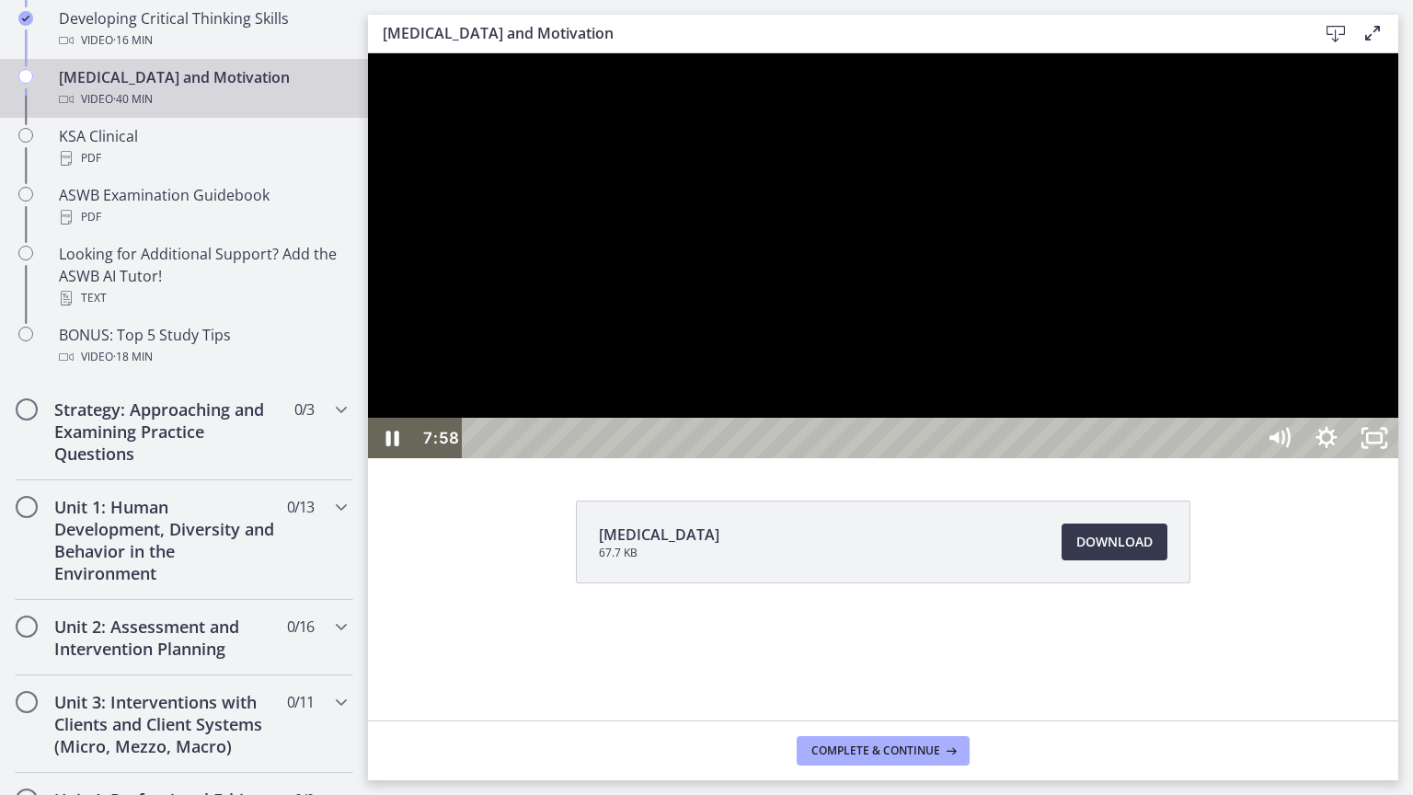
click at [1398, 458] on div at bounding box center [883, 255] width 1030 height 405
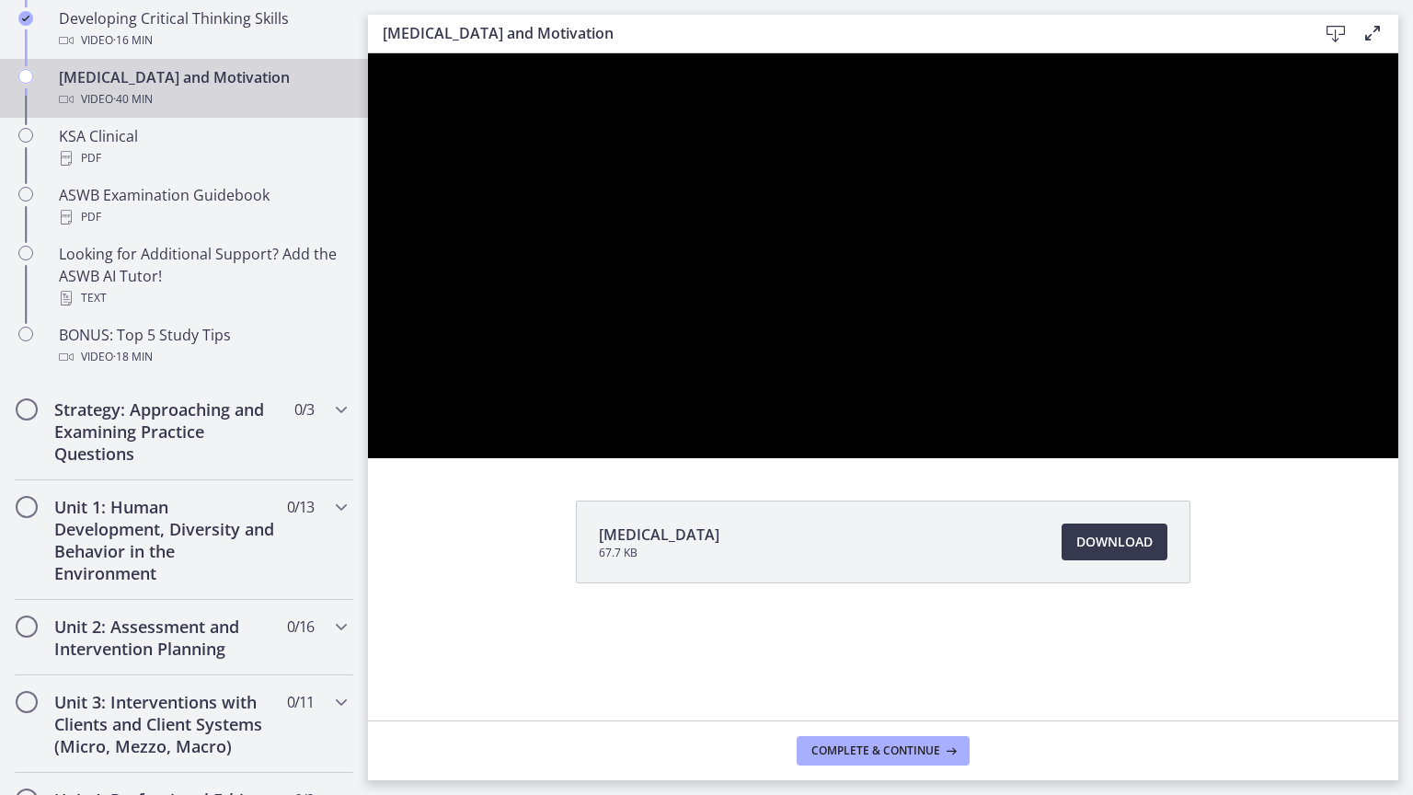
click at [1398, 458] on div at bounding box center [883, 255] width 1030 height 405
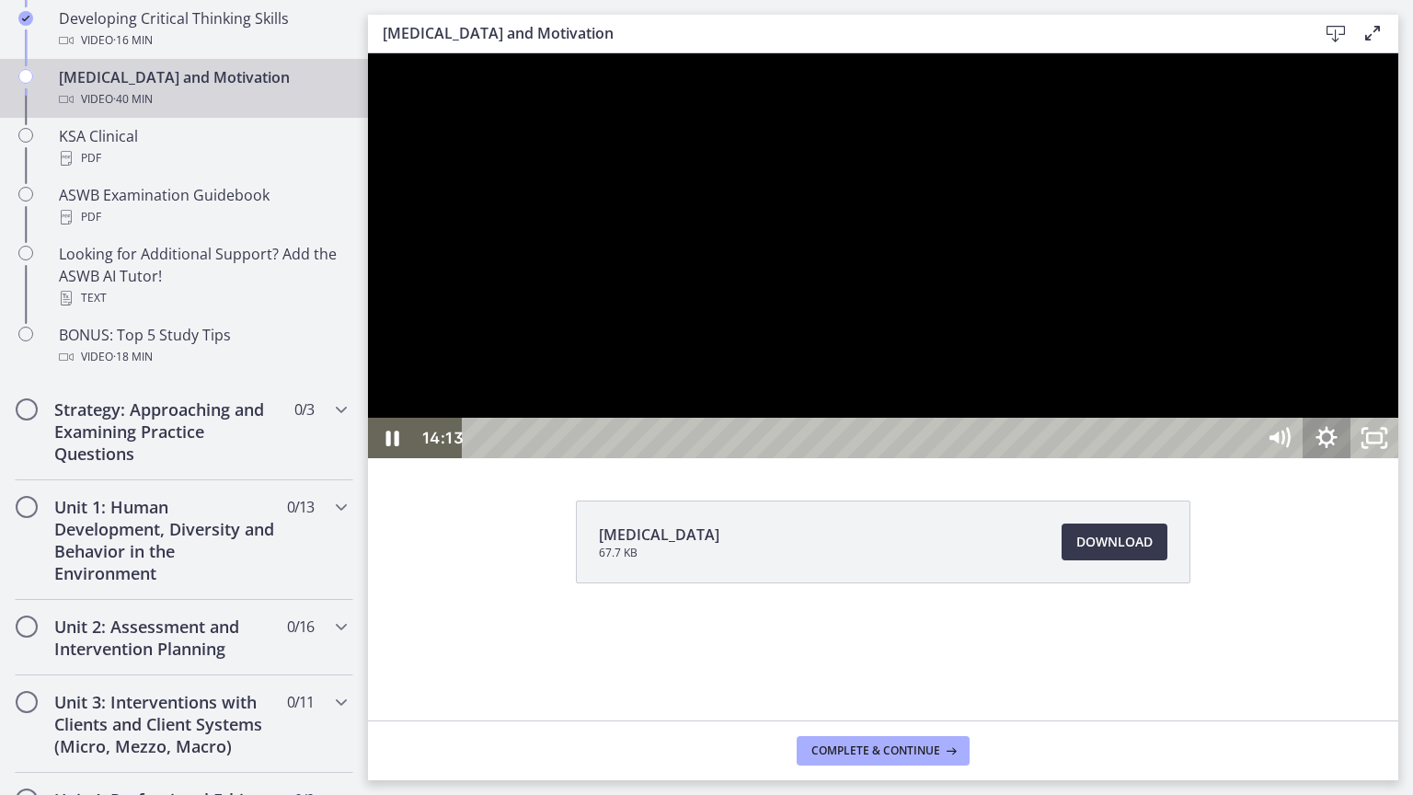
click at [1350, 458] on icon "Show settings menu" at bounding box center [1326, 438] width 48 height 40
click at [1336, 448] on icon "Hide settings menu" at bounding box center [1325, 437] width 21 height 21
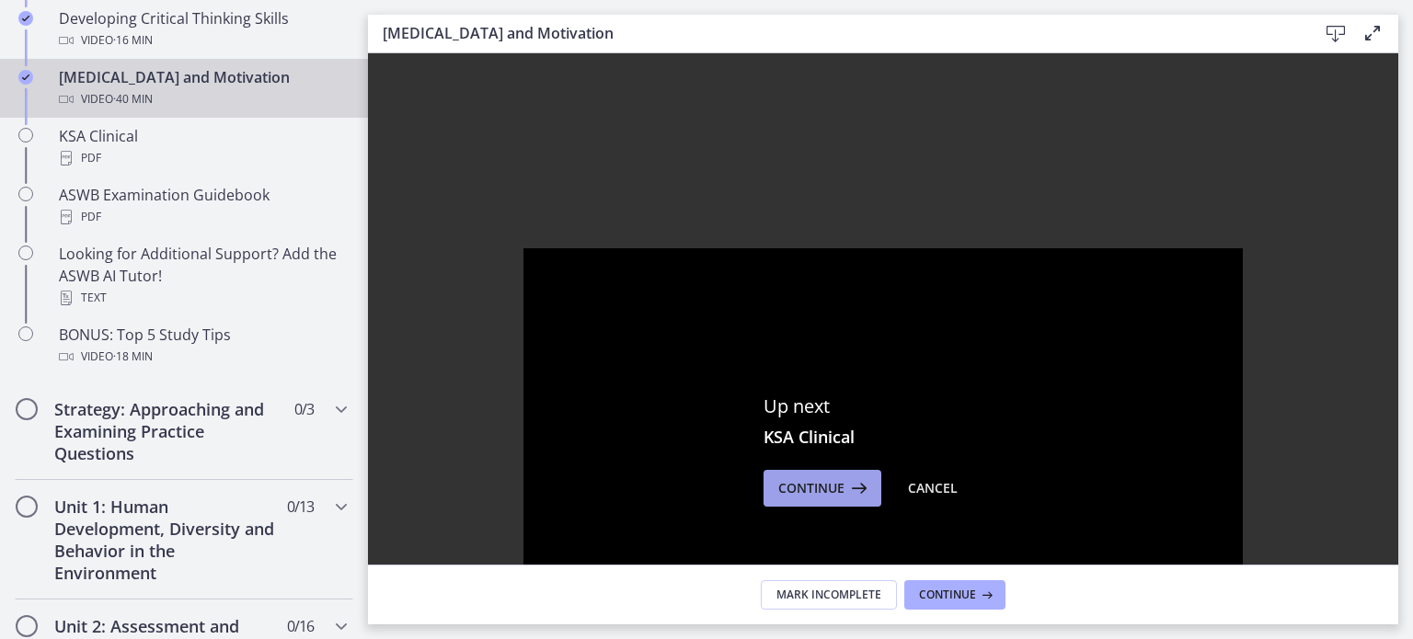
click at [844, 498] on icon at bounding box center [857, 488] width 26 height 22
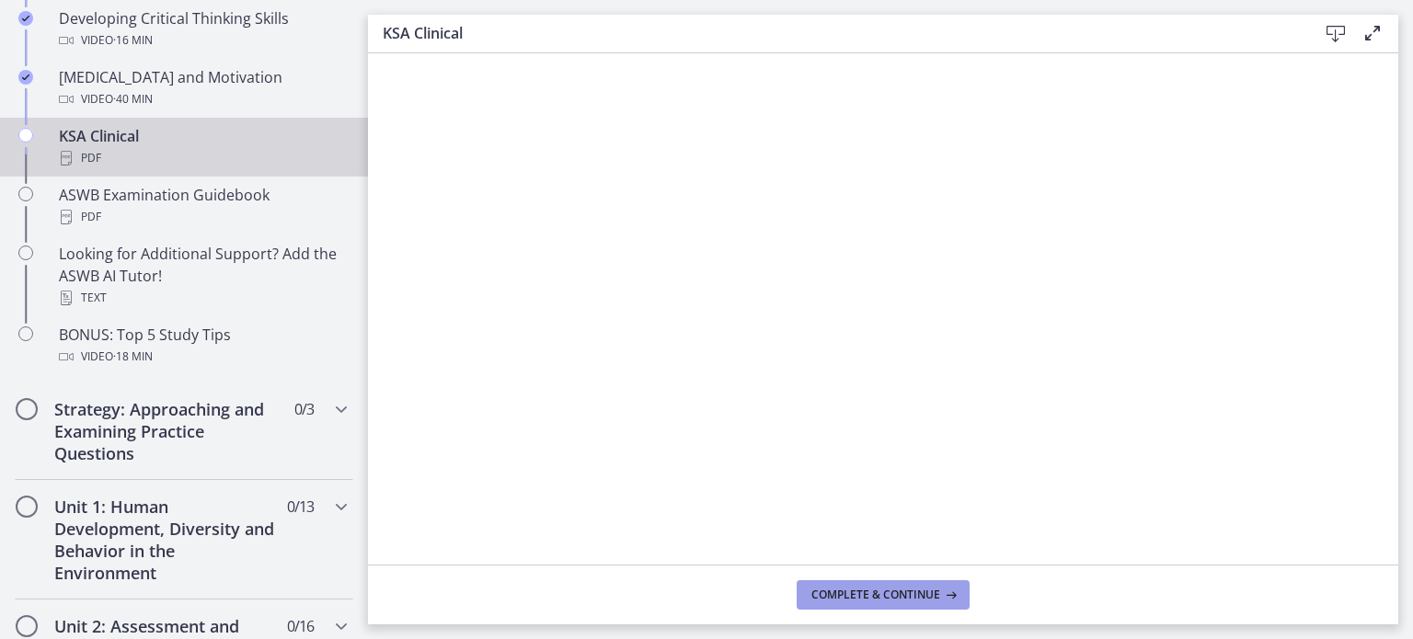
click at [930, 594] on span "Complete & continue" at bounding box center [875, 595] width 129 height 15
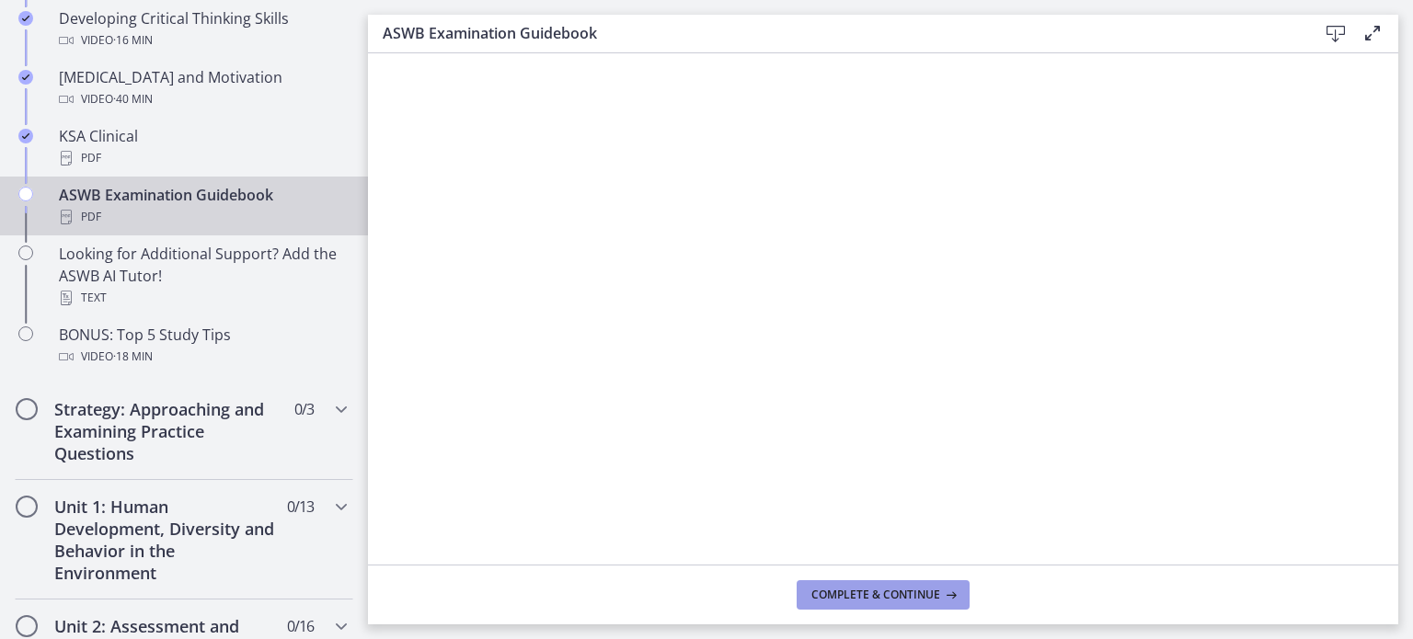
click at [836, 597] on span "Complete & continue" at bounding box center [875, 595] width 129 height 15
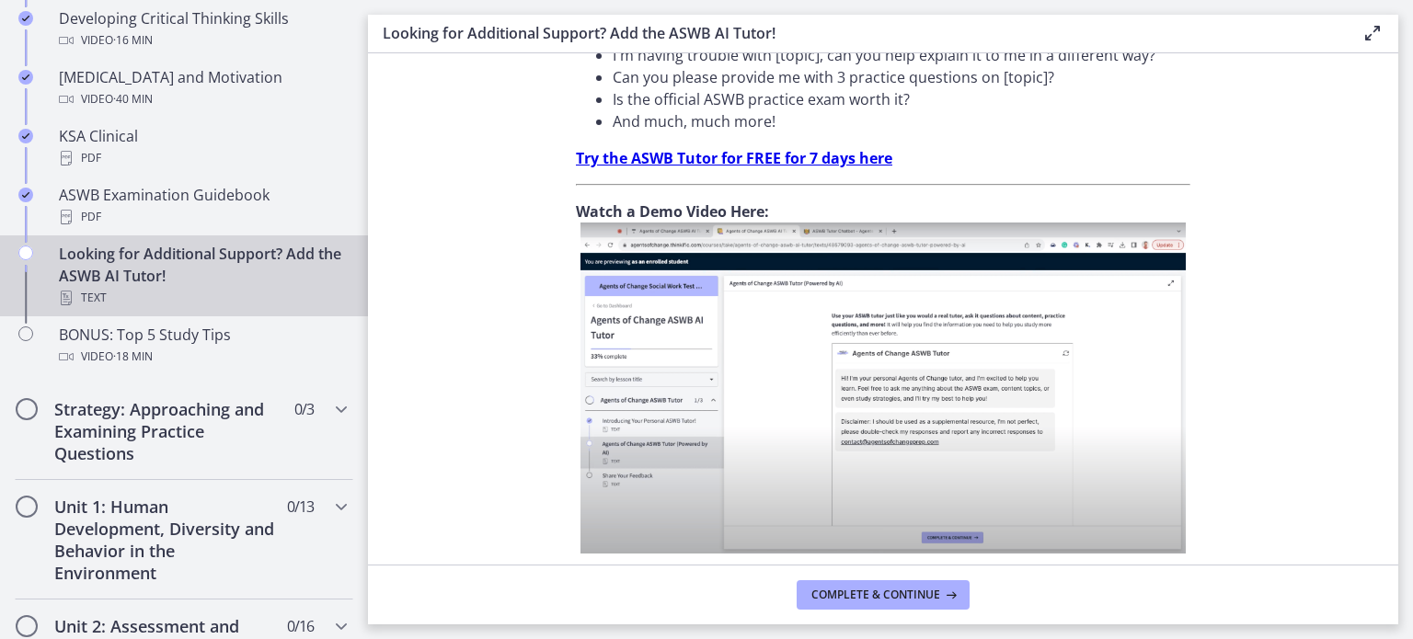
scroll to position [729, 0]
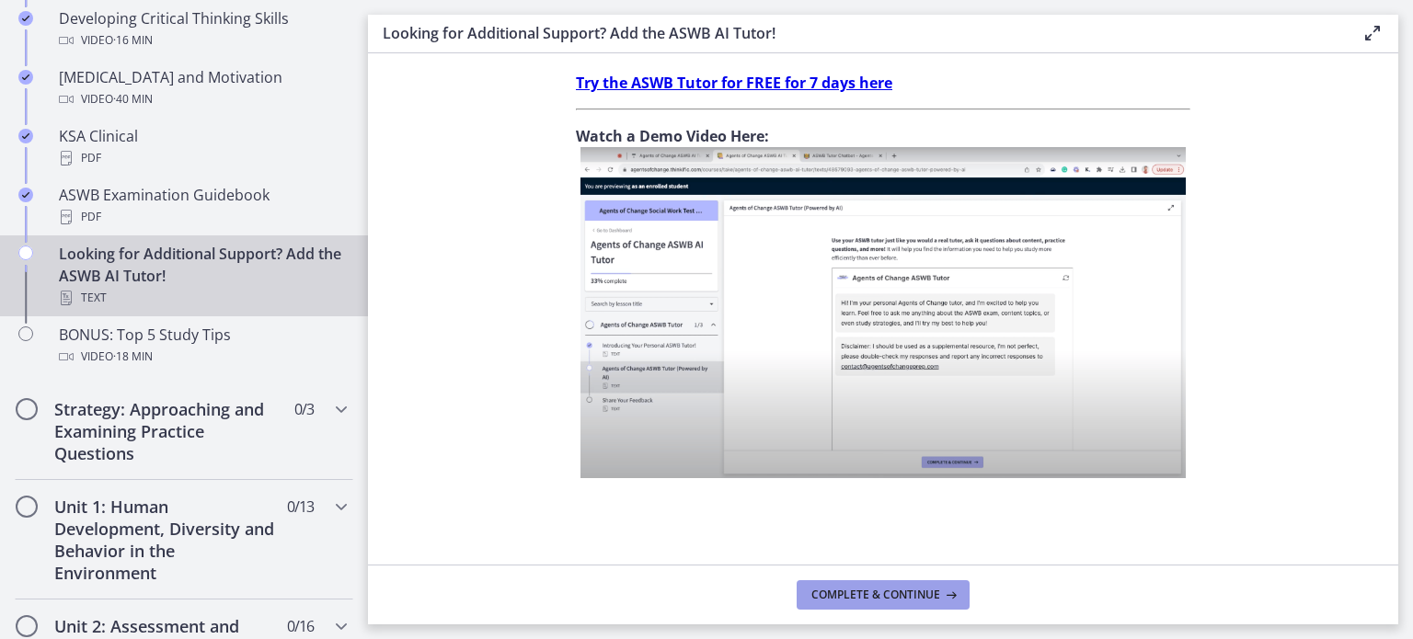
click at [834, 601] on span "Complete & continue" at bounding box center [875, 595] width 129 height 15
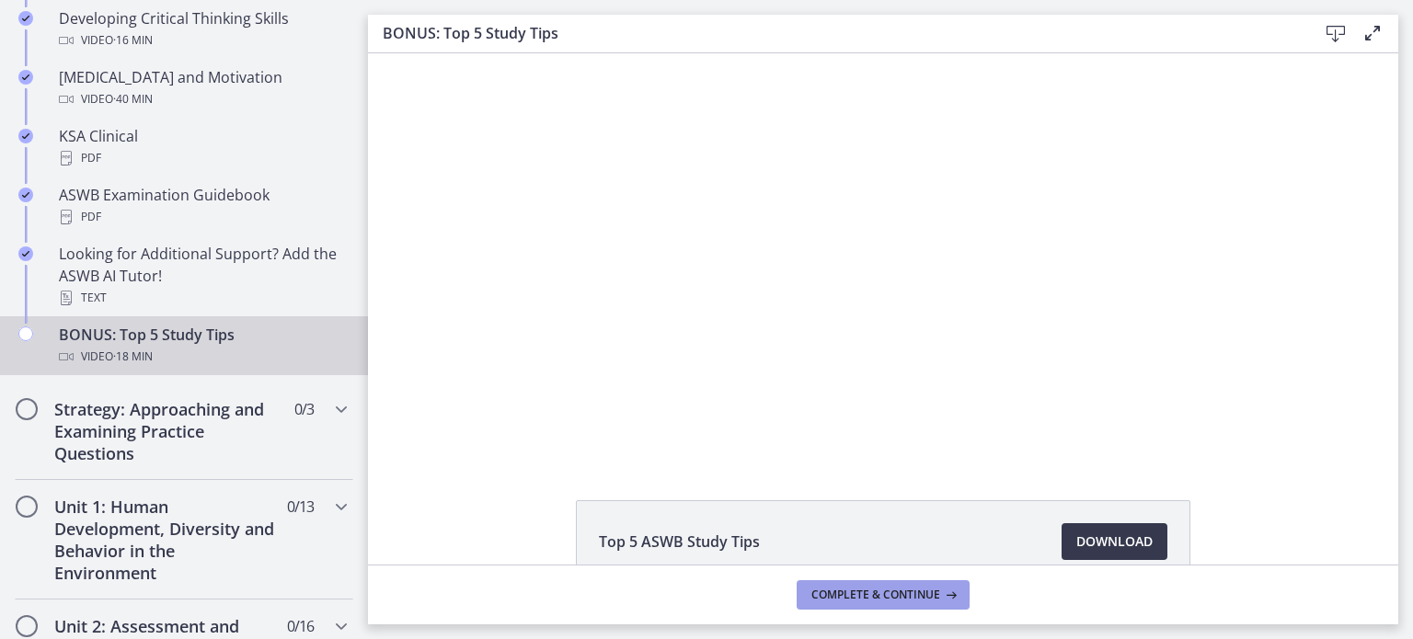
click at [882, 595] on span "Complete & continue" at bounding box center [875, 595] width 129 height 15
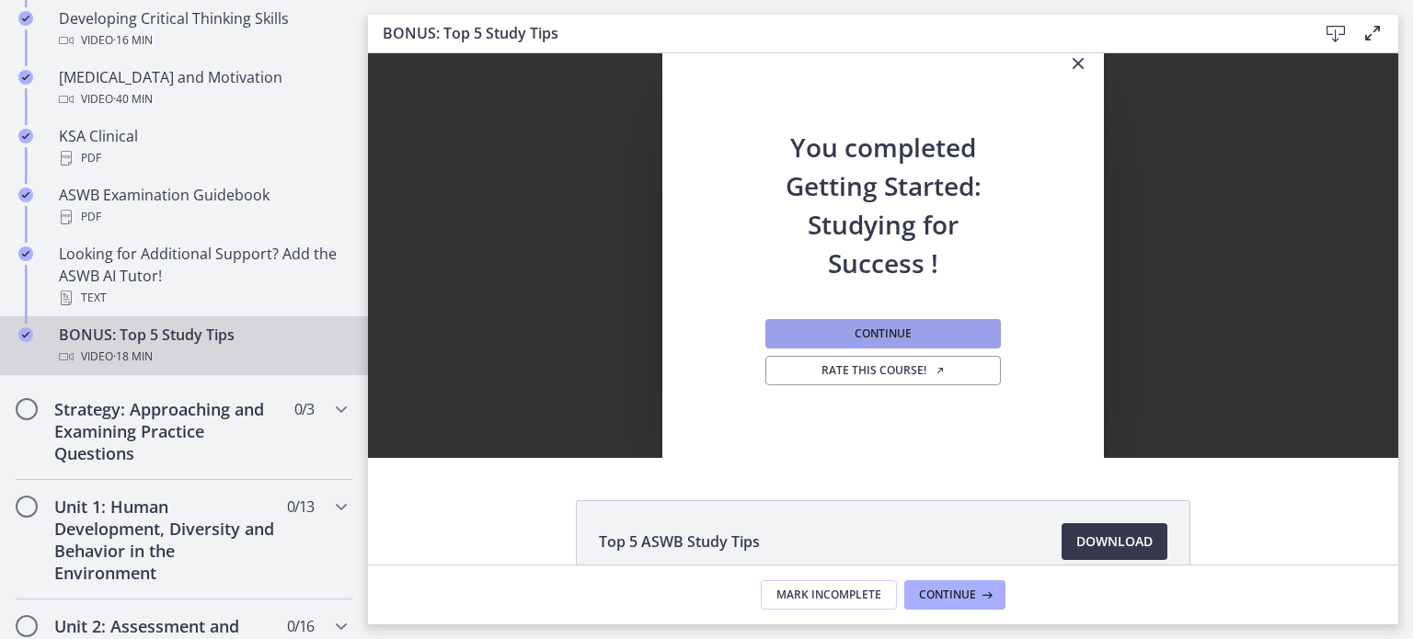
click at [888, 323] on button "Continue" at bounding box center [882, 333] width 235 height 29
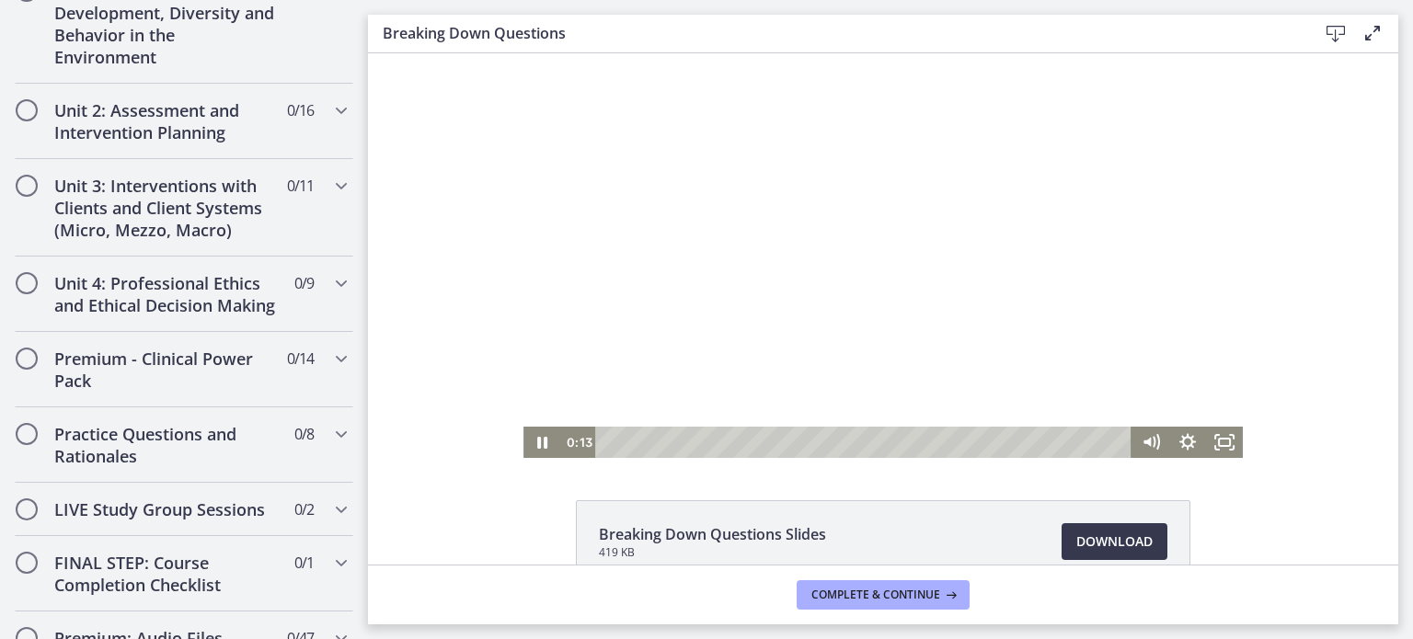
click at [671, 317] on div at bounding box center [882, 255] width 719 height 405
click at [583, 325] on div at bounding box center [882, 255] width 719 height 405
click at [1222, 442] on rect "Fullscreen" at bounding box center [1224, 442] width 11 height 7
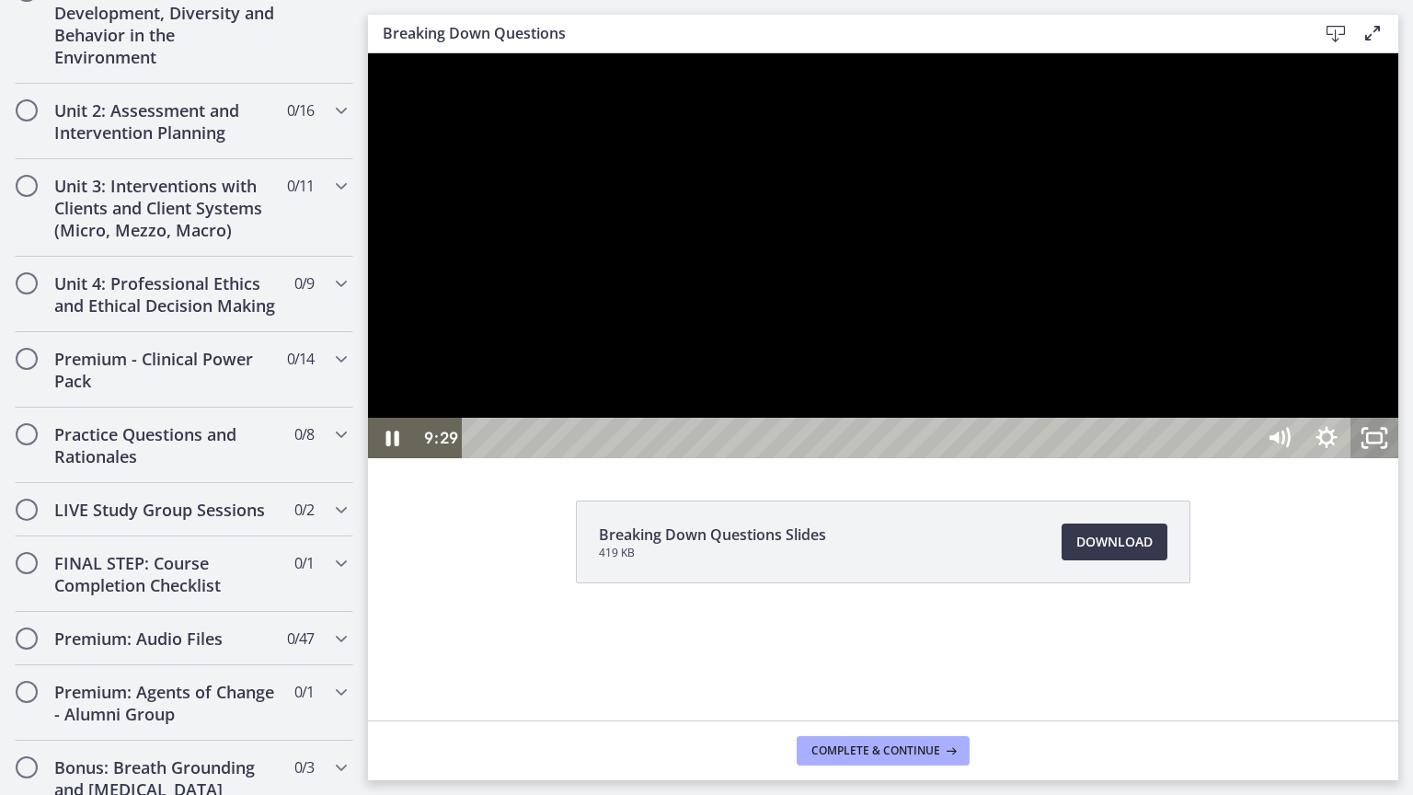
click at [1398, 458] on icon "Unfullscreen" at bounding box center [1374, 438] width 48 height 40
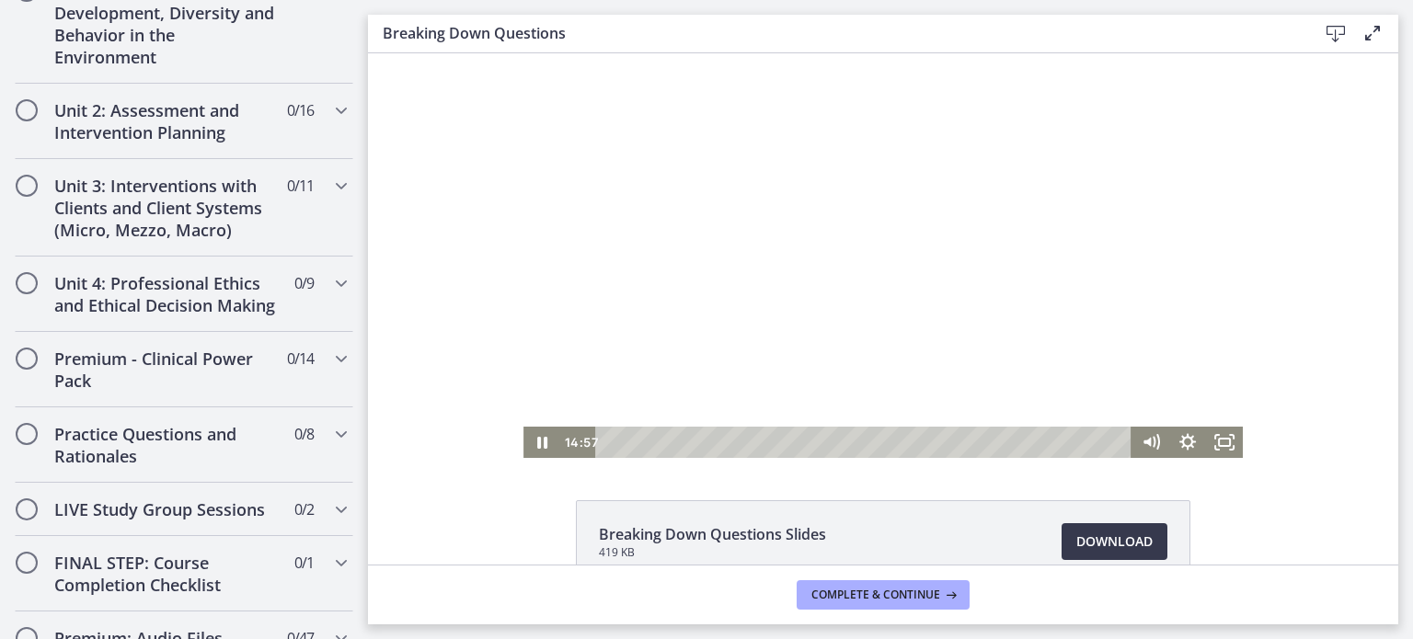
click at [820, 130] on div at bounding box center [882, 255] width 719 height 405
